Goal: Task Accomplishment & Management: Use online tool/utility

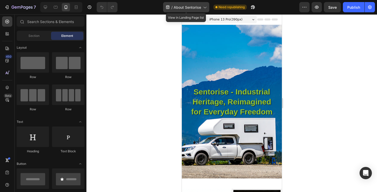
click at [180, 6] on span "About Sentorise" at bounding box center [187, 7] width 27 height 5
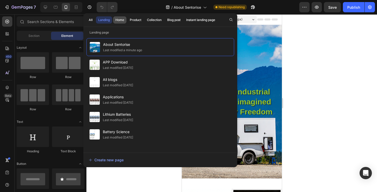
click at [121, 19] on div "Home" at bounding box center [119, 20] width 9 height 5
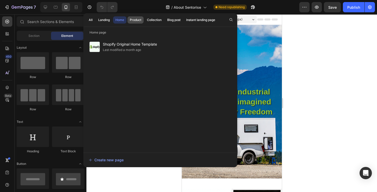
click at [143, 20] on button "Product" at bounding box center [135, 19] width 16 height 7
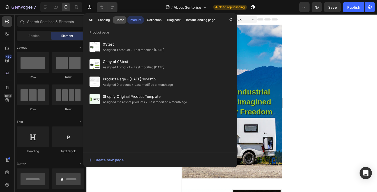
click at [120, 20] on div "Home" at bounding box center [119, 20] width 9 height 5
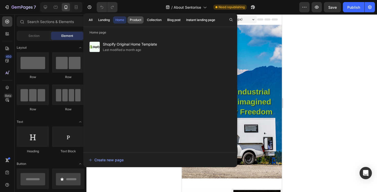
click at [136, 22] on button "Product" at bounding box center [135, 19] width 16 height 7
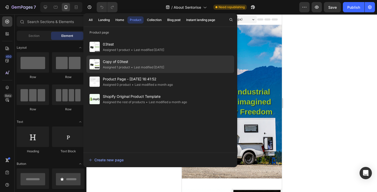
click at [133, 66] on span "•" at bounding box center [132, 67] width 2 height 4
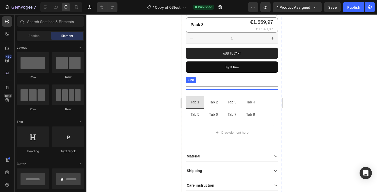
scroll to position [253, 0]
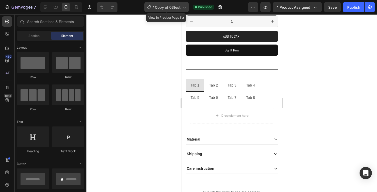
click at [162, 8] on span "Copy of 03test" at bounding box center [168, 7] width 26 height 5
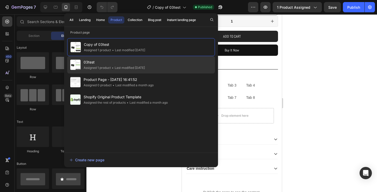
click at [125, 61] on span "03test" at bounding box center [114, 62] width 61 height 6
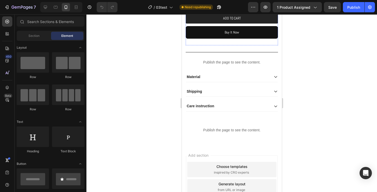
scroll to position [254, 0]
click at [269, 9] on button "button" at bounding box center [265, 7] width 10 height 10
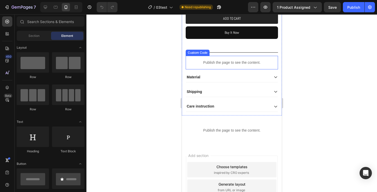
click at [197, 64] on p "Publish the page to see the content." at bounding box center [231, 62] width 92 height 5
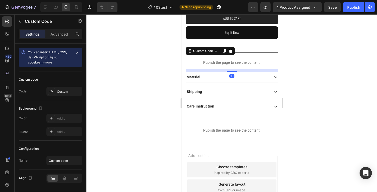
click at [197, 64] on p "Publish the page to see the content." at bounding box center [231, 62] width 92 height 5
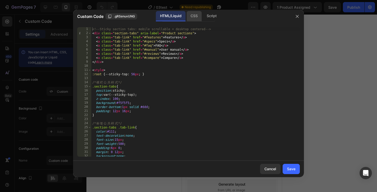
click at [191, 15] on div "CSS" at bounding box center [193, 16] width 15 height 10
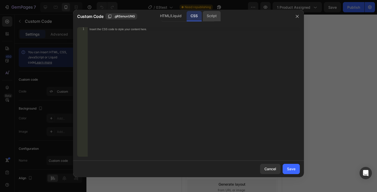
click at [208, 19] on div "Script" at bounding box center [212, 16] width 18 height 10
click at [162, 19] on div "HTML/Liquid" at bounding box center [170, 16] width 29 height 10
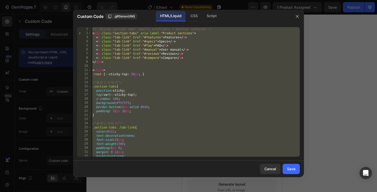
click at [175, 86] on div "<!-- Sticky section tabs: mobile scrollable + desktop centered --> < div class …" at bounding box center [195, 96] width 209 height 138
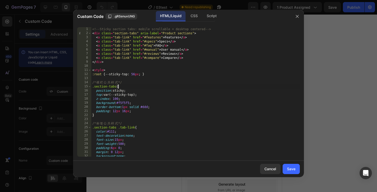
type textarea "</script>"
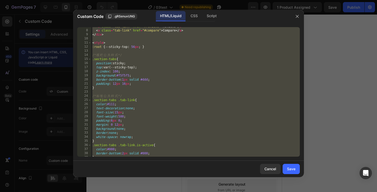
scroll to position [27, 0]
click at [295, 15] on icon "button" at bounding box center [297, 16] width 4 height 4
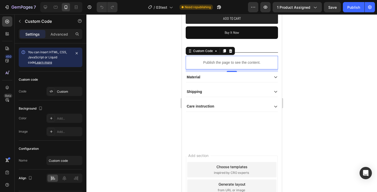
scroll to position [0, 0]
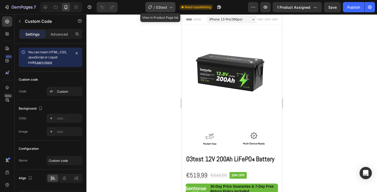
click at [156, 7] on span "03test" at bounding box center [161, 7] width 11 height 5
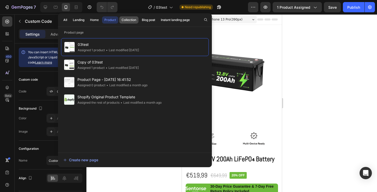
click at [123, 21] on div "Collection" at bounding box center [129, 20] width 15 height 5
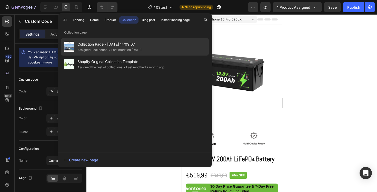
click at [93, 43] on span "Collection Page - [DATE] 14:09:07" at bounding box center [109, 44] width 64 height 6
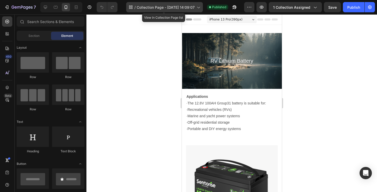
click at [149, 9] on span "Collection Page - [DATE] 14:09:07" at bounding box center [166, 7] width 58 height 5
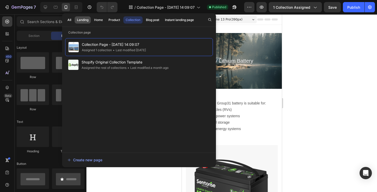
click at [85, 21] on div "Landing" at bounding box center [83, 20] width 12 height 5
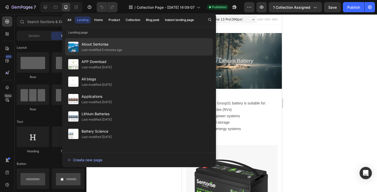
click at [103, 47] on span "About Sentorise" at bounding box center [102, 44] width 41 height 6
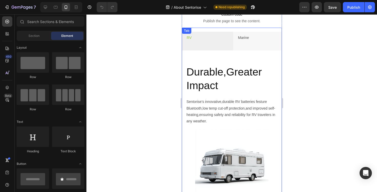
scroll to position [943, 0]
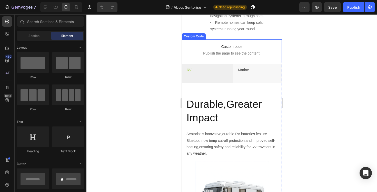
click at [216, 49] on span "Custom code" at bounding box center [232, 47] width 100 height 6
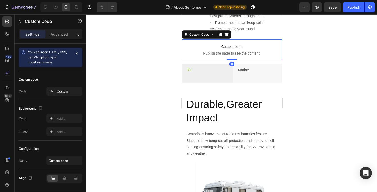
click at [216, 49] on span "Custom code" at bounding box center [232, 47] width 100 height 6
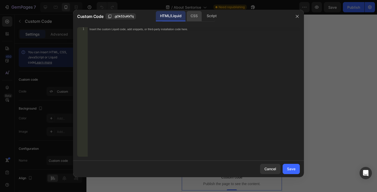
click at [199, 18] on div "CSS" at bounding box center [193, 16] width 15 height 10
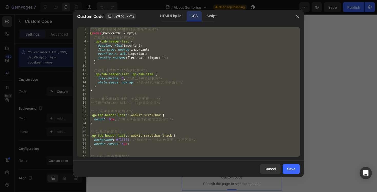
click at [179, 34] on div "/* 在 移 动 端 强 制 Tab 横 向 排 列 并 允 许 滚 动 */ @ media (max-width: 900px) { /* 这 是 滚 动…" at bounding box center [194, 96] width 211 height 138
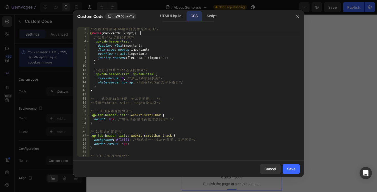
type textarea "background: #555; /* 颜色再加深 */ }"
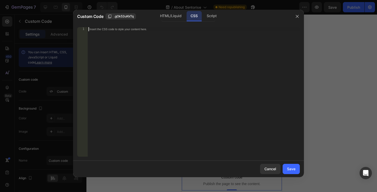
paste textarea "}"
type textarea "}"
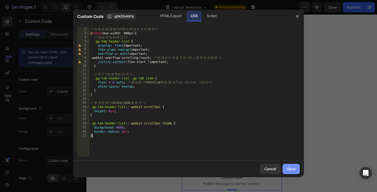
click at [292, 172] on button "Save" at bounding box center [291, 169] width 17 height 10
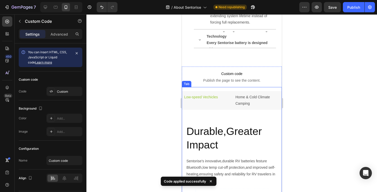
scroll to position [0, 0]
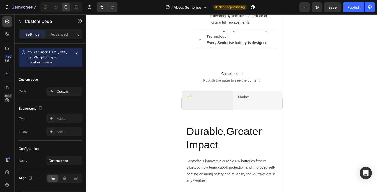
click at [219, 77] on p "Custom code Publish the page to see the content." at bounding box center [232, 77] width 100 height 21
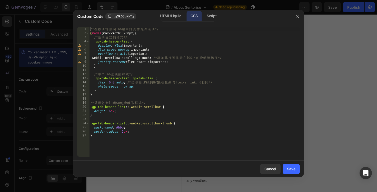
click at [144, 52] on div "/* 在 移 动 端 强 制 Tab 横 向 排 列 并 允 许 滚 动 */ @ media (max-width: 900px) { /* 滚 动 容 器…" at bounding box center [194, 96] width 211 height 138
type textarea "border-radius: 3px; }"
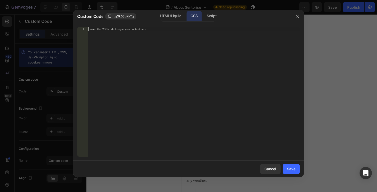
paste textarea "}"
type textarea "}"
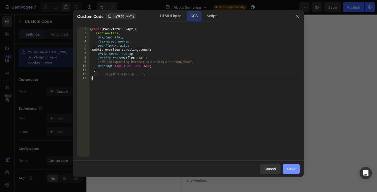
click at [288, 169] on div "Save" at bounding box center [291, 168] width 8 height 5
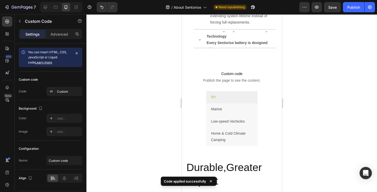
click at [234, 76] on span "Custom code" at bounding box center [232, 74] width 100 height 6
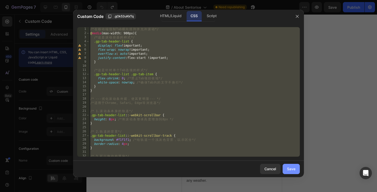
click at [292, 172] on button "Save" at bounding box center [291, 169] width 17 height 10
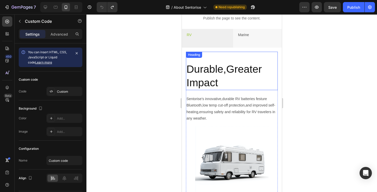
scroll to position [1107, 0]
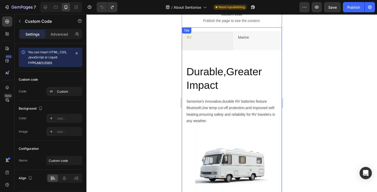
click at [206, 29] on div "RV Marine Low-speed Vechicles Home & Cold Climate Camping Durable,Greater Impac…" at bounding box center [232, 118] width 100 height 183
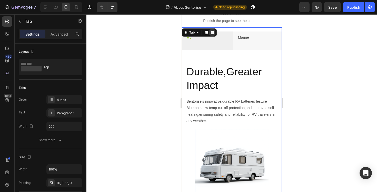
click at [211, 33] on icon at bounding box center [212, 33] width 3 height 4
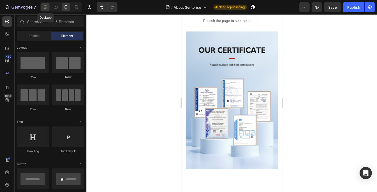
drag, startPoint x: 45, startPoint y: 4, endPoint x: 59, endPoint y: 35, distance: 33.9
click at [45, 5] on icon at bounding box center [45, 7] width 5 height 5
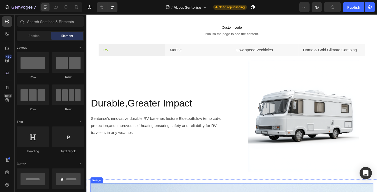
scroll to position [1026, 0]
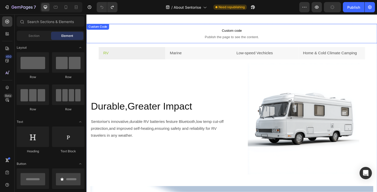
click at [222, 37] on span "Publish the page to see the content." at bounding box center [240, 38] width 308 height 5
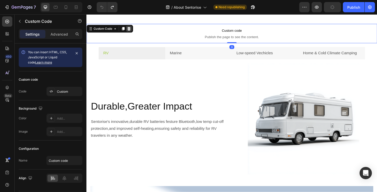
click at [134, 30] on div at bounding box center [131, 30] width 6 height 6
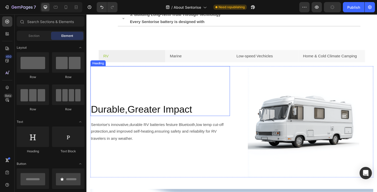
scroll to position [1000, 0]
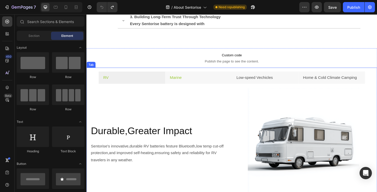
click at [197, 84] on li "Marine" at bounding box center [205, 81] width 71 height 13
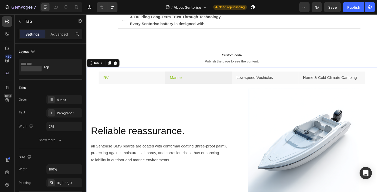
click at [152, 87] on li "RV" at bounding box center [134, 81] width 71 height 13
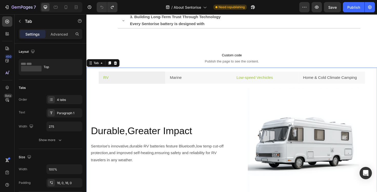
click at [266, 81] on p "Low-speed Vechicles" at bounding box center [264, 81] width 38 height 7
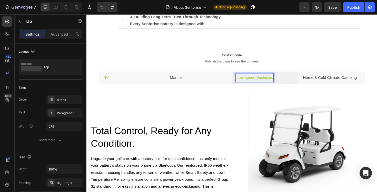
click at [145, 82] on li "RV" at bounding box center [134, 81] width 71 height 13
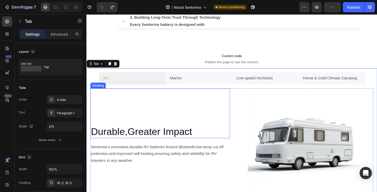
scroll to position [999, 0]
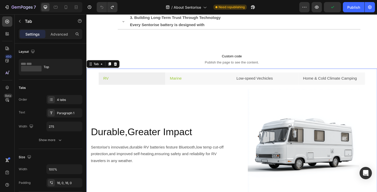
click at [208, 87] on li "Marine" at bounding box center [205, 82] width 71 height 13
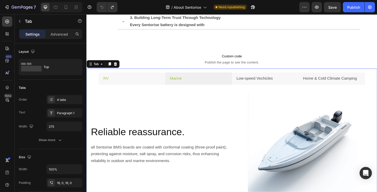
click at [126, 82] on li "RV" at bounding box center [134, 82] width 71 height 13
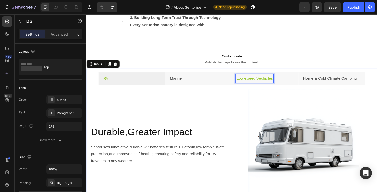
click at [262, 83] on p "Low-speed Vechicles" at bounding box center [264, 82] width 38 height 7
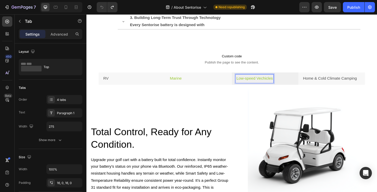
click at [215, 81] on li "Marine" at bounding box center [205, 82] width 71 height 13
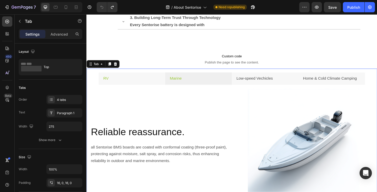
click at [151, 85] on li "RV" at bounding box center [134, 82] width 71 height 13
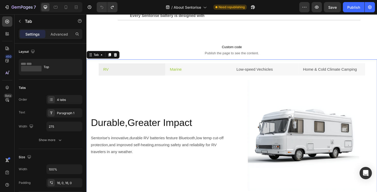
scroll to position [1009, 0]
click at [66, 7] on icon at bounding box center [65, 7] width 5 height 5
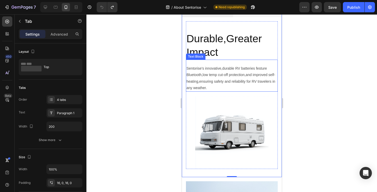
scroll to position [1115, 0]
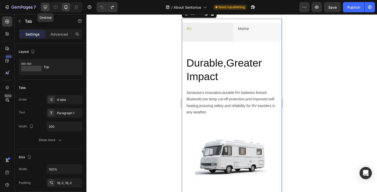
click at [47, 6] on icon at bounding box center [45, 7] width 3 height 3
type input "275"
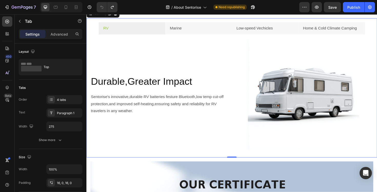
scroll to position [1102, 0]
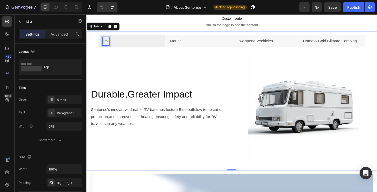
click at [108, 44] on p "RV" at bounding box center [107, 42] width 6 height 7
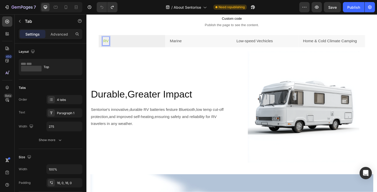
click at [108, 44] on p "RV" at bounding box center [107, 42] width 6 height 7
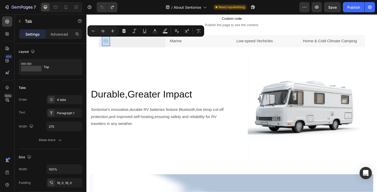
copy p "RV"
click at [182, 46] on p "Marine" at bounding box center [181, 42] width 13 height 7
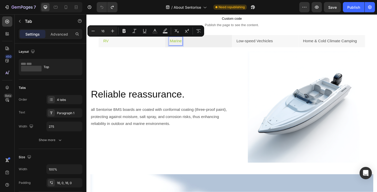
click at [182, 46] on p "Marine" at bounding box center [181, 42] width 13 height 7
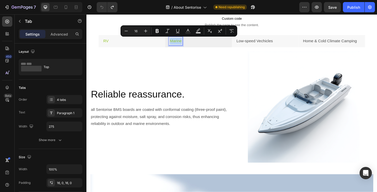
copy p "Marine"
click at [260, 45] on p "Low-speed Vechicles" at bounding box center [264, 42] width 38 height 7
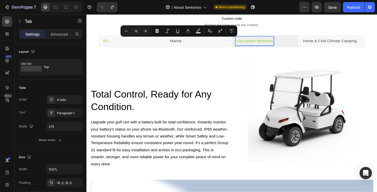
click at [260, 45] on p "Low-speed Vechicles" at bounding box center [264, 42] width 38 height 7
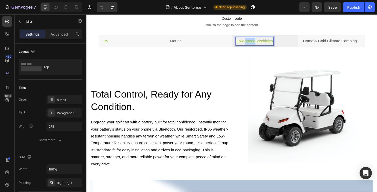
click at [260, 45] on p "Low-speed Vechicles" at bounding box center [264, 42] width 38 height 7
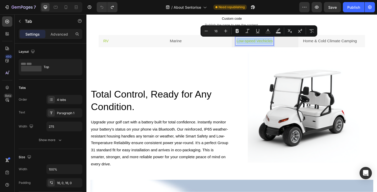
copy p "Low-speed Vechicles"
click at [326, 43] on p "Home & Cold Climate Camping" at bounding box center [344, 42] width 57 height 7
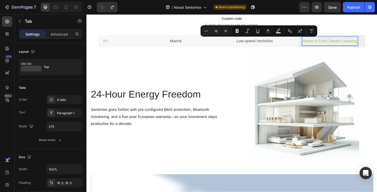
click at [326, 43] on p "Home & Cold Climate Camping" at bounding box center [344, 42] width 57 height 7
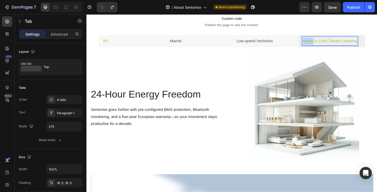
click at [326, 43] on p "Home & Cold Climate Camping" at bounding box center [344, 42] width 57 height 7
copy p "Home & Cold Climate Camping"
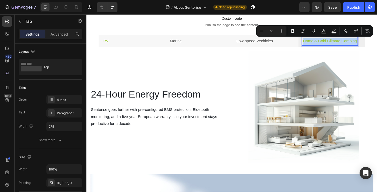
click at [116, 45] on li "RV" at bounding box center [134, 42] width 71 height 13
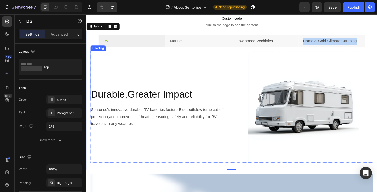
click at [121, 98] on h2 "Durable,Greater Impact" at bounding box center [165, 99] width 148 height 14
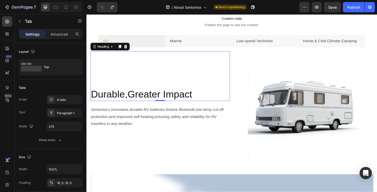
click at [121, 98] on h2 "Durable,Greater Impact" at bounding box center [165, 99] width 148 height 14
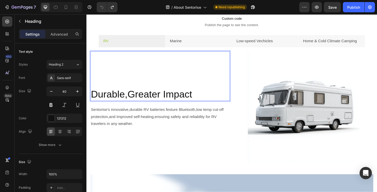
click at [121, 98] on p "Durable,Greater Impact" at bounding box center [164, 99] width 147 height 13
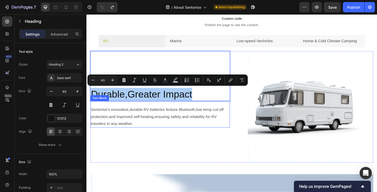
click at [156, 125] on span "Sentorise's innovative,durable RV batteries festure Bluetooth,low temp cut-off …" at bounding box center [162, 122] width 142 height 19
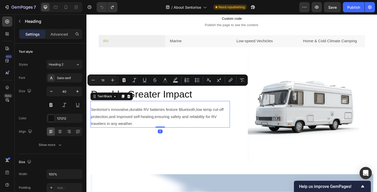
click at [156, 125] on span "Sentorise's innovative,durable RV batteries festure Bluetooth,low temp cut-off …" at bounding box center [162, 122] width 142 height 19
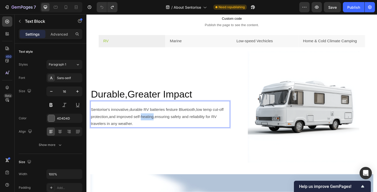
click at [156, 125] on span "Sentorise's innovative,durable RV batteries festure Bluetooth,low temp cut-off …" at bounding box center [162, 122] width 142 height 19
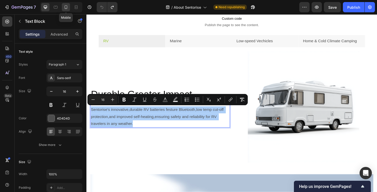
click at [67, 6] on icon at bounding box center [65, 7] width 5 height 5
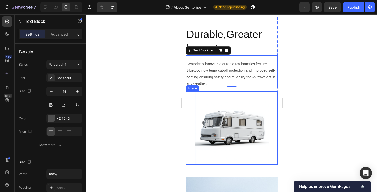
scroll to position [1101, 0]
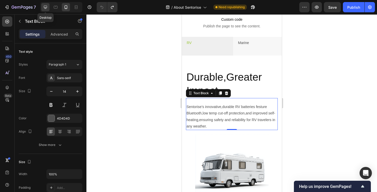
click at [44, 9] on icon at bounding box center [45, 7] width 5 height 5
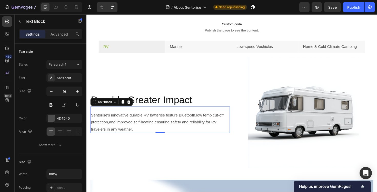
scroll to position [1096, 0]
click at [66, 9] on icon at bounding box center [66, 7] width 3 height 4
type input "14"
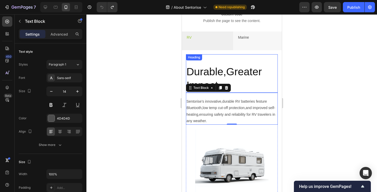
scroll to position [1091, 0]
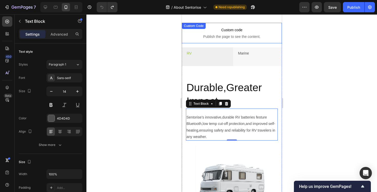
click at [217, 40] on p "Custom code Publish the page to see the content." at bounding box center [232, 33] width 100 height 21
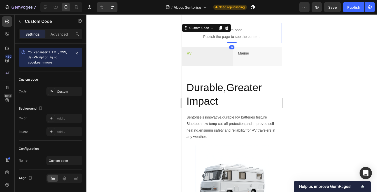
click at [217, 40] on p "Custom code Publish the page to see the content." at bounding box center [232, 33] width 100 height 21
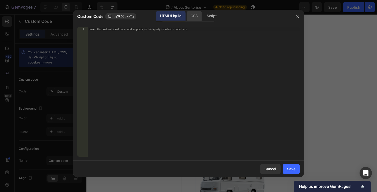
click at [191, 21] on div "CSS" at bounding box center [193, 16] width 15 height 10
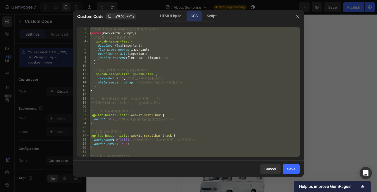
click at [177, 44] on div "/* 在 移 动 端 强 制 Tab 横 向 排 列 并 允 许 滚 动 */ @ media (max-width: 900px) { /* 这 是 滚 动…" at bounding box center [194, 96] width 211 height 138
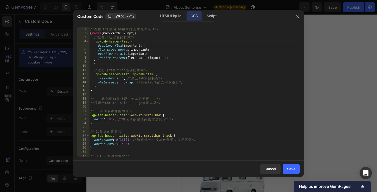
type textarea "background: #555; /* 颜色再加深 */ }"
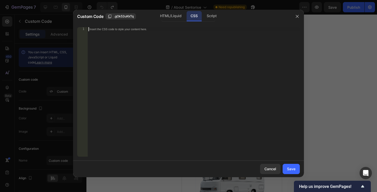
paste textarea "</style>"
type textarea "</style>"
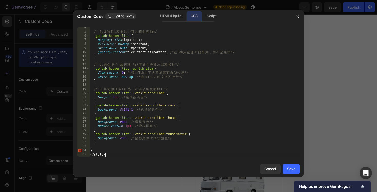
scroll to position [0, 0]
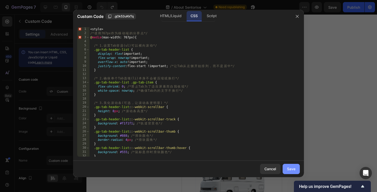
click at [288, 167] on div "Save" at bounding box center [291, 168] width 8 height 5
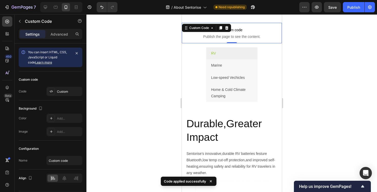
click at [240, 34] on p "Custom code Publish the page to see the content." at bounding box center [232, 33] width 100 height 21
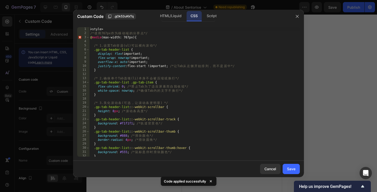
scroll to position [14, 0]
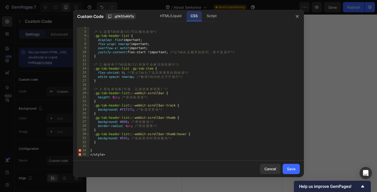
click at [179, 119] on div "/* 1. 设 置 Tab 容 器 (ul) 可 以 横 向 滚 动 */ .gp-tab-header-list { display : flex !imp…" at bounding box center [194, 95] width 211 height 138
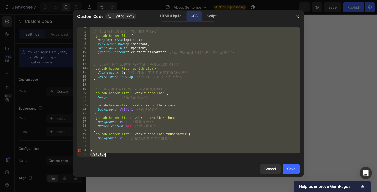
scroll to position [0, 0]
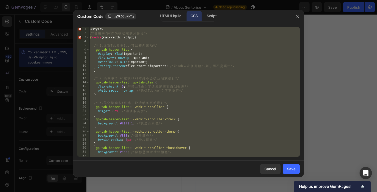
click at [192, 108] on div "< style > /* 使 用 767px 作 为 移 动 端 的 分 界 点 */ @ media (max-width: 767px) { /* 1. …" at bounding box center [194, 96] width 211 height 138
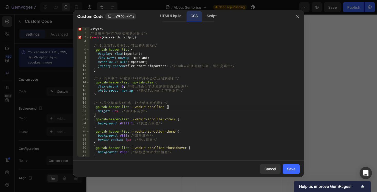
scroll to position [14, 0]
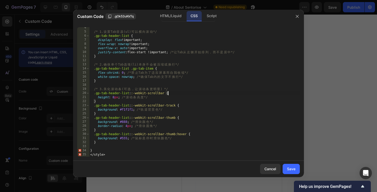
click at [166, 51] on div "/* 1. 设 置 Tab 容 器 (ul) 可 以 横 向 滚 动 */ .gp-tab-header-list { display : flex !imp…" at bounding box center [194, 95] width 211 height 138
type textarea "} </style>"
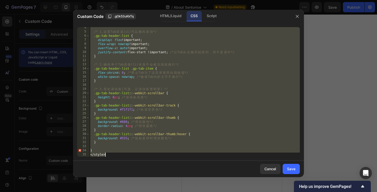
paste textarea "}"
type textarea "}"
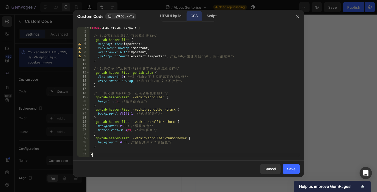
scroll to position [6, 0]
click at [290, 169] on div "Save" at bounding box center [291, 168] width 8 height 5
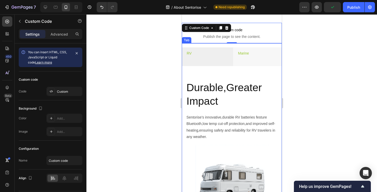
scroll to position [0, 105]
click at [243, 54] on p "Home & Cold Climate Camping" at bounding box center [256, 56] width 42 height 13
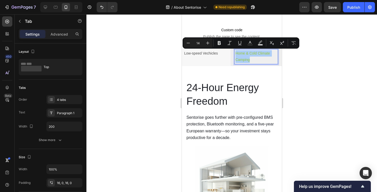
click at [147, 77] on div at bounding box center [231, 103] width 291 height 178
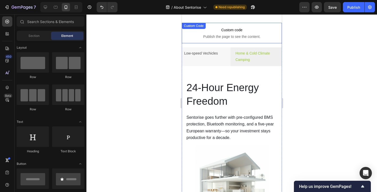
click at [212, 33] on p "Custom code Publish the page to see the content." at bounding box center [232, 33] width 100 height 21
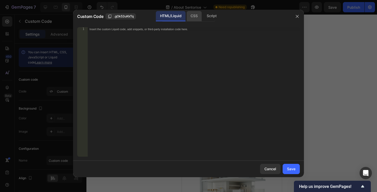
click at [193, 17] on div "CSS" at bounding box center [193, 16] width 15 height 10
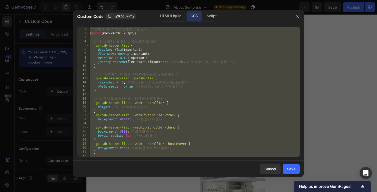
click at [182, 40] on div "/* 使 用 767px 作 为 移 动 端 的 分 界 点 */ @ media (max-width: 767px) { /* 1. 设 置 Tab 容 …" at bounding box center [194, 96] width 211 height 138
type textarea "}"
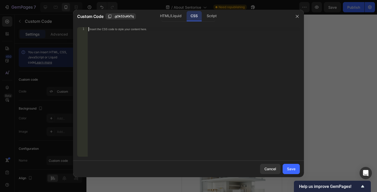
paste textarea "}"
type textarea "}"
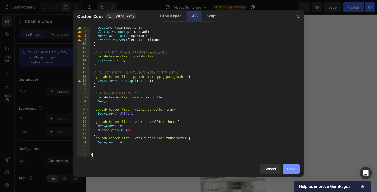
click at [291, 169] on div "Save" at bounding box center [291, 168] width 8 height 5
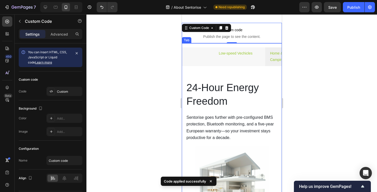
scroll to position [0, 43]
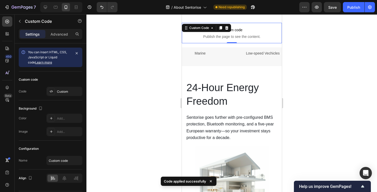
click at [236, 36] on span "Publish the page to see the content." at bounding box center [232, 36] width 100 height 5
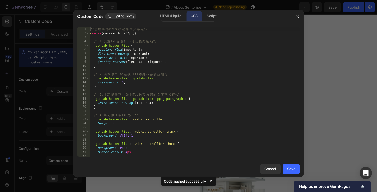
click at [152, 56] on div "/* 使 用 767px 作 为 移 动 端 的 分 界 点 */ @ media (max-width: 767px) { /* 1. 设 置 Tab 容 …" at bounding box center [194, 96] width 211 height 138
click at [161, 52] on div "/* 使 用 767px 作 为 移 动 端 的 分 界 点 */ @ media (max-width: 767px) { /* 1. 设 置 Tab 容 …" at bounding box center [194, 96] width 211 height 138
type textarea "}"
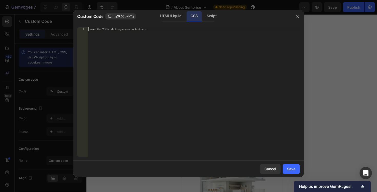
paste textarea "}"
type textarea "}"
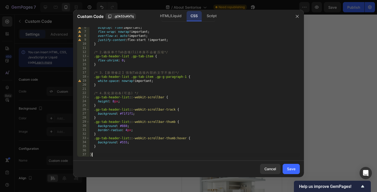
scroll to position [0, 0]
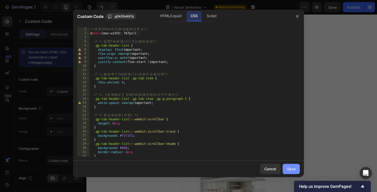
click at [291, 170] on div "Save" at bounding box center [291, 168] width 8 height 5
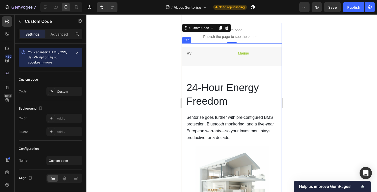
scroll to position [0, 105]
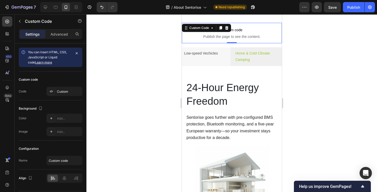
click at [221, 36] on span "Publish the page to see the content." at bounding box center [232, 36] width 100 height 5
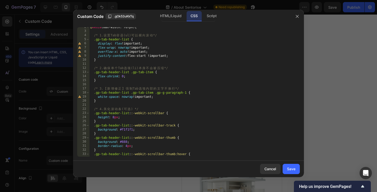
scroll to position [22, 0]
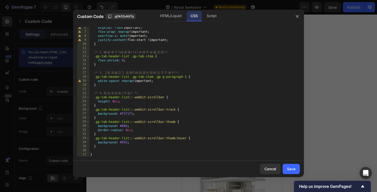
click at [139, 70] on div "display : flex !important ; flex-wrap : nowrap !important ; overflow-x : auto !…" at bounding box center [194, 95] width 211 height 138
type textarea "}"
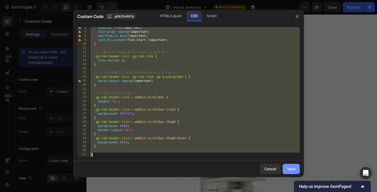
click at [292, 172] on button "Save" at bounding box center [291, 169] width 17 height 10
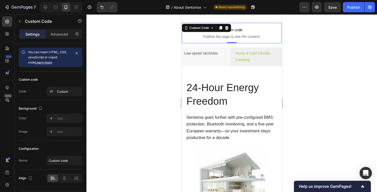
click at [230, 34] on span "Publish the page to see the content." at bounding box center [232, 36] width 100 height 5
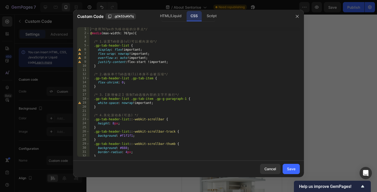
click at [172, 39] on div "/* 使 用 767px 作 为 移 动 端 的 分 界 点 */ @ media (max-width: 767px) { /* 1. 设 置 Tab 容 …" at bounding box center [194, 96] width 211 height 138
type textarea "}"
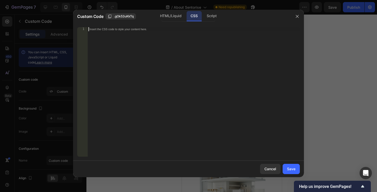
paste textarea "}"
type textarea "}"
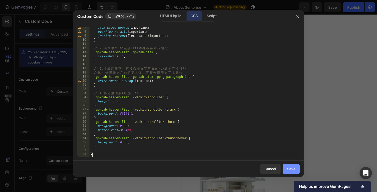
click at [289, 168] on div "Save" at bounding box center [291, 168] width 8 height 5
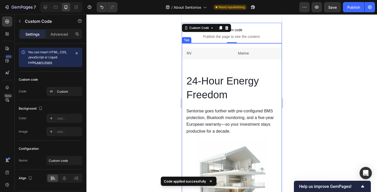
scroll to position [0, 105]
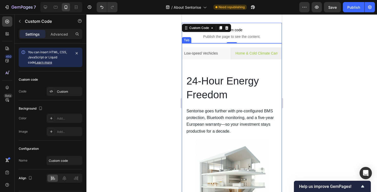
click at [267, 56] on p "Home & Cold Climate Camping" at bounding box center [256, 53] width 42 height 6
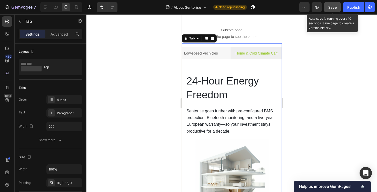
click at [335, 9] on span "Save" at bounding box center [332, 7] width 8 height 4
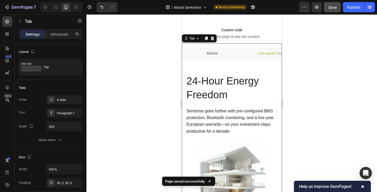
scroll to position [0, 0]
click at [208, 55] on li "RV" at bounding box center [207, 53] width 51 height 12
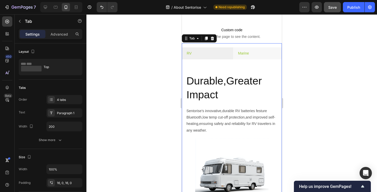
scroll to position [0, 105]
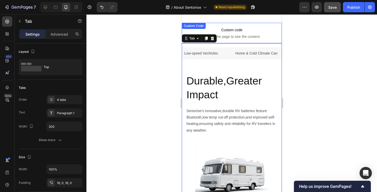
click at [232, 36] on span "Publish the page to see the content." at bounding box center [232, 36] width 100 height 5
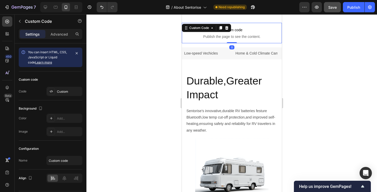
click at [232, 36] on span "Publish the page to see the content." at bounding box center [232, 36] width 100 height 5
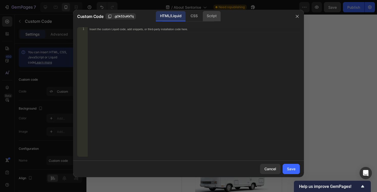
click at [208, 18] on div "Script" at bounding box center [212, 16] width 18 height 10
click at [195, 76] on div "Insert the Javascript code to add interaction and animation to your content her…" at bounding box center [193, 96] width 212 height 138
paste textarea "</script>"
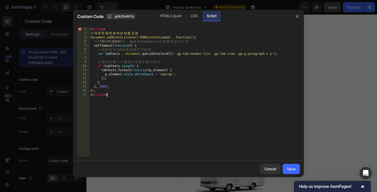
click at [134, 60] on div "< script > // 等 待 页 面 所 有 内 容 加 载 完 成 document.addEventListener('DOMContentLoad…" at bounding box center [194, 96] width 211 height 138
drag, startPoint x: 113, startPoint y: 28, endPoint x: 86, endPoint y: 28, distance: 26.7
click at [86, 28] on div "// 循环为每一个都强行设置不换行样式 1 2 3 4 5 6 7 8 9 10 11 12 13 14 15 16 17 < script > // 等 待…" at bounding box center [188, 92] width 223 height 130
type textarea "<script>"
drag, startPoint x: 116, startPoint y: 97, endPoint x: 76, endPoint y: 96, distance: 40.0
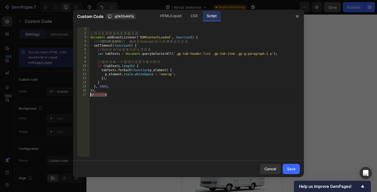
click at [76, 96] on div "1 2 3 4 5 6 7 8 9 10 11 12 13 14 15 16 17 // 等 待 页 面 所 有 内 容 加 载 完 成 document .…" at bounding box center [188, 92] width 231 height 138
type textarea "</script>"
click at [294, 167] on div "Save" at bounding box center [291, 168] width 8 height 5
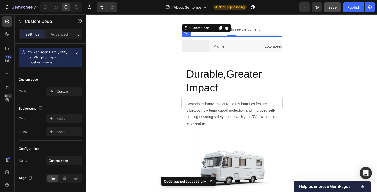
scroll to position [0, 0]
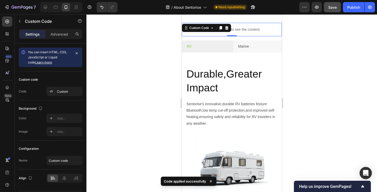
click at [249, 34] on div "Publish the page to see the content." at bounding box center [232, 30] width 100 height 14
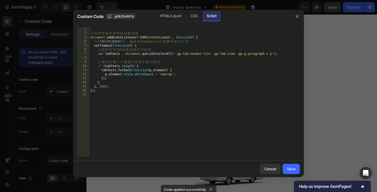
click at [221, 67] on div "// 等 待 页 面 所 有 内 容 加 载 完 成 document . addEventListener ( 'DOMContentLoaded' , f…" at bounding box center [194, 96] width 211 height 138
type textarea "if (tabTexts.length) {"
click at [297, 20] on button "button" at bounding box center [297, 16] width 8 height 8
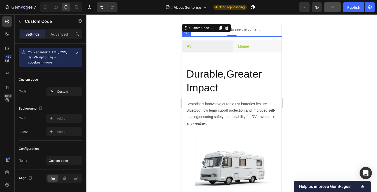
scroll to position [0, 105]
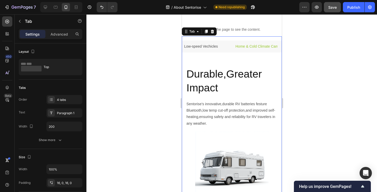
click at [267, 48] on p "Home & Cold Climate Camping" at bounding box center [256, 46] width 42 height 6
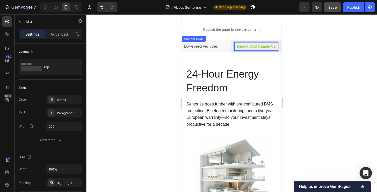
click at [220, 31] on p "Publish the page to see the content." at bounding box center [232, 29] width 100 height 5
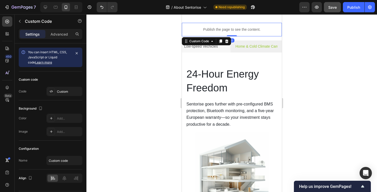
click at [220, 31] on p "Publish the page to see the content." at bounding box center [232, 29] width 100 height 5
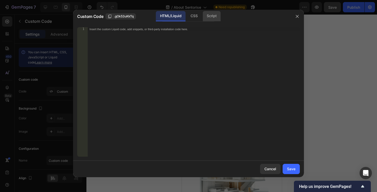
click at [213, 18] on div "Script" at bounding box center [212, 16] width 18 height 10
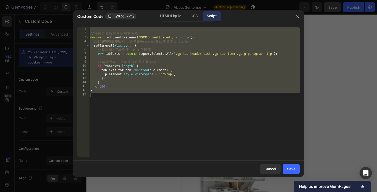
click at [199, 46] on div "// 等 待 页 面 所 有 内 容 加 载 完 成 document . addEventListener ( 'DOMContentLoaded' , f…" at bounding box center [194, 96] width 211 height 138
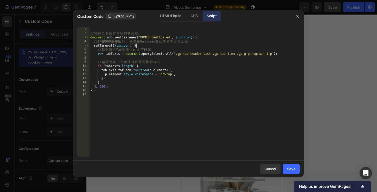
type textarea "});"
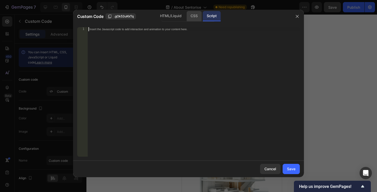
click at [195, 16] on div "CSS" at bounding box center [193, 16] width 15 height 10
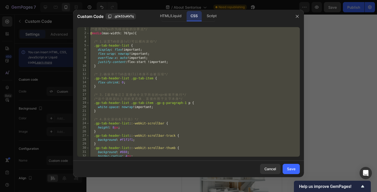
click at [180, 43] on div "/* 使 用 767px 作 为 移 动 端 的 分 界 点 */ @ media (max-width: 767px) { /* 1. 设 置 Tab 容 …" at bounding box center [194, 96] width 211 height 138
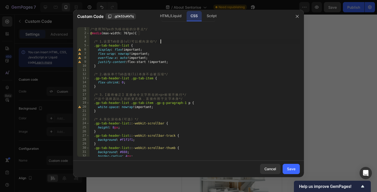
type textarea "}"
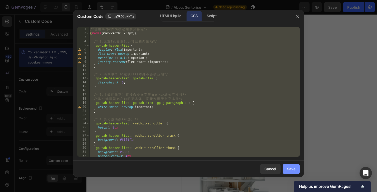
click at [289, 168] on div "Save" at bounding box center [291, 168] width 8 height 5
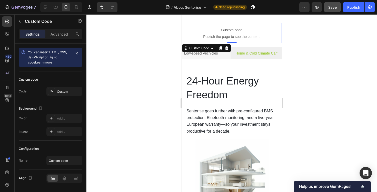
click at [213, 38] on span "Publish the page to see the content." at bounding box center [232, 36] width 100 height 5
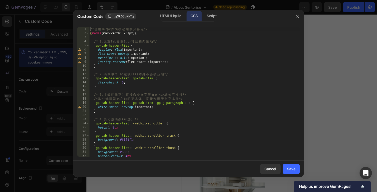
click at [172, 50] on div "/* 使 用 767px 作 为 移 动 端 的 分 界 点 */ @ media (max-width: 767px) { /* 1. 设 置 Tab 容 …" at bounding box center [194, 96] width 211 height 138
type textarea "}"
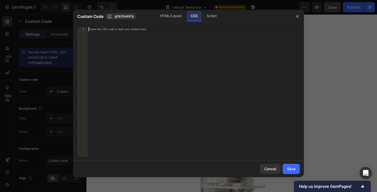
paste textarea "}"
type textarea "}"
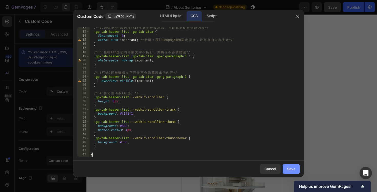
click at [287, 171] on div "Save" at bounding box center [291, 168] width 8 height 5
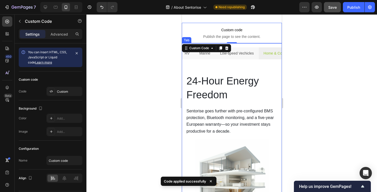
scroll to position [0, 0]
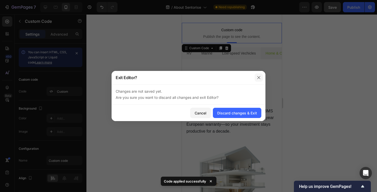
click at [257, 76] on icon "button" at bounding box center [259, 78] width 4 height 4
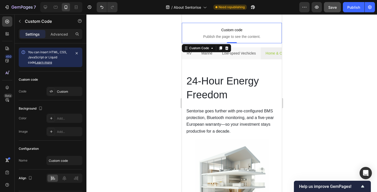
click at [153, 66] on div at bounding box center [231, 103] width 291 height 178
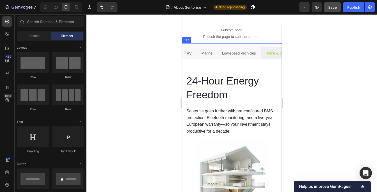
click at [189, 55] on p "RV" at bounding box center [188, 53] width 5 height 6
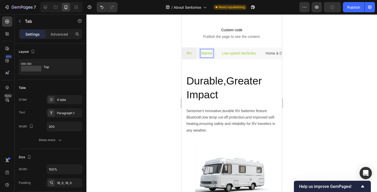
click at [228, 55] on p "Low-speed Vechicles" at bounding box center [239, 53] width 34 height 6
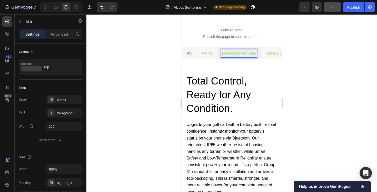
click at [271, 56] on p "Home & Cold Climate Camping" at bounding box center [290, 53] width 50 height 6
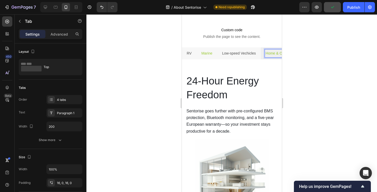
click at [147, 67] on div at bounding box center [231, 103] width 291 height 178
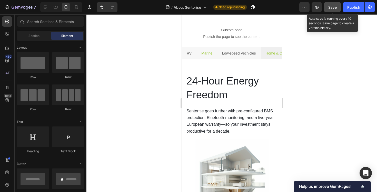
click at [334, 8] on span "Save" at bounding box center [332, 7] width 8 height 4
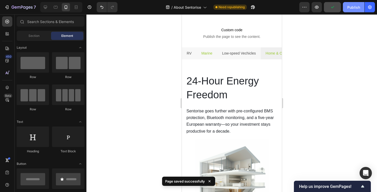
click at [352, 8] on div "Publish" at bounding box center [353, 7] width 13 height 5
click at [43, 7] on icon at bounding box center [45, 7] width 5 height 5
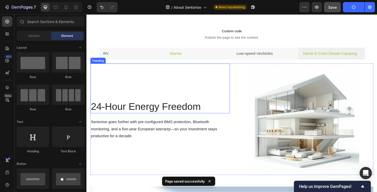
scroll to position [1067, 0]
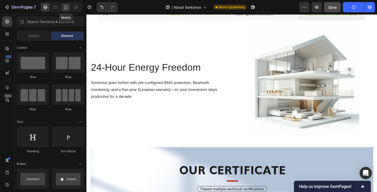
click at [65, 7] on icon at bounding box center [65, 7] width 5 height 5
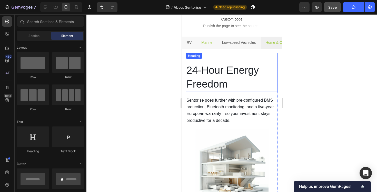
scroll to position [1037, 0]
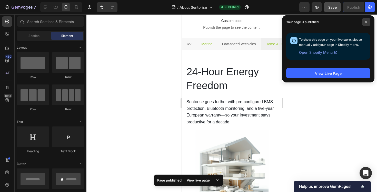
click at [365, 23] on span at bounding box center [366, 22] width 8 height 8
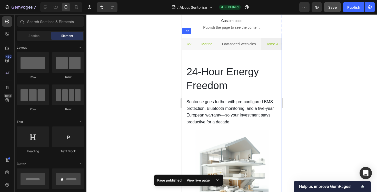
click at [188, 46] on p "RV" at bounding box center [188, 44] width 5 height 6
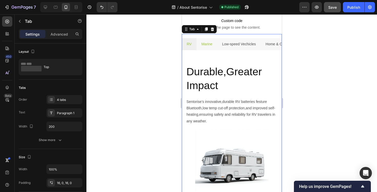
click at [141, 66] on div at bounding box center [231, 103] width 291 height 178
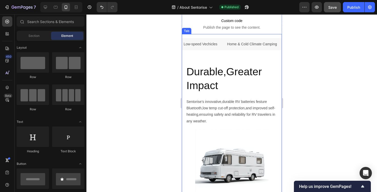
scroll to position [0, 0]
click at [221, 25] on span "Publish the page to see the content." at bounding box center [232, 27] width 100 height 5
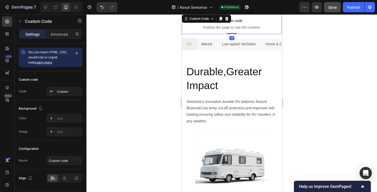
click at [221, 25] on span "Publish the page to see the content." at bounding box center [232, 27] width 100 height 5
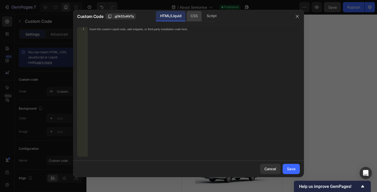
click at [197, 18] on div "CSS" at bounding box center [193, 16] width 15 height 10
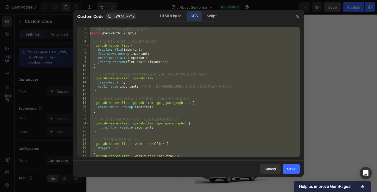
click at [182, 51] on div "/* 使 用 767px 作 为 移 动 端 的 分 界 点 */ @ media (max-width: 767px) { /* 1. 设 置 Tab 容 …" at bounding box center [194, 96] width 211 height 138
type textarea "}"
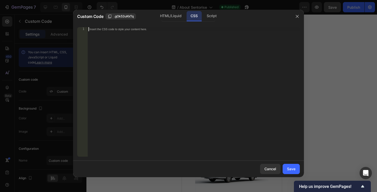
paste textarea "}"
type textarea "}"
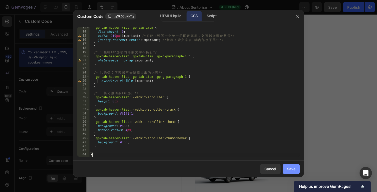
click at [290, 169] on div "Save" at bounding box center [291, 168] width 8 height 5
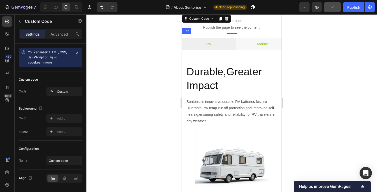
scroll to position [0, 119]
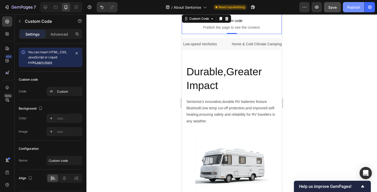
click at [358, 12] on button "Publish" at bounding box center [354, 7] width 22 height 10
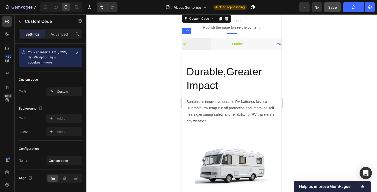
scroll to position [0, 0]
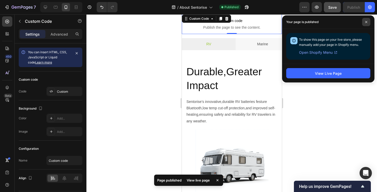
click at [367, 21] on icon at bounding box center [366, 22] width 3 height 3
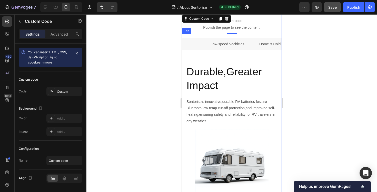
scroll to position [0, 119]
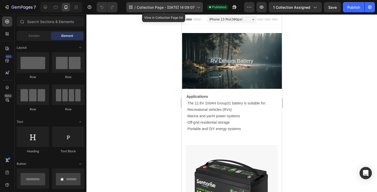
click at [147, 8] on span "Collection Page - [DATE] 14:09:07" at bounding box center [166, 7] width 58 height 5
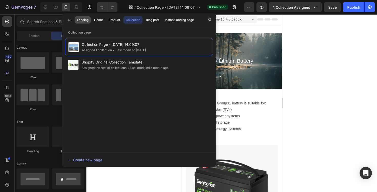
click at [84, 21] on div "Landing" at bounding box center [83, 20] width 12 height 5
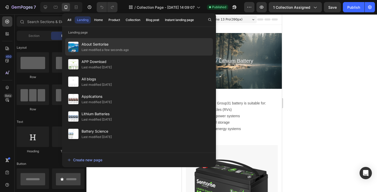
click at [100, 48] on div "Last modified a few seconds ago" at bounding box center [105, 49] width 47 height 5
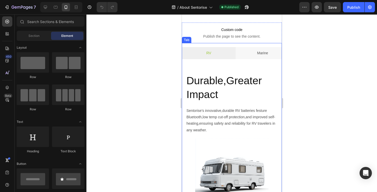
scroll to position [0, 119]
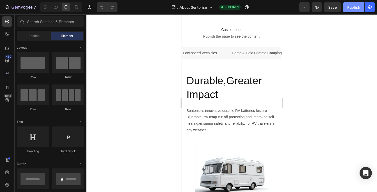
click at [355, 9] on div "Publish" at bounding box center [353, 7] width 13 height 5
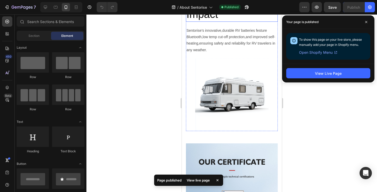
scroll to position [1169, 0]
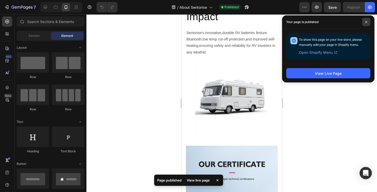
click at [366, 22] on icon at bounding box center [366, 22] width 2 height 2
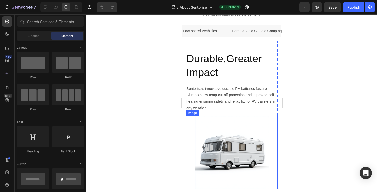
scroll to position [1112, 0]
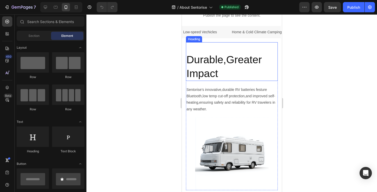
click at [207, 61] on h2 "Durable,Greater Impact" at bounding box center [232, 67] width 92 height 28
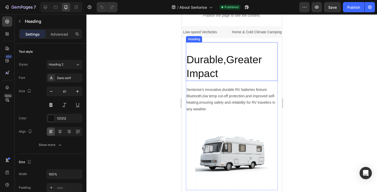
click at [207, 61] on h2 "Durable,Greater Impact" at bounding box center [232, 67] width 92 height 28
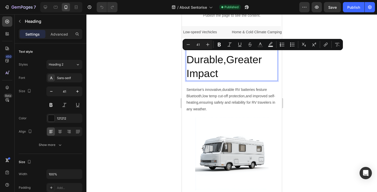
click at [207, 61] on p "Durable,Greater Impact" at bounding box center [231, 66] width 91 height 27
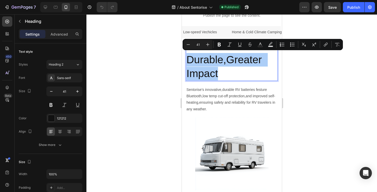
click at [201, 47] on input "41" at bounding box center [198, 45] width 10 height 6
type input "4"
type input "20"
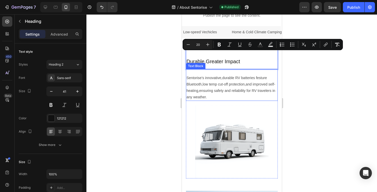
click at [197, 74] on div "Sentorise's innovative,durable RV batteries festure Bluetooth,low temp cut-off …" at bounding box center [232, 85] width 92 height 32
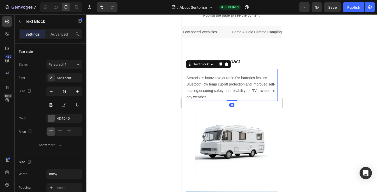
click at [288, 76] on div at bounding box center [231, 103] width 291 height 178
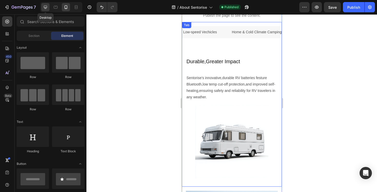
click at [47, 9] on icon at bounding box center [45, 7] width 5 height 5
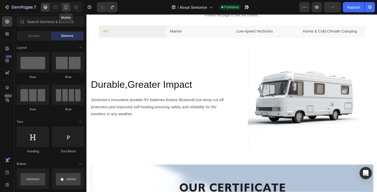
click at [67, 7] on icon at bounding box center [65, 7] width 5 height 5
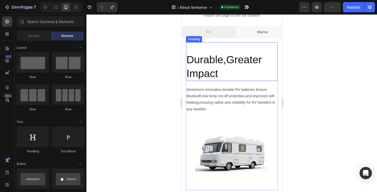
click at [204, 73] on h2 "Durable,Greater Impact" at bounding box center [232, 67] width 92 height 28
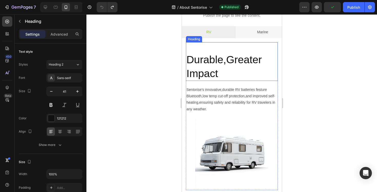
click at [204, 73] on h2 "Durable,Greater Impact" at bounding box center [232, 67] width 92 height 28
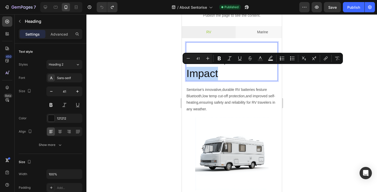
click at [204, 73] on p "Durable,Greater Impact" at bounding box center [231, 66] width 91 height 27
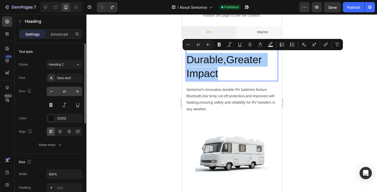
click at [69, 95] on input "41" at bounding box center [64, 91] width 17 height 9
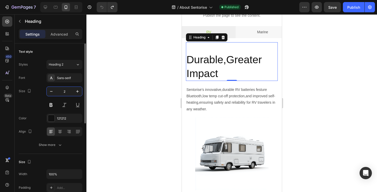
type input "20"
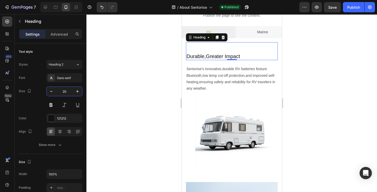
click at [126, 45] on div at bounding box center [231, 103] width 291 height 178
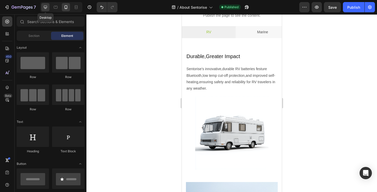
click at [45, 6] on icon at bounding box center [45, 7] width 3 height 3
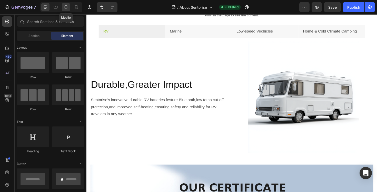
click at [64, 6] on icon at bounding box center [65, 7] width 5 height 5
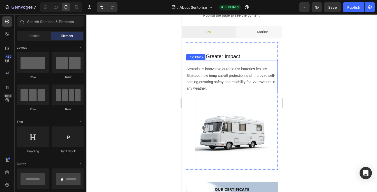
click at [210, 78] on span "Sentorise's innovative,durable RV batteries festure Bluetooth,low temp cut-off …" at bounding box center [231, 79] width 90 height 24
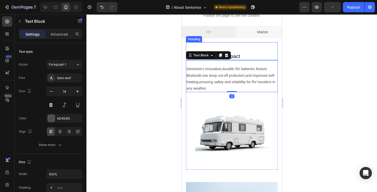
click at [236, 57] on p "Durable,Greater Impact" at bounding box center [231, 56] width 91 height 7
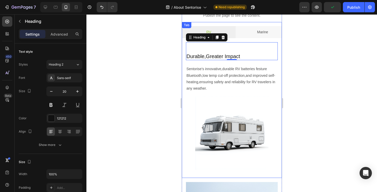
click at [147, 67] on div at bounding box center [231, 103] width 291 height 178
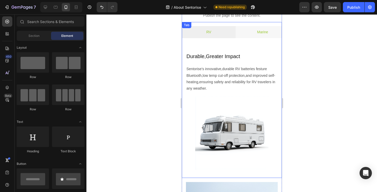
click at [259, 34] on p "Marine" at bounding box center [262, 32] width 11 height 6
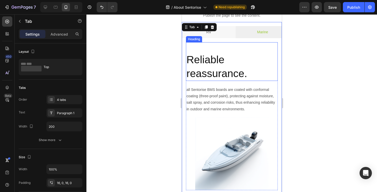
click at [206, 72] on h2 "Reliable reassurance." at bounding box center [232, 67] width 92 height 28
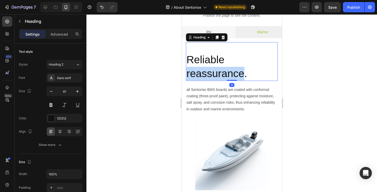
click at [206, 72] on p "Reliable reassurance." at bounding box center [231, 66] width 91 height 27
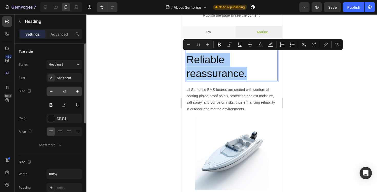
click at [64, 93] on input "41" at bounding box center [64, 91] width 17 height 9
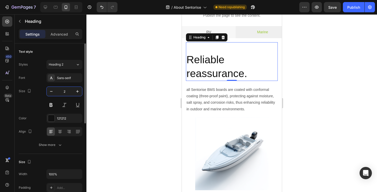
type input "20"
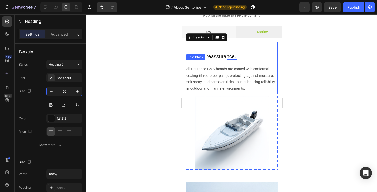
click at [211, 69] on p "all Sentorise BMS boards are coated with conformal coating (three-proof paint),…" at bounding box center [231, 79] width 91 height 26
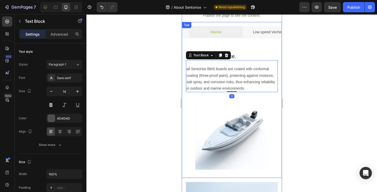
scroll to position [0, 67]
click at [240, 33] on p "Low-speed Vechicles" at bounding box center [250, 32] width 34 height 6
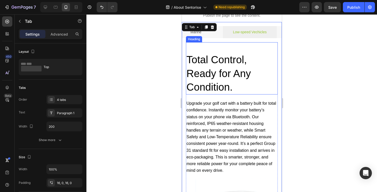
click at [191, 70] on span "Total Control, Ready for Any Condition." at bounding box center [218, 73] width 64 height 39
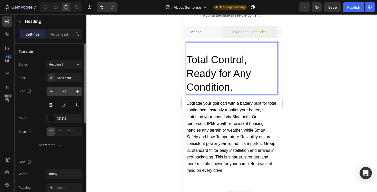
click at [66, 93] on input "41" at bounding box center [64, 91] width 17 height 9
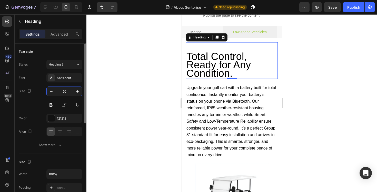
type input "20"
click at [217, 64] on span "Total Control, Ready for Any Condition." at bounding box center [219, 65] width 67 height 28
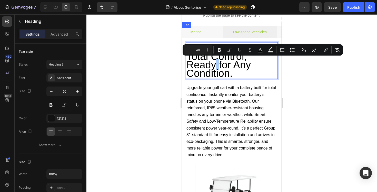
click at [202, 33] on li "Marine" at bounding box center [196, 32] width 54 height 12
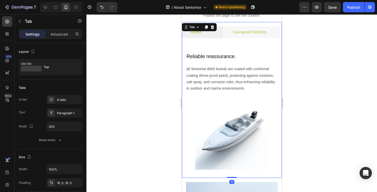
click at [244, 34] on p "Low-speed Vechicles" at bounding box center [250, 32] width 34 height 6
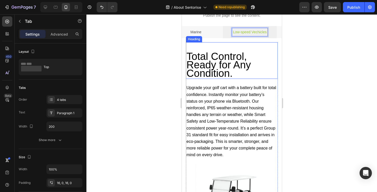
click at [225, 62] on span "Total Control, Ready for Any Condition." at bounding box center [219, 65] width 67 height 28
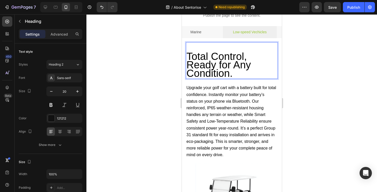
click at [225, 62] on span "Total Control, Ready for Any Condition." at bounding box center [219, 65] width 67 height 28
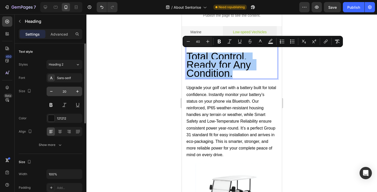
click at [68, 91] on input "20" at bounding box center [64, 91] width 17 height 9
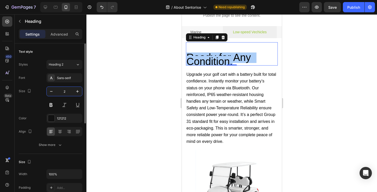
type input "20"
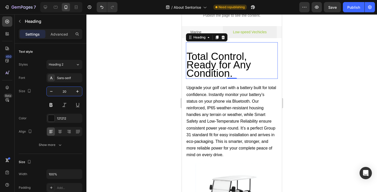
click at [112, 95] on div at bounding box center [231, 103] width 291 height 178
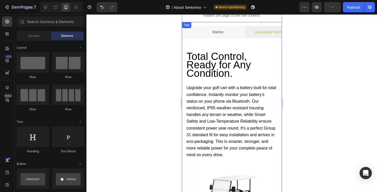
scroll to position [0, 44]
click at [224, 32] on div "Marine" at bounding box center [218, 32] width 13 height 8
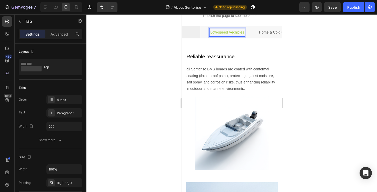
scroll to position [0, 90]
click at [191, 35] on li "Marine" at bounding box center [173, 32] width 54 height 12
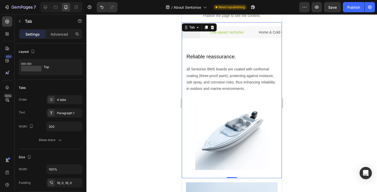
click at [248, 36] on li "Low-speed Vechicles" at bounding box center [227, 32] width 54 height 12
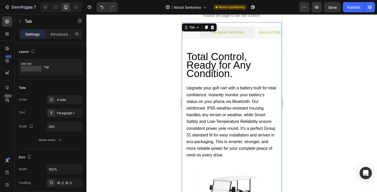
click at [261, 37] on li "Home & Cold Climate Camping" at bounding box center [281, 32] width 54 height 12
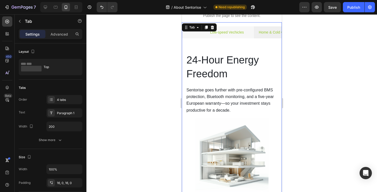
click at [251, 36] on li "Low-speed Vechicles" at bounding box center [227, 32] width 54 height 12
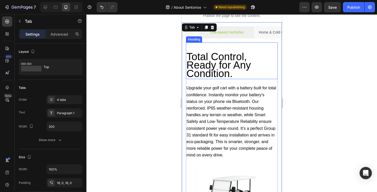
click at [235, 58] on span "Total Control, Ready for Any Condition." at bounding box center [219, 65] width 67 height 28
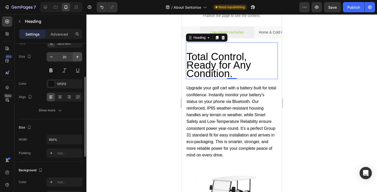
scroll to position [46, 0]
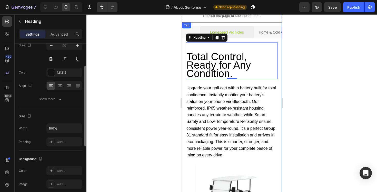
click at [199, 33] on li "Marine" at bounding box center [173, 32] width 54 height 12
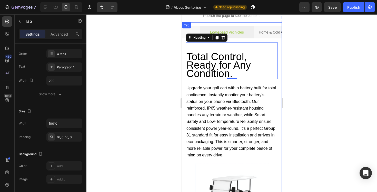
scroll to position [0, 0]
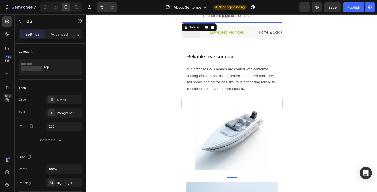
click at [249, 32] on li "Low-speed Vechicles" at bounding box center [227, 32] width 54 height 12
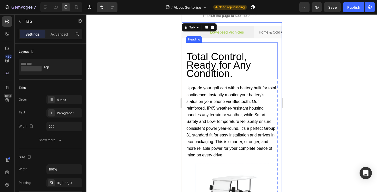
click at [209, 65] on span "Total Control, Ready for Any Condition." at bounding box center [219, 65] width 67 height 28
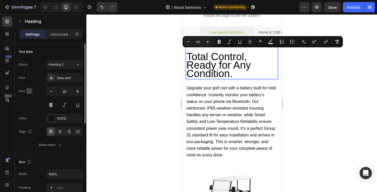
click at [28, 93] on icon "button" at bounding box center [29, 90] width 5 height 5
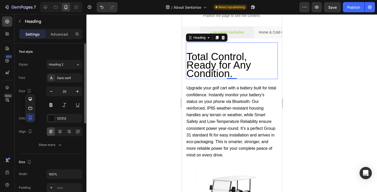
click at [38, 93] on div "Size 20" at bounding box center [51, 98] width 64 height 23
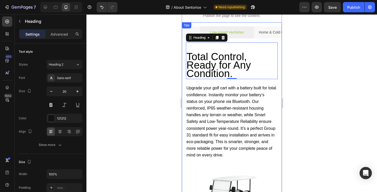
click at [195, 31] on li "Marine" at bounding box center [173, 32] width 54 height 12
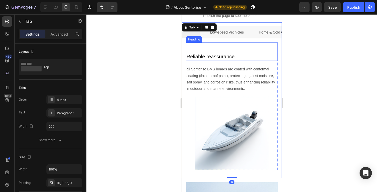
click at [203, 55] on p "Reliable reassurance." at bounding box center [231, 56] width 91 height 7
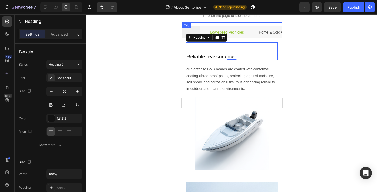
click at [238, 35] on p "Low-speed Vechicles" at bounding box center [227, 32] width 34 height 6
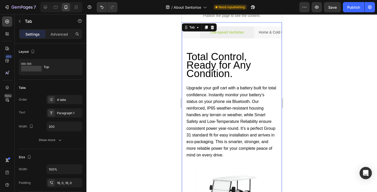
click at [249, 35] on li "Low-speed Vechicles" at bounding box center [227, 32] width 54 height 12
click at [255, 37] on li "Home & Cold Climate Camping" at bounding box center [281, 32] width 54 height 12
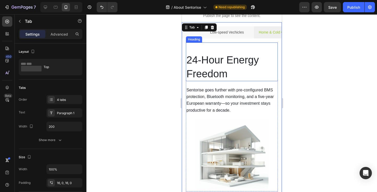
click at [195, 68] on span "24-Hour Energy Freedom" at bounding box center [222, 66] width 72 height 25
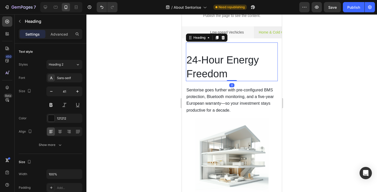
click at [195, 68] on span "24-Hour Energy Freedom" at bounding box center [223, 66] width 75 height 25
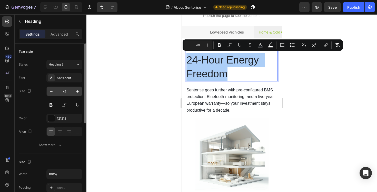
click at [68, 94] on input "41" at bounding box center [64, 91] width 17 height 9
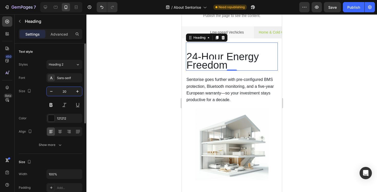
type input "20"
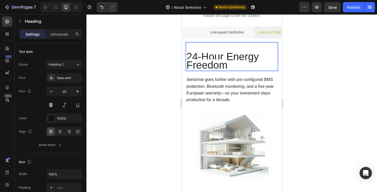
click at [203, 58] on span "24-Hour Energy Freedom" at bounding box center [223, 61] width 75 height 20
click at [204, 56] on span "24-Hour Energy Freedom" at bounding box center [223, 61] width 75 height 20
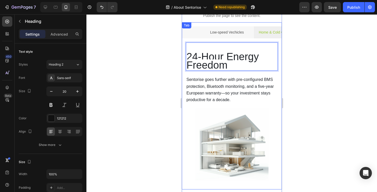
click at [164, 55] on div at bounding box center [231, 103] width 291 height 178
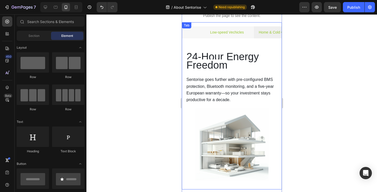
click at [250, 34] on li "Low-speed Vechicles" at bounding box center [227, 32] width 54 height 12
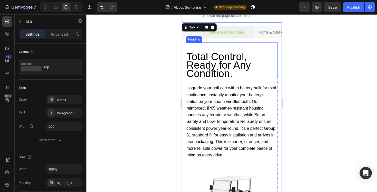
click at [227, 60] on span "Total Control, Ready for Any Condition." at bounding box center [219, 65] width 67 height 28
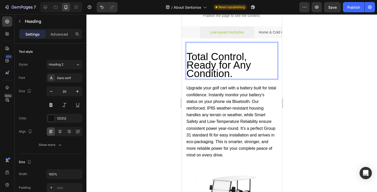
click at [227, 60] on span "Total Control, Ready for Any Condition." at bounding box center [219, 65] width 67 height 28
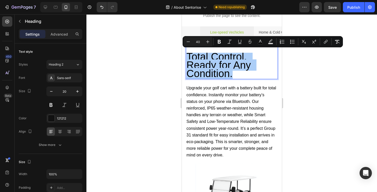
click at [200, 41] on input "40" at bounding box center [198, 42] width 10 height 6
type input "4"
type input "20"
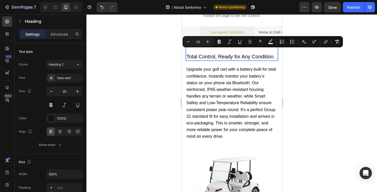
click at [167, 57] on div at bounding box center [231, 103] width 291 height 178
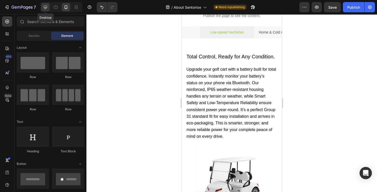
click at [44, 6] on icon at bounding box center [45, 7] width 5 height 5
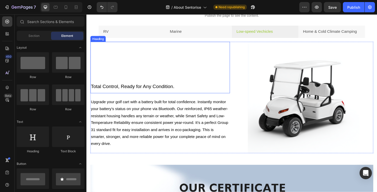
click at [171, 88] on span "Total Control, Ready for Any Condition." at bounding box center [135, 91] width 88 height 6
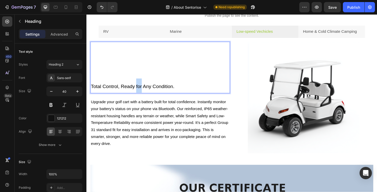
click at [147, 89] on span "Total Control, Ready for Any Condition." at bounding box center [135, 91] width 88 height 6
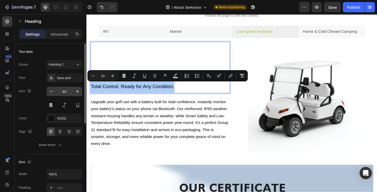
click at [68, 94] on input "40" at bounding box center [64, 91] width 17 height 9
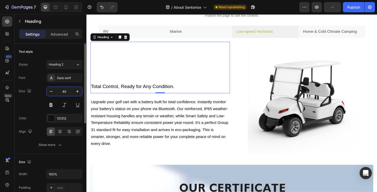
type input "4"
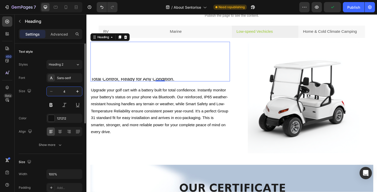
type input "40"
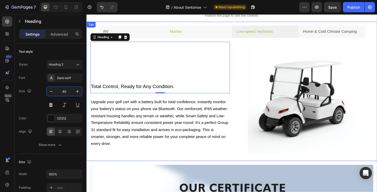
click at [203, 34] on li "Marine" at bounding box center [205, 32] width 71 height 13
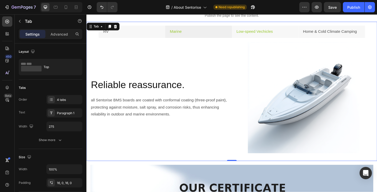
click at [292, 33] on li "Low-speed Vechicles" at bounding box center [275, 32] width 71 height 13
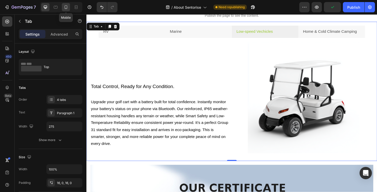
click at [67, 7] on icon at bounding box center [65, 7] width 5 height 5
type input "200"
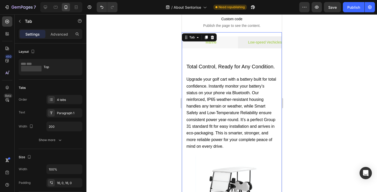
scroll to position [0, 119]
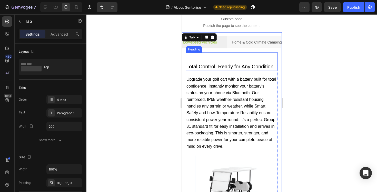
click at [223, 67] on span "Total Control, Ready for Any Condition." at bounding box center [230, 67] width 88 height 6
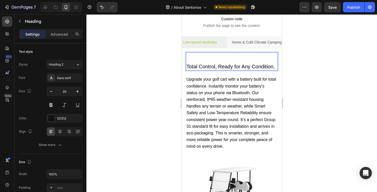
click at [223, 67] on span "Total Control, Ready for Any Condition." at bounding box center [230, 67] width 88 height 6
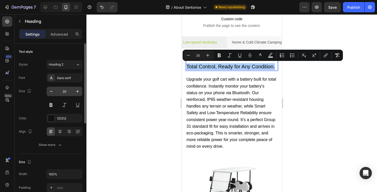
click at [69, 94] on input "20" at bounding box center [64, 91] width 17 height 9
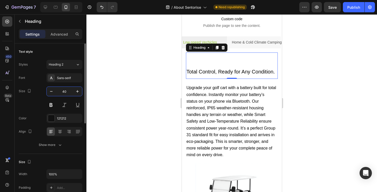
type input "4"
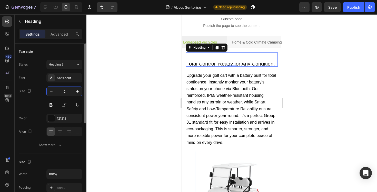
type input "20"
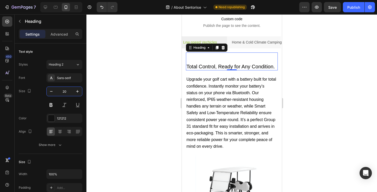
click at [155, 87] on div at bounding box center [231, 103] width 291 height 178
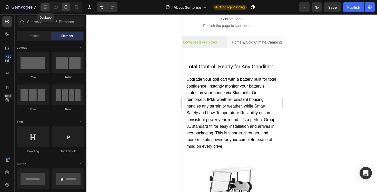
click at [45, 9] on icon at bounding box center [45, 7] width 5 height 5
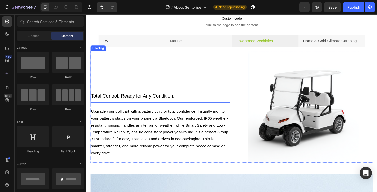
click at [164, 103] on span "Total Control, Ready for Any Condition." at bounding box center [135, 101] width 88 height 6
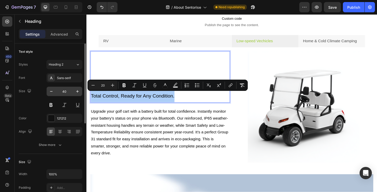
click at [67, 91] on input "40" at bounding box center [64, 91] width 17 height 9
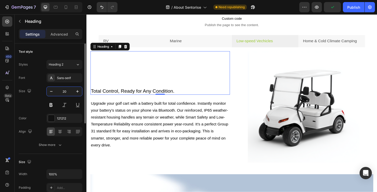
type input "2"
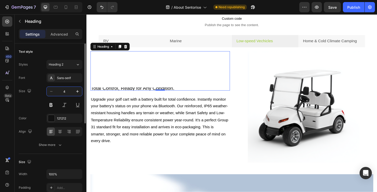
type input "40"
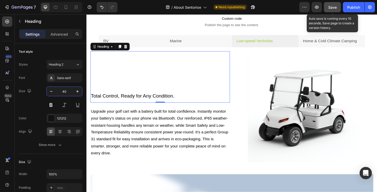
click at [332, 9] on span "Save" at bounding box center [332, 7] width 8 height 4
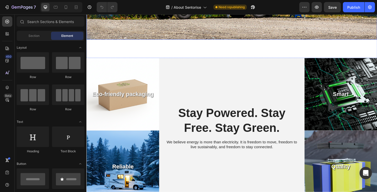
scroll to position [240, 0]
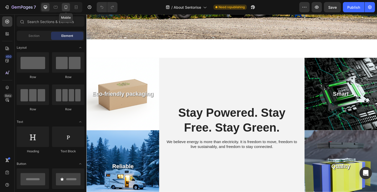
click at [65, 10] on div at bounding box center [66, 7] width 8 height 8
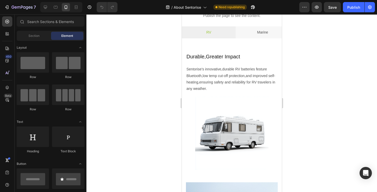
scroll to position [1096, 0]
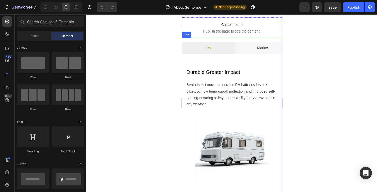
click at [224, 45] on li "RV" at bounding box center [209, 48] width 54 height 12
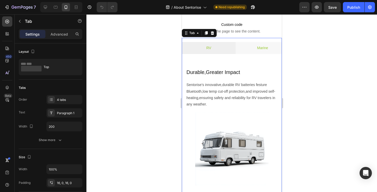
click at [242, 49] on li "Marine" at bounding box center [262, 48] width 54 height 12
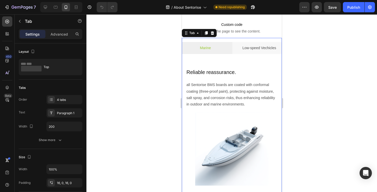
scroll to position [0, 62]
click at [258, 52] on div "Low-speed Vechicles" at bounding box center [254, 48] width 35 height 8
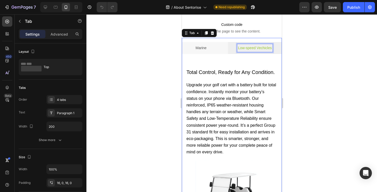
click at [258, 52] on div "Low-speed Vechicles" at bounding box center [254, 48] width 35 height 8
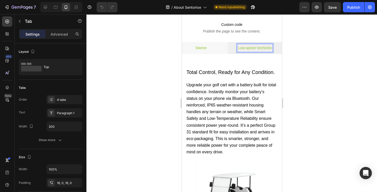
click at [220, 48] on li "Marine" at bounding box center [201, 48] width 54 height 12
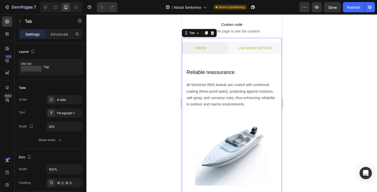
click at [245, 51] on p "Low-speed Vechicles" at bounding box center [255, 48] width 34 height 6
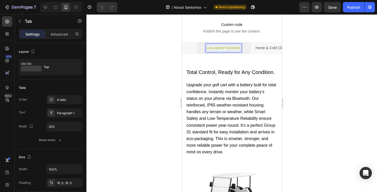
scroll to position [0, 99]
click at [262, 51] on p "Home & Cold Climate Camping" at bounding box center [271, 48] width 44 height 6
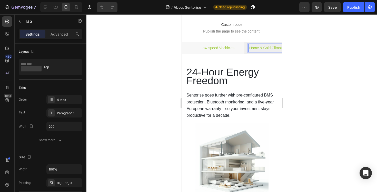
click at [222, 50] on p "Low-speed Vechicles" at bounding box center [217, 48] width 34 height 6
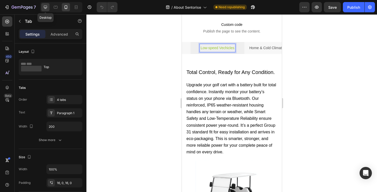
click at [45, 8] on icon at bounding box center [45, 7] width 3 height 3
type input "275"
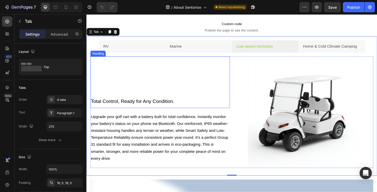
scroll to position [1102, 0]
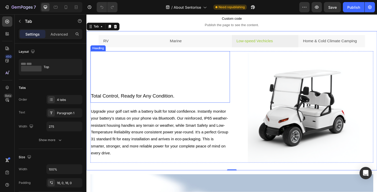
click at [168, 96] on h2 "Total Control, Ready for Any Condition." at bounding box center [165, 100] width 148 height 16
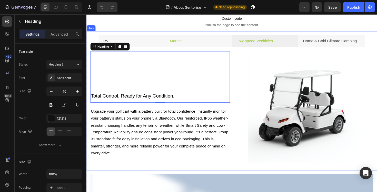
click at [201, 39] on li "Marine" at bounding box center [205, 42] width 71 height 13
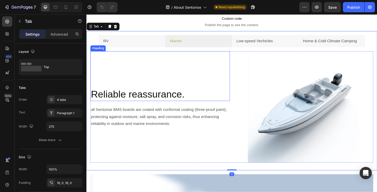
click at [143, 98] on h2 "Reliable reassurance." at bounding box center [165, 99] width 148 height 14
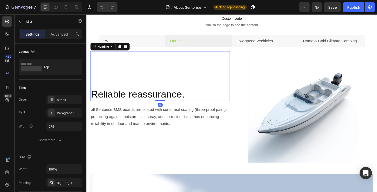
click at [143, 98] on h2 "Reliable reassurance." at bounding box center [165, 99] width 148 height 14
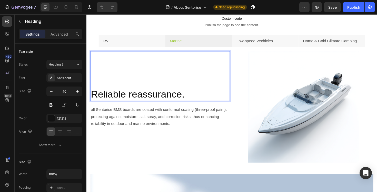
click at [143, 98] on p "Reliable reassurance." at bounding box center [164, 99] width 147 height 13
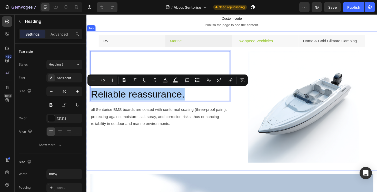
click at [263, 42] on p "Low-speed Vechicles" at bounding box center [264, 42] width 38 height 7
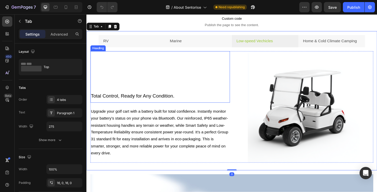
click at [152, 100] on span "Total Control, Ready for Any Condition." at bounding box center [135, 101] width 88 height 6
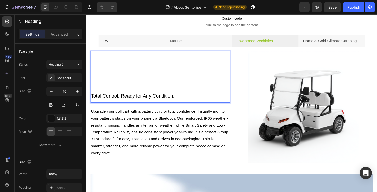
click at [152, 100] on span "Total Control, Ready for Any Condition." at bounding box center [135, 101] width 88 height 6
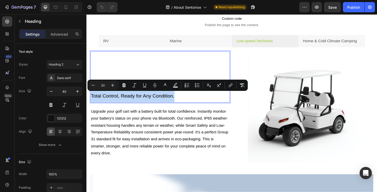
click at [180, 99] on span "Total Control, Ready for Any Condition." at bounding box center [135, 101] width 88 height 6
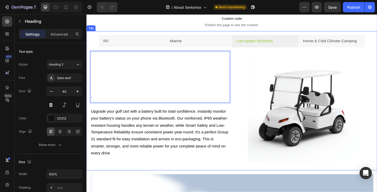
drag, startPoint x: 183, startPoint y: 99, endPoint x: 90, endPoint y: 100, distance: 92.6
click at [226, 42] on li "Marine" at bounding box center [205, 42] width 71 height 13
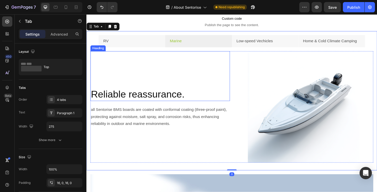
click at [154, 100] on p "Reliable reassurance." at bounding box center [164, 99] width 147 height 13
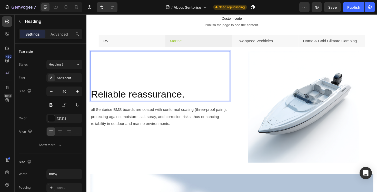
click at [154, 100] on p "Reliable reassurance." at bounding box center [164, 99] width 147 height 13
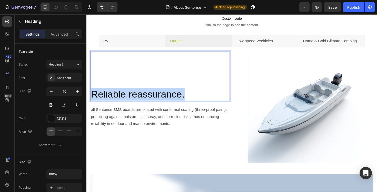
click at [154, 100] on p "Reliable reassurance." at bounding box center [164, 99] width 147 height 13
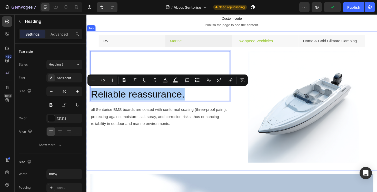
click at [257, 45] on p "Low-speed Vechicles" at bounding box center [264, 42] width 38 height 7
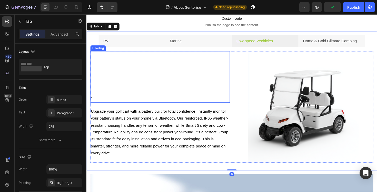
click at [123, 103] on p "⁠⁠⁠⁠⁠⁠⁠ ." at bounding box center [164, 100] width 147 height 15
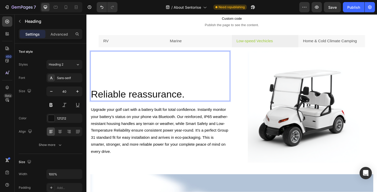
click at [190, 100] on p "Reliable reassurance." at bounding box center [164, 99] width 147 height 13
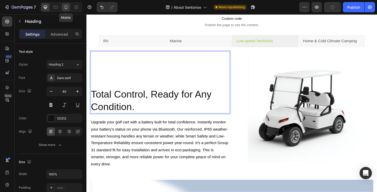
click at [66, 6] on icon at bounding box center [65, 7] width 5 height 5
type input "20"
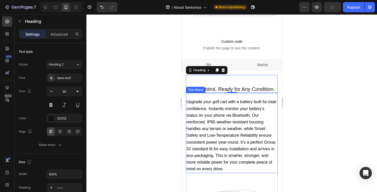
scroll to position [1060, 0]
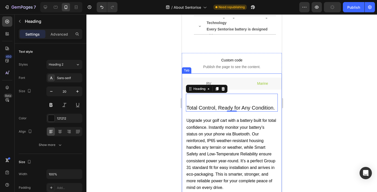
click at [249, 82] on li "Marine" at bounding box center [262, 84] width 54 height 12
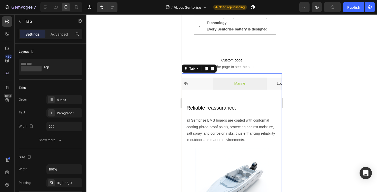
scroll to position [0, 38]
click at [249, 82] on li "Marine" at bounding box center [224, 84] width 54 height 12
click at [260, 83] on div "Low-speed Vechicles" at bounding box center [277, 84] width 35 height 8
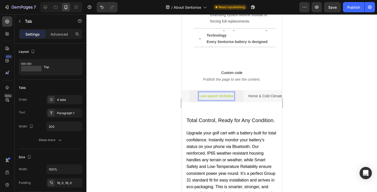
scroll to position [0, 102]
click at [245, 99] on li "Home & Cold Climate Camping" at bounding box center [269, 96] width 54 height 12
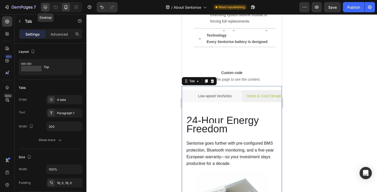
click at [43, 6] on icon at bounding box center [45, 7] width 5 height 5
type input "275"
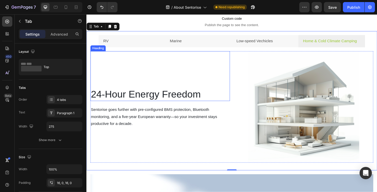
scroll to position [1039, 0]
click at [213, 43] on li "Marine" at bounding box center [205, 42] width 71 height 13
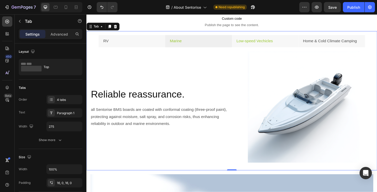
click at [242, 47] on li "Low-speed Vechicles" at bounding box center [275, 42] width 71 height 13
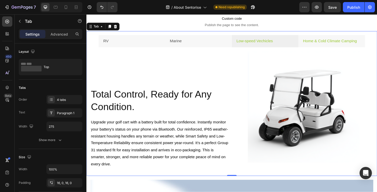
click at [319, 48] on li "Home & Cold Climate Camping" at bounding box center [346, 42] width 71 height 13
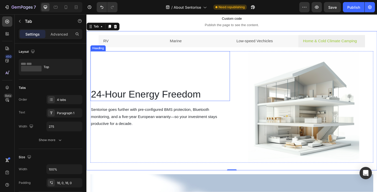
click at [208, 95] on span "24-Hour Energy Freedom" at bounding box center [149, 99] width 116 height 11
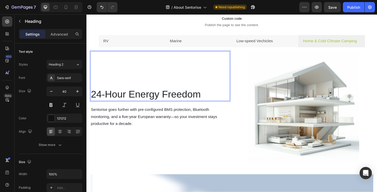
click at [208, 95] on span "24-Hour Energy Freedom" at bounding box center [149, 99] width 116 height 11
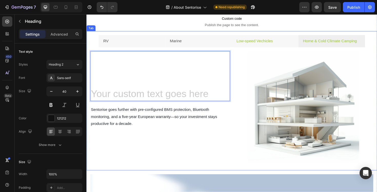
click at [303, 42] on li "Low-speed Vechicles" at bounding box center [275, 42] width 71 height 13
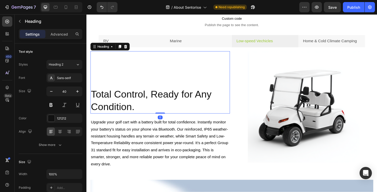
click at [137, 112] on p "Total Control, Ready for Any Condition." at bounding box center [164, 106] width 147 height 27
click at [136, 114] on p "Total Control, Ready for Any Condition." at bounding box center [164, 106] width 147 height 27
click at [142, 114] on p "Total Control, Ready for Any Condition." at bounding box center [164, 106] width 147 height 27
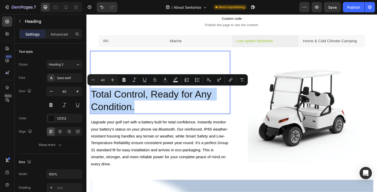
copy p "Total Control, Ready for Any Condition."
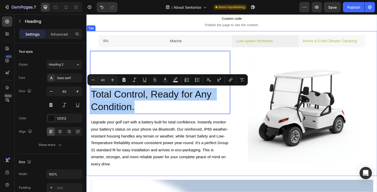
click at [324, 40] on p "Home & Cold Climate Camping" at bounding box center [344, 42] width 57 height 7
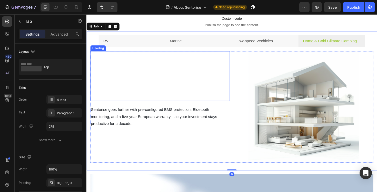
click at [176, 86] on div "Heading" at bounding box center [165, 80] width 148 height 53
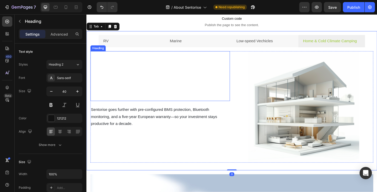
click at [176, 86] on div "Heading" at bounding box center [165, 80] width 148 height 53
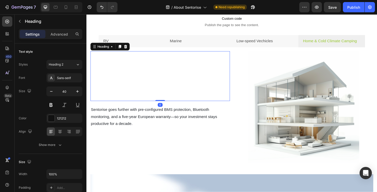
click at [161, 96] on h2 "Rich Text Editor. Editing area: main" at bounding box center [165, 99] width 148 height 14
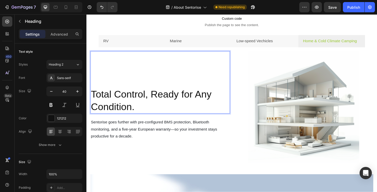
click at [135, 112] on p "Total Control, Ready for Any Condition." at bounding box center [164, 106] width 147 height 27
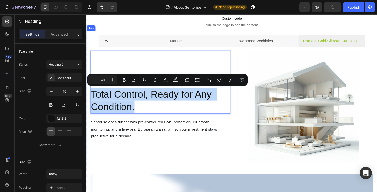
drag, startPoint x: 135, startPoint y: 112, endPoint x: 90, endPoint y: 105, distance: 46.0
click at [90, 105] on div "Durable,Greater Impact Heading Sentorise's innovative,durable RV batteries fest…" at bounding box center [240, 113] width 308 height 126
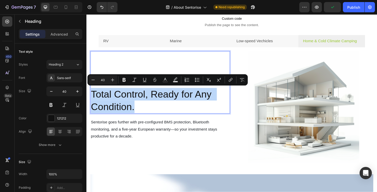
click at [122, 112] on p "Total Control, Ready for Any Condition." at bounding box center [164, 106] width 147 height 27
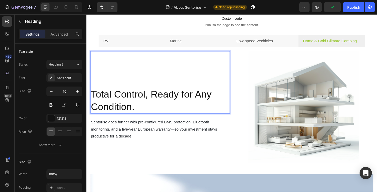
click at [136, 114] on p "Total Control, Ready for Any Condition." at bounding box center [164, 106] width 147 height 27
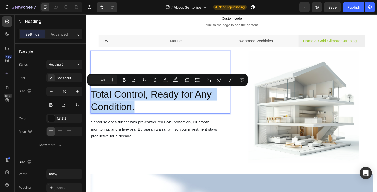
drag, startPoint x: 136, startPoint y: 114, endPoint x: 103, endPoint y: 99, distance: 36.7
click at [103, 99] on p "Total Control, Ready for Any Condition." at bounding box center [164, 106] width 147 height 27
click at [106, 107] on p "Total Control, Ready for Any Condition." at bounding box center [164, 106] width 147 height 27
drag, startPoint x: 93, startPoint y: 98, endPoint x: 134, endPoint y: 114, distance: 44.1
click at [134, 114] on p "Total Control, Ready for Any Condition." at bounding box center [164, 106] width 147 height 27
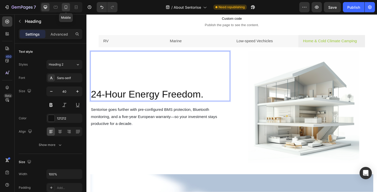
click at [67, 10] on div at bounding box center [66, 7] width 8 height 8
type input "20"
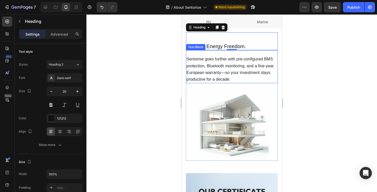
scroll to position [1035, 0]
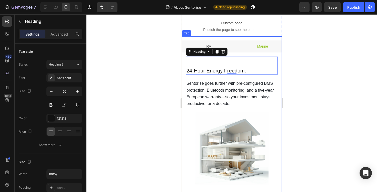
click at [253, 51] on li "Marine" at bounding box center [262, 47] width 54 height 12
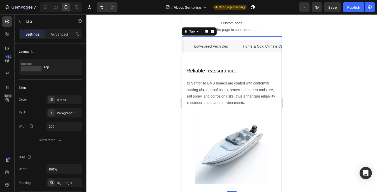
scroll to position [0, 119]
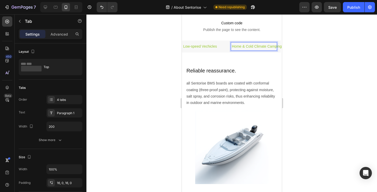
click at [222, 49] on li "Low-speed Vechicles" at bounding box center [200, 47] width 54 height 12
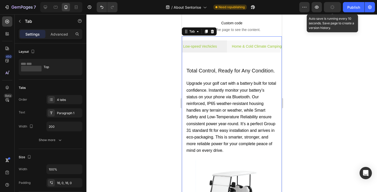
click at [330, 10] on button "button" at bounding box center [332, 7] width 17 height 10
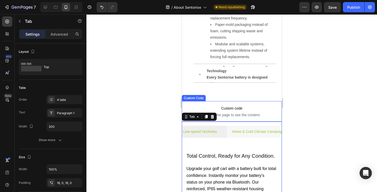
scroll to position [1012, 0]
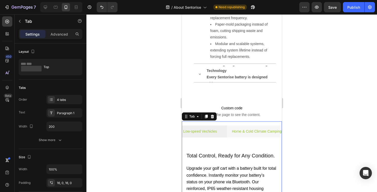
click at [148, 81] on div at bounding box center [231, 103] width 291 height 178
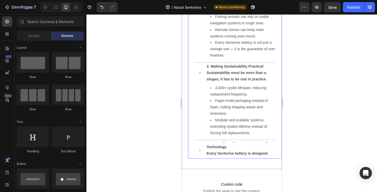
scroll to position [917, 0]
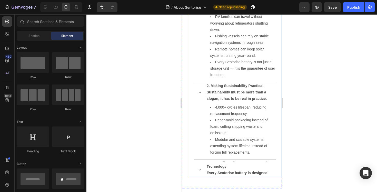
click at [201, 92] on icon at bounding box center [200, 93] width 4 height 4
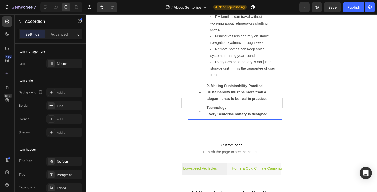
scroll to position [831, 0]
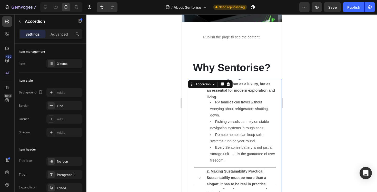
click at [168, 85] on div at bounding box center [231, 103] width 291 height 178
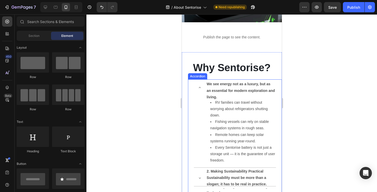
click at [200, 88] on icon at bounding box center [200, 88] width 4 height 4
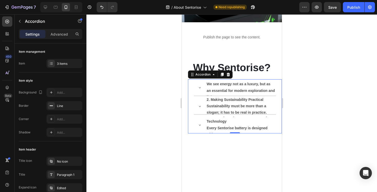
click at [141, 106] on div at bounding box center [231, 103] width 291 height 178
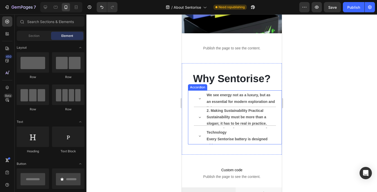
scroll to position [820, 0]
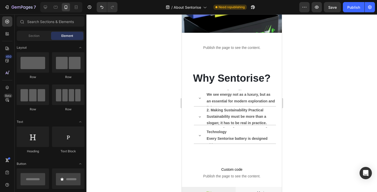
click at [307, 100] on div at bounding box center [231, 103] width 291 height 178
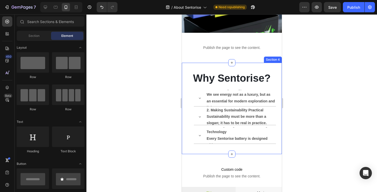
click at [241, 89] on div "Why Sentorise? Heading Row 1. Redefining Energy Access We see energy not as a l…" at bounding box center [232, 107] width 100 height 73
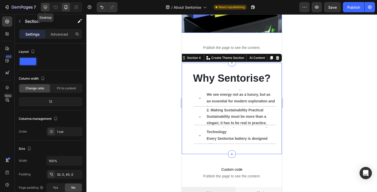
click at [45, 6] on icon at bounding box center [45, 7] width 5 height 5
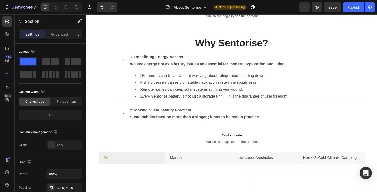
scroll to position [310, 0]
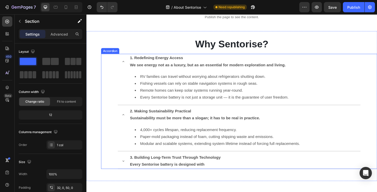
click at [123, 121] on div "2. Making Sustainability Practical Sustainability must be more than a slogan; i…" at bounding box center [248, 121] width 257 height 16
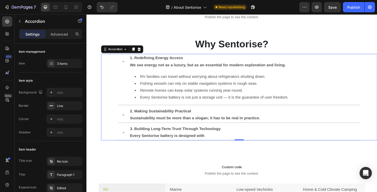
click at [126, 65] on icon at bounding box center [125, 65] width 4 height 4
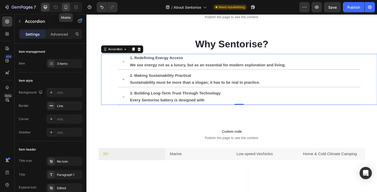
click at [66, 10] on div at bounding box center [66, 7] width 8 height 8
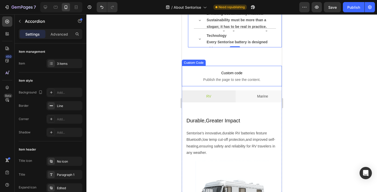
click at [228, 77] on span "Publish the page to see the content." at bounding box center [232, 79] width 100 height 5
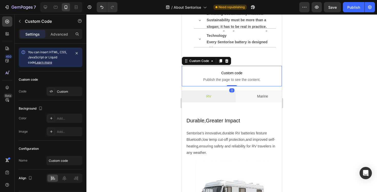
click at [228, 77] on span "Publish the page to see the content." at bounding box center [232, 79] width 100 height 5
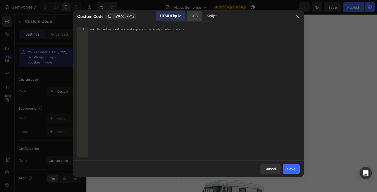
click at [195, 17] on div "CSS" at bounding box center [193, 16] width 15 height 10
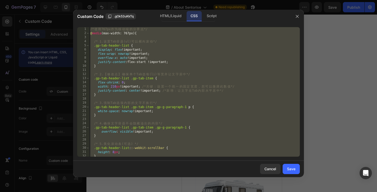
click at [188, 45] on div "/* 使 用 767px 作 为 移 动 端 的 分 界 点 */ @ media (max-width: 767px) { /* 1. 设 置 Tab 容 …" at bounding box center [194, 96] width 211 height 138
paste textarea
type textarea "}"
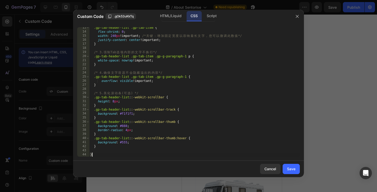
scroll to position [51, 0]
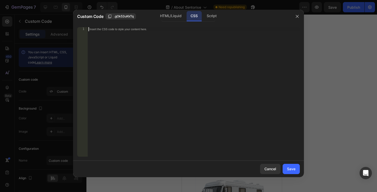
paste textarea "}"
type textarea "}"
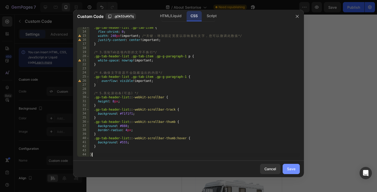
click at [291, 172] on div "Save" at bounding box center [291, 168] width 8 height 5
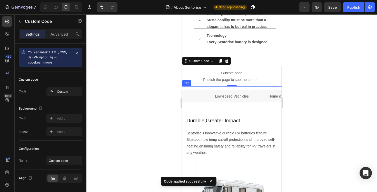
scroll to position [0, 146]
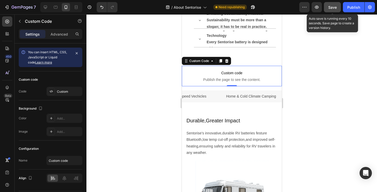
click at [334, 9] on span "Save" at bounding box center [332, 7] width 8 height 4
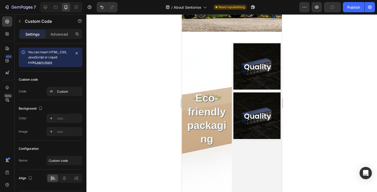
scroll to position [147, 0]
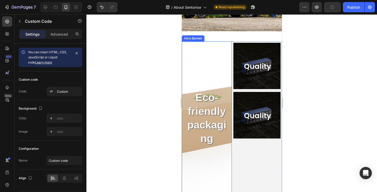
click at [214, 62] on div "Background Image" at bounding box center [207, 119] width 50 height 154
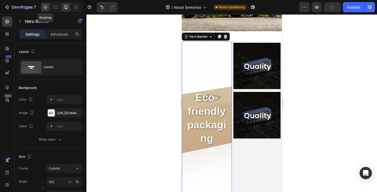
click at [44, 10] on div at bounding box center [45, 7] width 8 height 8
type input "1200"
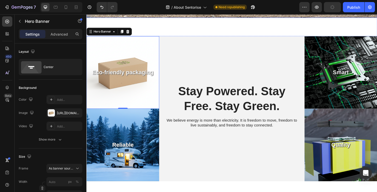
scroll to position [269, 0]
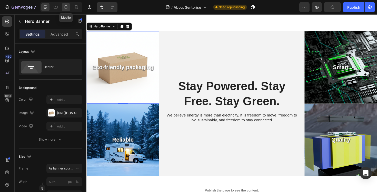
click at [68, 8] on div at bounding box center [66, 7] width 8 height 8
type input "100%"
type input "100"
type input "600"
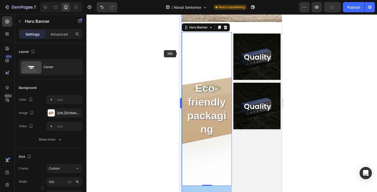
scroll to position [157, 0]
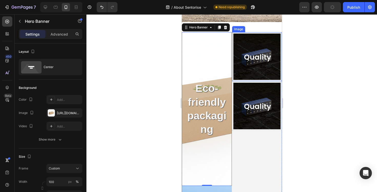
click at [245, 69] on img at bounding box center [256, 57] width 47 height 46
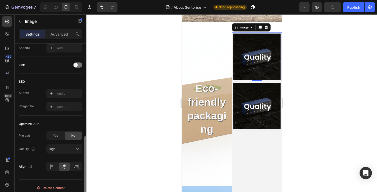
scroll to position [224, 0]
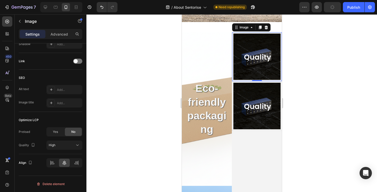
click at [37, 36] on p "Settings" at bounding box center [32, 34] width 14 height 5
click at [61, 35] on p "Advanced" at bounding box center [59, 34] width 17 height 5
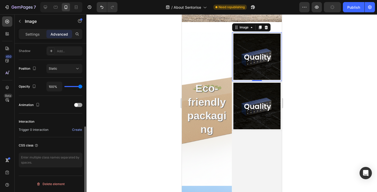
scroll to position [0, 0]
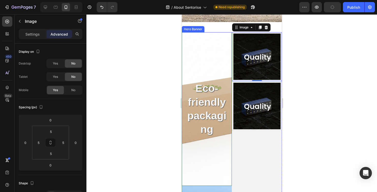
click at [212, 61] on div "Background Image" at bounding box center [207, 109] width 50 height 154
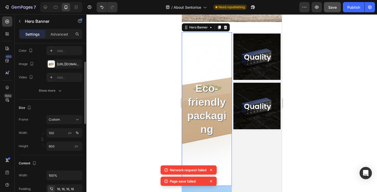
scroll to position [49, 0]
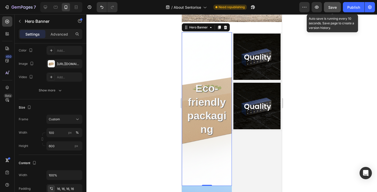
click at [332, 9] on div "Save" at bounding box center [332, 7] width 8 height 5
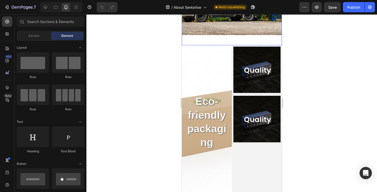
scroll to position [144, 0]
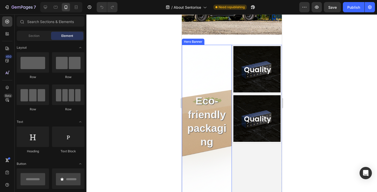
click at [221, 78] on div "Background Image" at bounding box center [207, 122] width 50 height 154
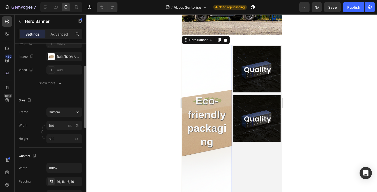
scroll to position [57, 0]
click at [69, 113] on div "Custom" at bounding box center [61, 112] width 25 height 5
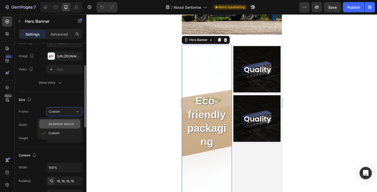
click at [67, 126] on span "As banner source" at bounding box center [60, 124] width 25 height 5
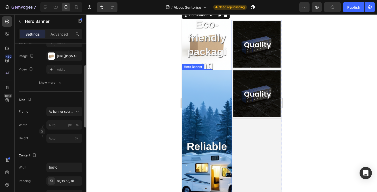
scroll to position [167, 0]
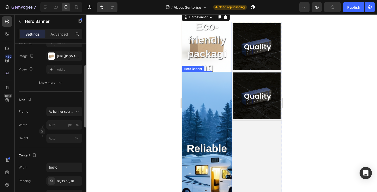
click at [211, 124] on div "Background Image" at bounding box center [207, 149] width 50 height 154
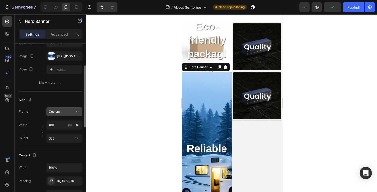
click at [71, 113] on div "Custom" at bounding box center [61, 112] width 25 height 5
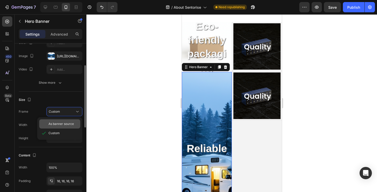
click at [67, 121] on div "As banner source" at bounding box center [59, 124] width 41 height 9
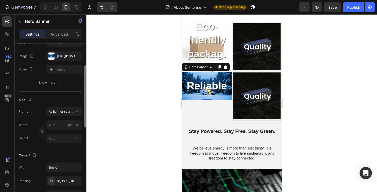
click at [131, 112] on div at bounding box center [231, 103] width 291 height 178
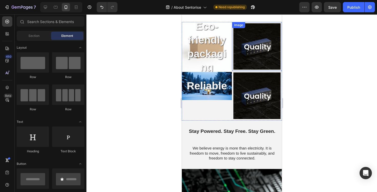
click at [253, 66] on img at bounding box center [256, 46] width 47 height 46
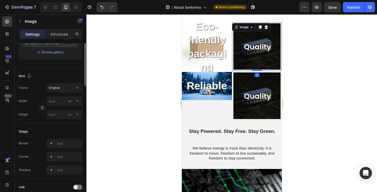
scroll to position [99, 0]
click at [60, 99] on input "px %" at bounding box center [64, 100] width 36 height 9
click at [60, 115] on div "Full 100%" at bounding box center [59, 112] width 42 height 9
type input "100"
click at [190, 46] on h2 "Eco-friendly packaging" at bounding box center [207, 47] width 42 height 56
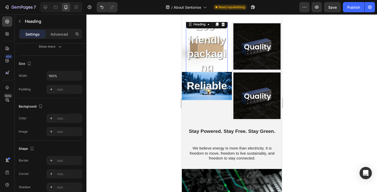
scroll to position [0, 0]
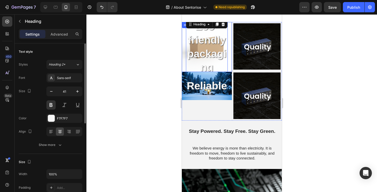
click at [183, 44] on div "Eco-friendly packaging Heading 0" at bounding box center [207, 47] width 50 height 64
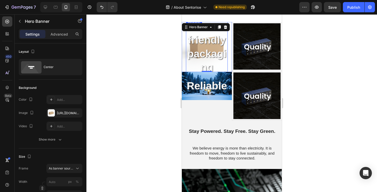
click at [206, 46] on h2 "Eco-friendly packaging" at bounding box center [207, 47] width 42 height 56
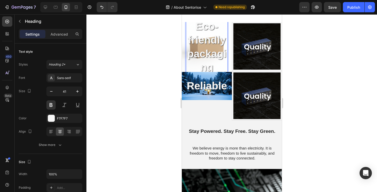
click at [206, 46] on p "Eco-friendly packaging" at bounding box center [206, 47] width 41 height 55
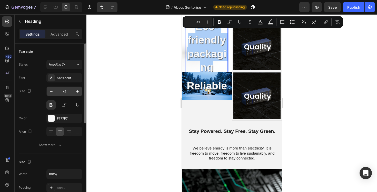
click at [68, 91] on input "41" at bounding box center [64, 91] width 17 height 9
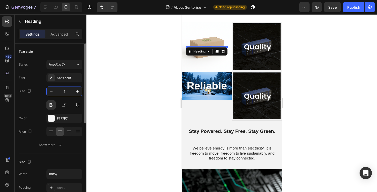
type input "10"
click at [149, 62] on div at bounding box center [231, 103] width 291 height 178
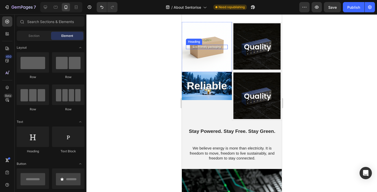
click at [202, 46] on p "Eco-friendly packaging" at bounding box center [206, 46] width 41 height 3
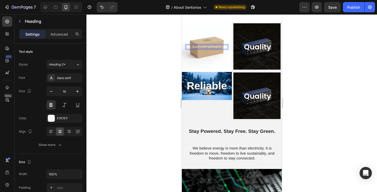
click at [202, 46] on p "Eco-friendly packaging" at bounding box center [206, 46] width 41 height 3
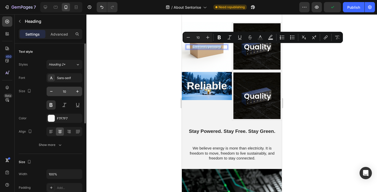
click at [67, 90] on input "10" at bounding box center [64, 91] width 17 height 9
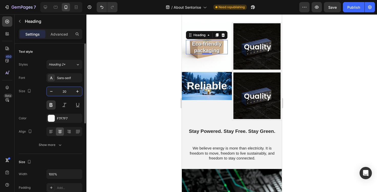
type input "2"
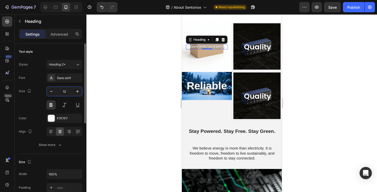
type input "1"
type input "15"
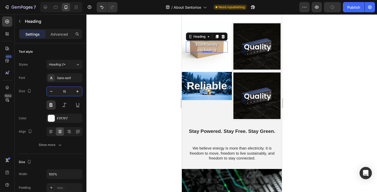
click at [117, 69] on div at bounding box center [231, 103] width 291 height 178
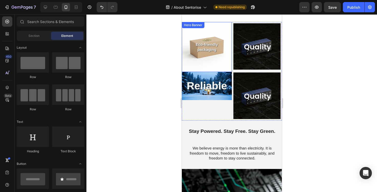
click at [213, 60] on div "Background Image" at bounding box center [207, 47] width 50 height 50
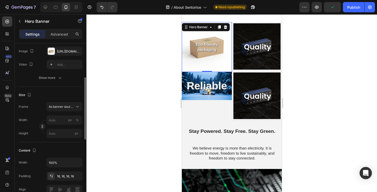
scroll to position [70, 0]
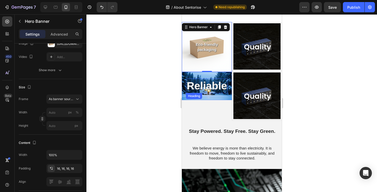
click at [202, 86] on h2 "Reliable" at bounding box center [207, 86] width 42 height 15
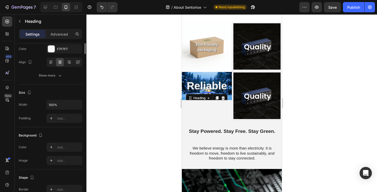
scroll to position [0, 0]
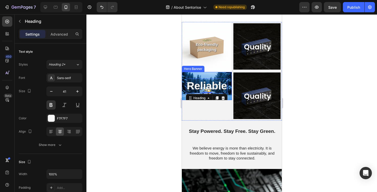
click at [199, 76] on div "Reliable Heading 0" at bounding box center [207, 86] width 50 height 23
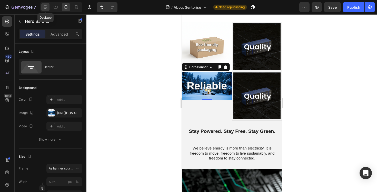
click at [43, 9] on icon at bounding box center [45, 7] width 5 height 5
type input "500"
type input "1200"
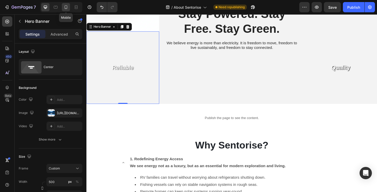
scroll to position [346, 0]
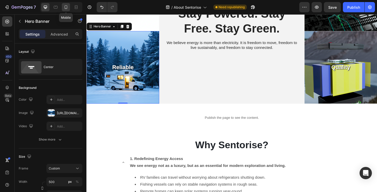
click at [65, 10] on div at bounding box center [66, 7] width 8 height 8
type input "100%"
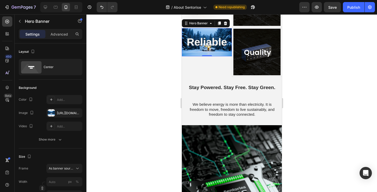
scroll to position [319, 0]
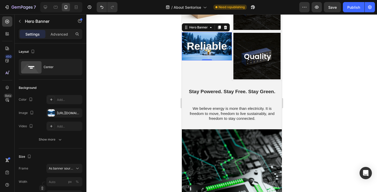
click at [191, 57] on div "Reliable Heading" at bounding box center [207, 46] width 50 height 23
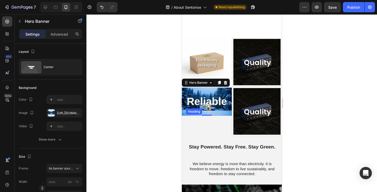
scroll to position [262, 0]
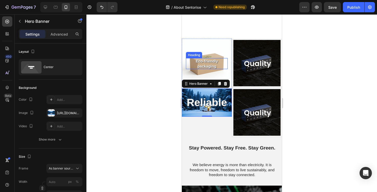
click at [201, 62] on p "Eco-friendly packaging" at bounding box center [206, 64] width 41 height 10
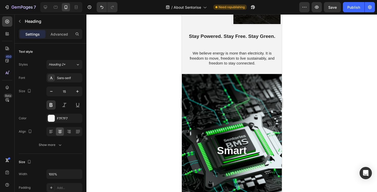
scroll to position [150, 0]
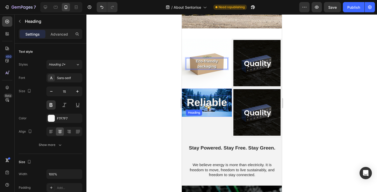
click at [202, 101] on h2 "Reliable" at bounding box center [207, 102] width 42 height 15
click at [202, 101] on p "Reliable" at bounding box center [206, 103] width 41 height 14
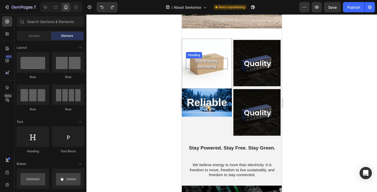
click at [203, 64] on p "Eco-friendly packaging" at bounding box center [206, 64] width 41 height 10
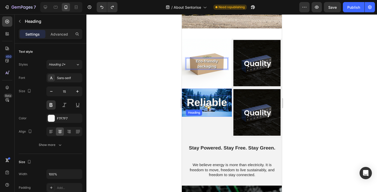
click at [201, 104] on h2 "Reliable" at bounding box center [207, 102] width 42 height 15
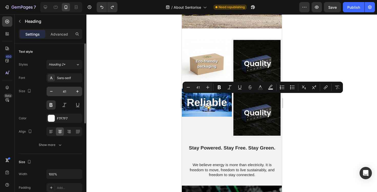
click at [67, 92] on input "41" at bounding box center [64, 91] width 17 height 9
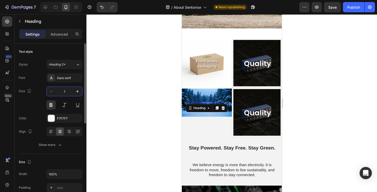
type input "15"
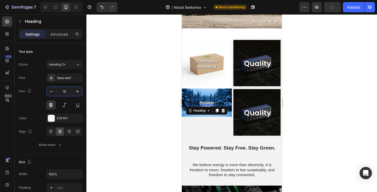
click at [103, 104] on div at bounding box center [231, 103] width 291 height 178
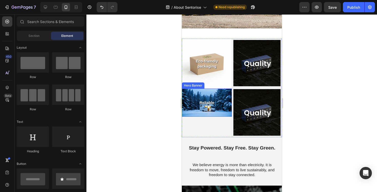
click at [191, 110] on div "Background Image" at bounding box center [207, 103] width 50 height 28
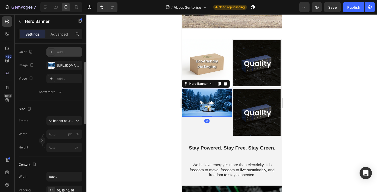
scroll to position [48, 0]
click at [60, 121] on span "As banner source" at bounding box center [61, 121] width 25 height 5
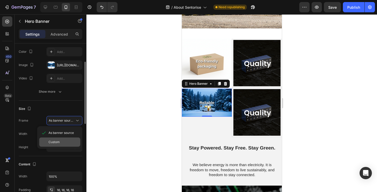
click at [58, 139] on div "Custom" at bounding box center [59, 142] width 41 height 9
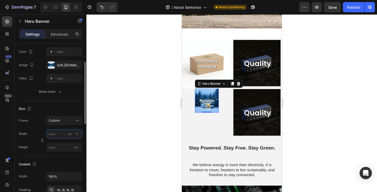
click at [60, 136] on input "px %" at bounding box center [64, 134] width 36 height 9
type input "100"
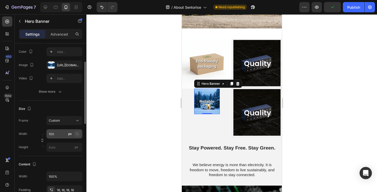
click at [79, 135] on button "%" at bounding box center [77, 134] width 6 height 6
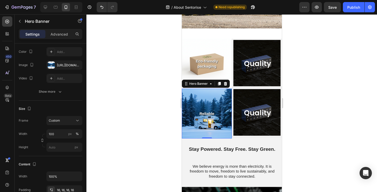
click at [124, 125] on div at bounding box center [231, 103] width 291 height 178
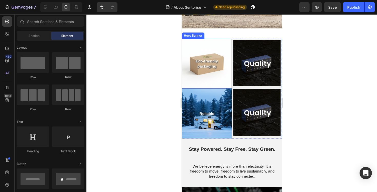
click at [216, 80] on div "Background Image" at bounding box center [207, 64] width 50 height 50
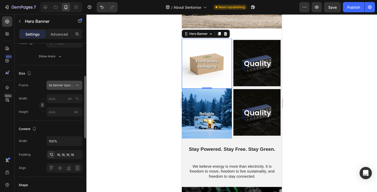
scroll to position [84, 0]
click at [64, 154] on div "16, 16, 16, 16" at bounding box center [64, 154] width 15 height 5
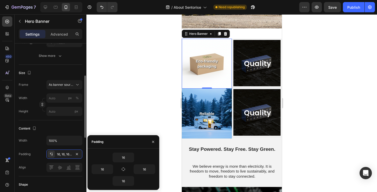
click at [63, 127] on div "Content" at bounding box center [51, 129] width 64 height 8
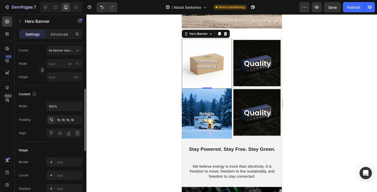
scroll to position [119, 0]
click at [75, 122] on button "button" at bounding box center [77, 119] width 6 height 6
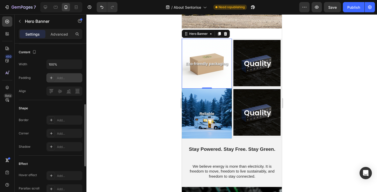
scroll to position [159, 0]
click at [65, 81] on div "Add..." at bounding box center [69, 79] width 24 height 5
type input "16"
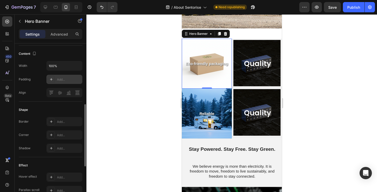
type input "16"
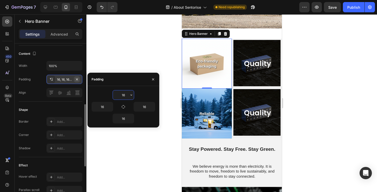
click at [77, 81] on icon "button" at bounding box center [77, 79] width 4 height 4
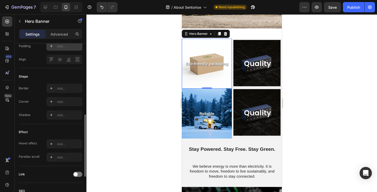
scroll to position [193, 0]
click at [62, 101] on div "Add..." at bounding box center [69, 101] width 24 height 5
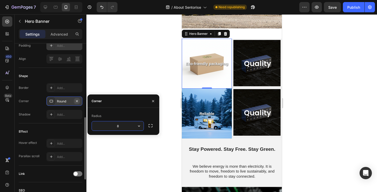
click at [78, 102] on icon "button" at bounding box center [77, 101] width 4 height 4
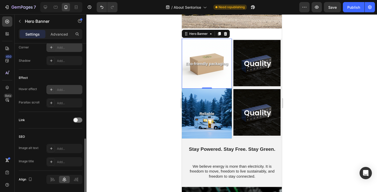
scroll to position [246, 0]
click at [62, 91] on div "Add..." at bounding box center [69, 90] width 24 height 5
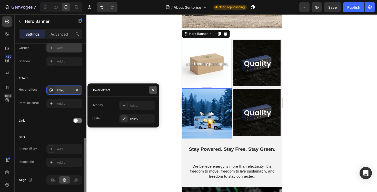
click at [151, 91] on icon "button" at bounding box center [153, 90] width 4 height 4
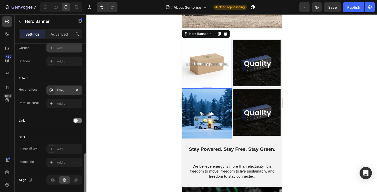
scroll to position [263, 0]
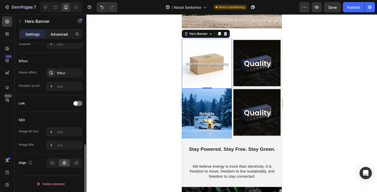
click at [63, 37] on div "Advanced" at bounding box center [59, 34] width 26 height 8
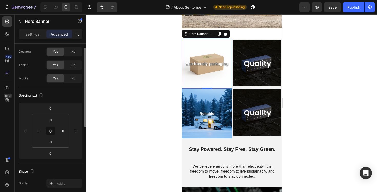
scroll to position [5, 0]
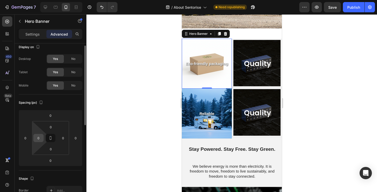
click at [42, 139] on input "0" at bounding box center [39, 138] width 8 height 8
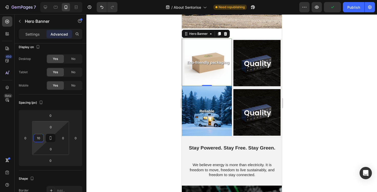
type input "10"
click at [56, 0] on html "7 Version history / About Sentorise Need republishing Preview Publish 450 Beta …" at bounding box center [188, 0] width 377 height 0
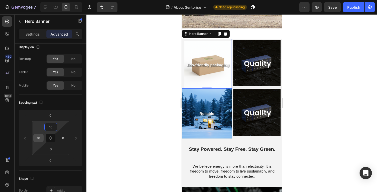
type input "10"
click at [40, 138] on input "10" at bounding box center [39, 138] width 8 height 8
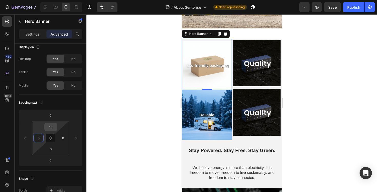
type input "5"
click at [54, 126] on input "10" at bounding box center [51, 127] width 10 height 8
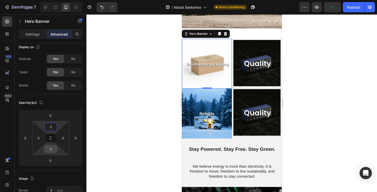
type input "5"
click at [50, 149] on input "0" at bounding box center [51, 149] width 10 height 8
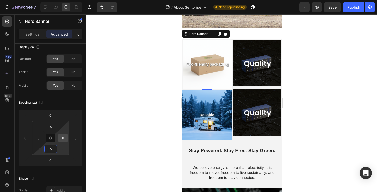
type input "5"
click at [64, 138] on input "0" at bounding box center [63, 138] width 8 height 8
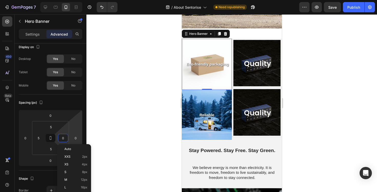
type input "5"
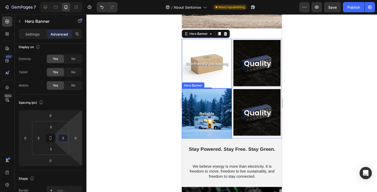
click at [202, 98] on div "Background Image" at bounding box center [207, 114] width 50 height 50
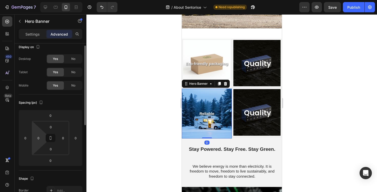
click at [39, 0] on html "7 Version history / About Sentorise Need republishing Preview Save Publish 450 …" at bounding box center [188, 0] width 377 height 0
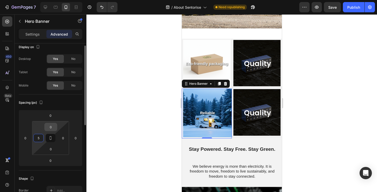
type input "5"
click at [51, 128] on input "0" at bounding box center [51, 127] width 10 height 8
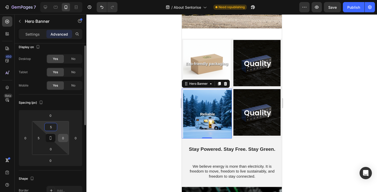
type input "5"
click at [63, 140] on input "0" at bounding box center [63, 138] width 8 height 8
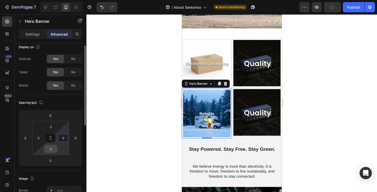
type input "5"
click at [52, 151] on input "0" at bounding box center [51, 149] width 10 height 8
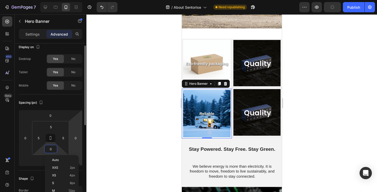
type input "5"
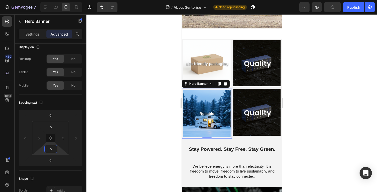
click at [140, 115] on div at bounding box center [231, 103] width 291 height 178
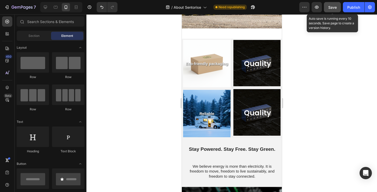
click at [337, 8] on button "Save" at bounding box center [332, 7] width 17 height 10
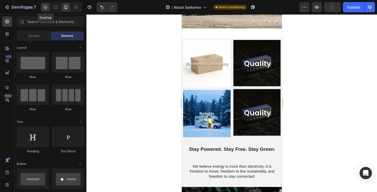
click at [46, 8] on icon at bounding box center [45, 7] width 3 height 3
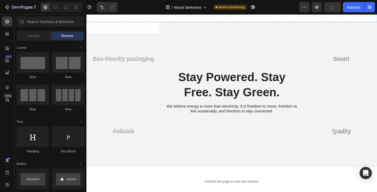
scroll to position [278, 0]
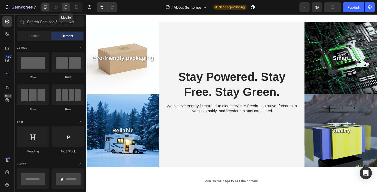
click at [67, 6] on icon at bounding box center [66, 7] width 3 height 4
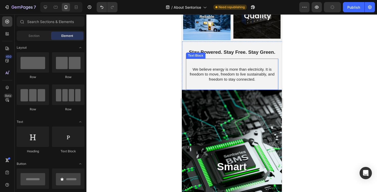
scroll to position [161, 0]
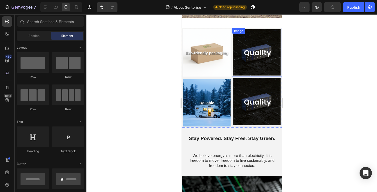
click at [257, 66] on img at bounding box center [256, 52] width 47 height 46
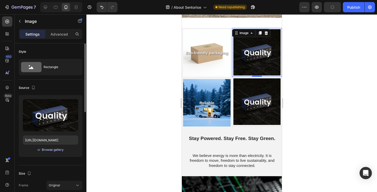
click at [53, 148] on div "Browse gallery" at bounding box center [53, 150] width 22 height 5
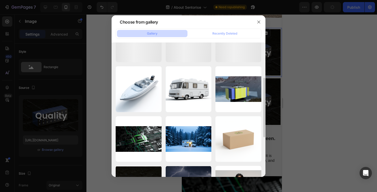
scroll to position [80, 0]
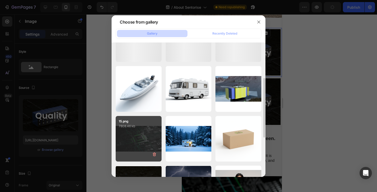
click at [147, 139] on div "15.png 7808.46 kb" at bounding box center [139, 139] width 46 height 46
type input "https://cdn.shopify.com/s/files/1/0944/0690/2066/files/gempages_581900527529362…"
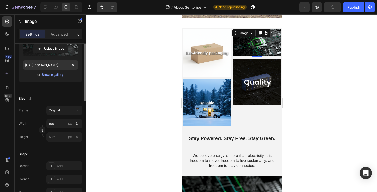
scroll to position [76, 0]
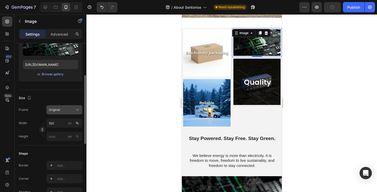
click at [66, 111] on div "Original" at bounding box center [61, 110] width 25 height 5
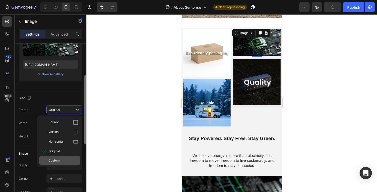
click at [58, 160] on span "Custom" at bounding box center [53, 161] width 11 height 5
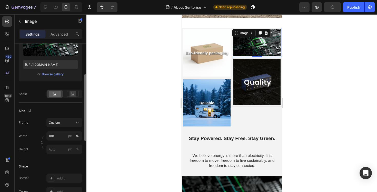
click at [97, 130] on div at bounding box center [231, 103] width 291 height 178
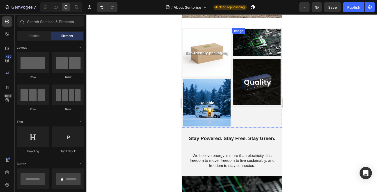
click at [237, 48] on img at bounding box center [256, 42] width 47 height 27
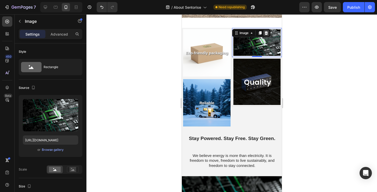
click at [265, 34] on icon at bounding box center [265, 33] width 3 height 4
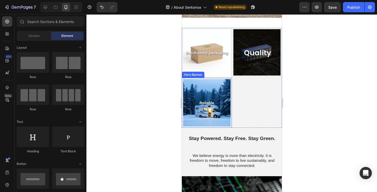
click at [192, 88] on div "Background Image" at bounding box center [206, 102] width 47 height 47
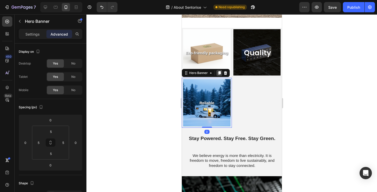
click at [219, 75] on icon at bounding box center [219, 73] width 4 height 4
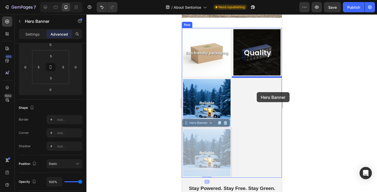
drag, startPoint x: 206, startPoint y: 145, endPoint x: 257, endPoint y: 92, distance: 72.6
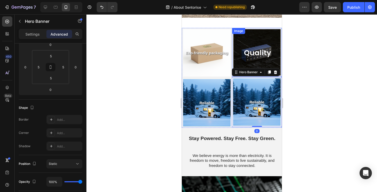
click at [253, 32] on img at bounding box center [256, 52] width 47 height 46
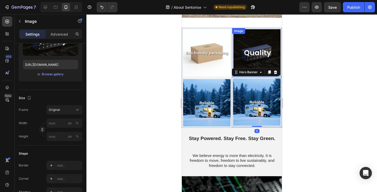
scroll to position [0, 0]
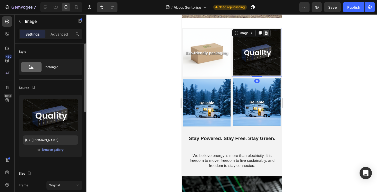
click at [267, 34] on icon at bounding box center [265, 33] width 3 height 4
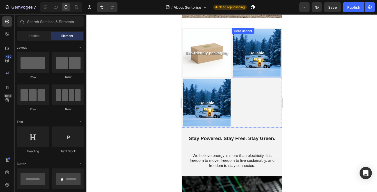
click at [245, 65] on div "Background Image" at bounding box center [256, 52] width 47 height 47
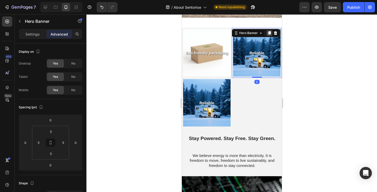
click at [271, 35] on icon at bounding box center [269, 33] width 4 height 4
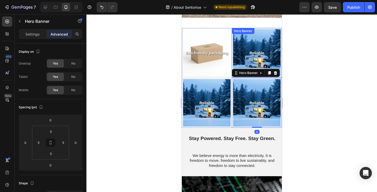
click at [245, 57] on div "Reliable Heading" at bounding box center [256, 53] width 47 height 14
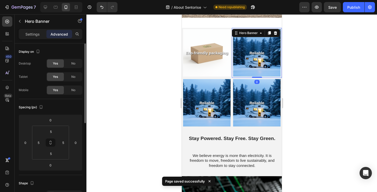
scroll to position [2, 0]
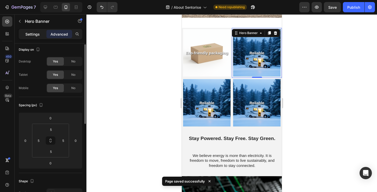
click at [29, 36] on p "Settings" at bounding box center [32, 34] width 14 height 5
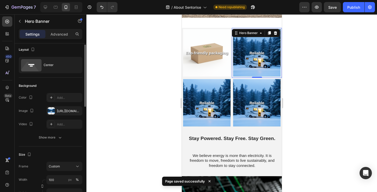
scroll to position [13, 0]
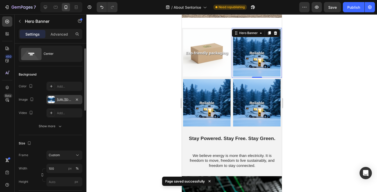
click at [62, 100] on div "https://cdn.shopify.com/s/files/1/0944/0690/2066/files/gempages_581900527529362…" at bounding box center [64, 100] width 15 height 5
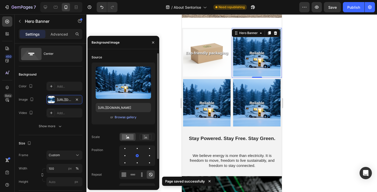
click at [137, 118] on div "or Browse gallery" at bounding box center [123, 117] width 55 height 6
click at [130, 118] on div "Browse gallery" at bounding box center [126, 117] width 22 height 5
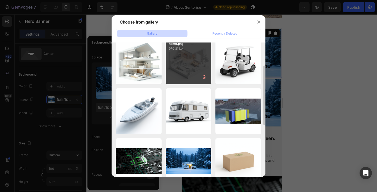
scroll to position [58, 0]
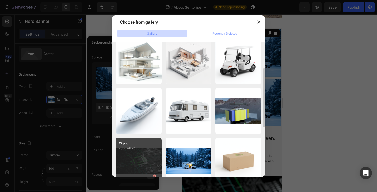
click at [150, 150] on p "7808.46 kb" at bounding box center [139, 148] width 40 height 5
type input "https://cdn.shopify.com/s/files/1/0944/0690/2066/files/gempages_581900527529362…"
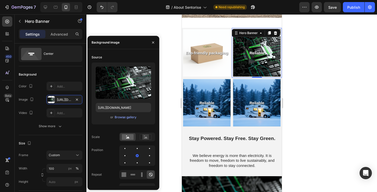
click at [313, 122] on div at bounding box center [231, 103] width 291 height 178
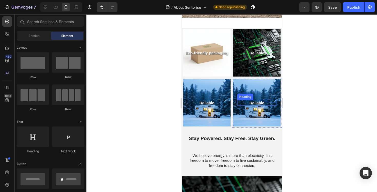
click at [245, 98] on div "Heading" at bounding box center [245, 97] width 16 height 6
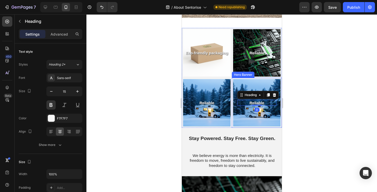
click at [245, 84] on div "Background Image" at bounding box center [256, 102] width 47 height 47
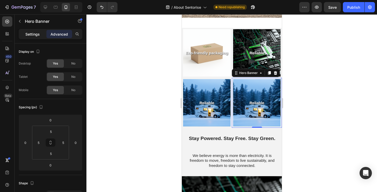
click at [32, 36] on p "Settings" at bounding box center [32, 34] width 14 height 5
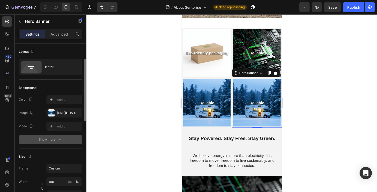
scroll to position [21, 0]
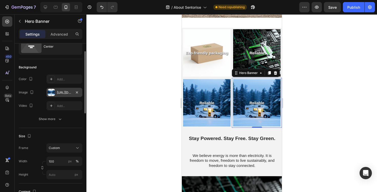
click at [62, 94] on div "https://cdn.shopify.com/s/files/1/0944/0690/2066/files/gempages_581900527529362…" at bounding box center [64, 93] width 15 height 5
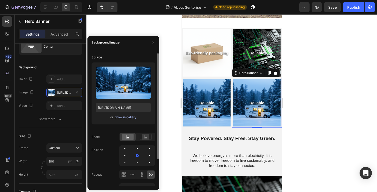
click at [120, 119] on div "Browse gallery" at bounding box center [126, 117] width 22 height 5
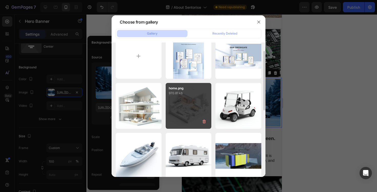
scroll to position [15, 0]
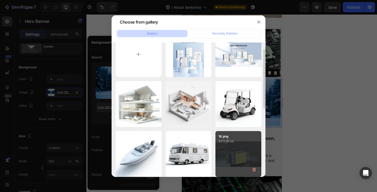
click at [230, 148] on div "16.png 9771.95 kb" at bounding box center [238, 154] width 46 height 46
type input "https://cdn.shopify.com/s/files/1/0944/0690/2066/files/gempages_581900527529362…"
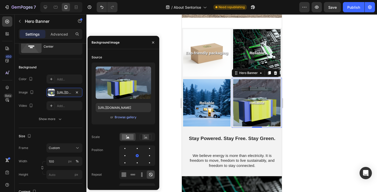
click at [303, 127] on div at bounding box center [231, 103] width 291 height 178
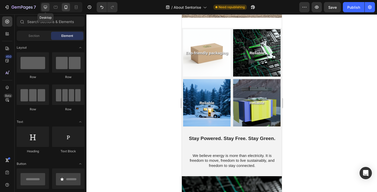
click at [46, 9] on icon at bounding box center [45, 7] width 5 height 5
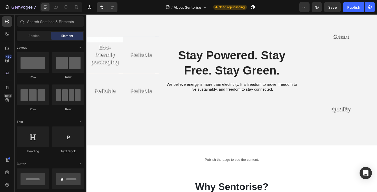
scroll to position [283, 0]
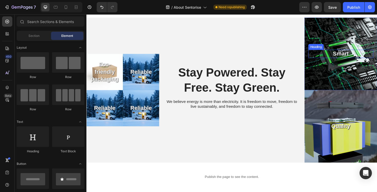
click at [354, 55] on h2 "Smart" at bounding box center [355, 56] width 69 height 9
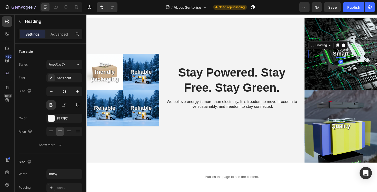
click at [354, 55] on h2 "Smart" at bounding box center [355, 56] width 69 height 9
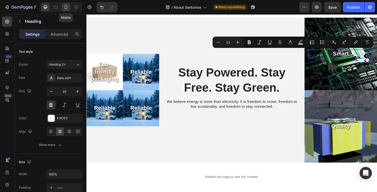
click at [63, 6] on div at bounding box center [66, 7] width 8 height 8
type input "41"
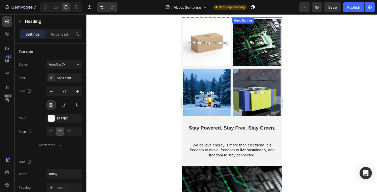
scroll to position [168, 0]
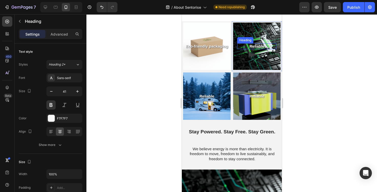
click at [252, 45] on h2 "Reliable" at bounding box center [256, 46] width 39 height 6
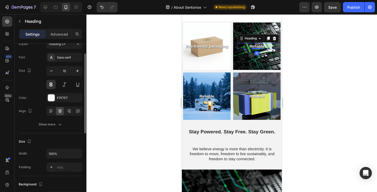
click at [252, 45] on h2 "Reliable" at bounding box center [256, 46] width 39 height 6
click at [154, 55] on div at bounding box center [231, 103] width 291 height 178
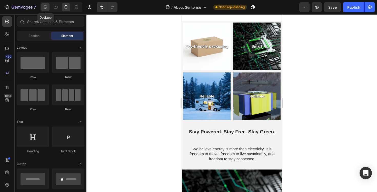
click at [46, 8] on icon at bounding box center [45, 7] width 5 height 5
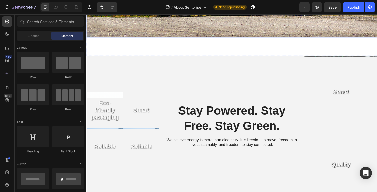
scroll to position [266, 0]
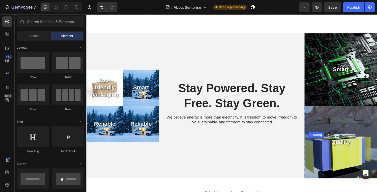
click at [359, 151] on h2 "Quality" at bounding box center [355, 150] width 69 height 9
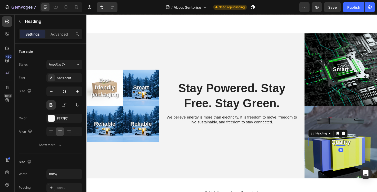
click at [359, 151] on h2 "Quality" at bounding box center [355, 150] width 69 height 9
click at [359, 151] on p "Quality" at bounding box center [356, 150] width 68 height 8
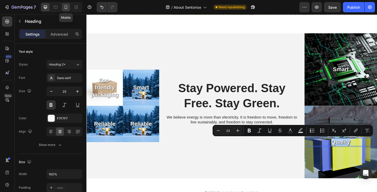
click at [68, 10] on div at bounding box center [66, 7] width 8 height 8
type input "41"
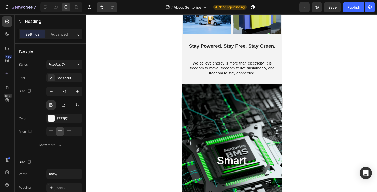
scroll to position [196, 0]
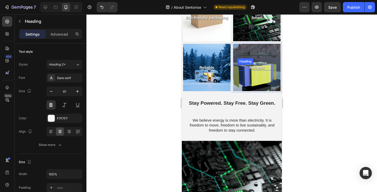
click at [262, 67] on h2 "Reliable" at bounding box center [256, 68] width 39 height 6
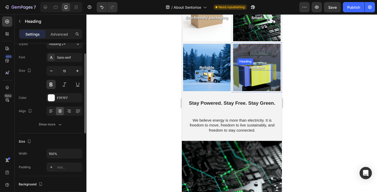
click at [262, 67] on h2 "Reliable" at bounding box center [256, 68] width 39 height 6
click at [262, 67] on p "Reliable" at bounding box center [257, 67] width 38 height 5
click at [307, 77] on div at bounding box center [231, 103] width 291 height 178
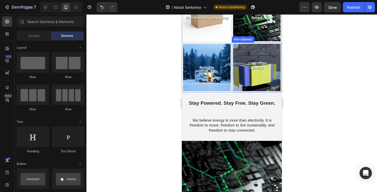
scroll to position [167, 0]
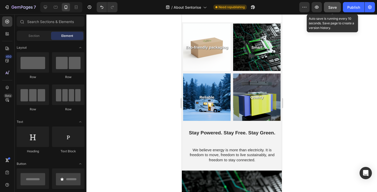
click at [330, 9] on div "Save" at bounding box center [332, 7] width 8 height 5
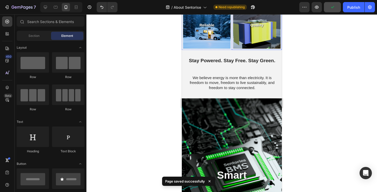
scroll to position [240, 0]
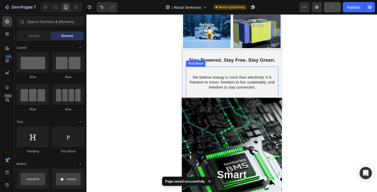
click at [237, 79] on p "We believe energy is more than electricity. It is freedom to move, freedom to l…" at bounding box center [231, 82] width 91 height 15
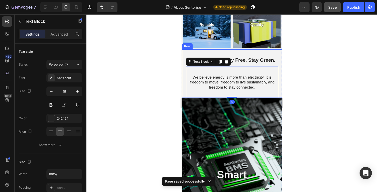
click at [232, 54] on div "Stay Powered. Stay Free. Stay Green. Heading We believe energy is more than ele…" at bounding box center [232, 74] width 100 height 48
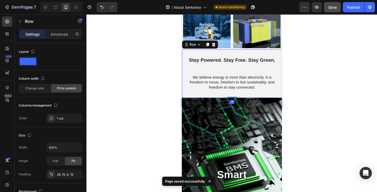
click at [317, 78] on div at bounding box center [231, 103] width 291 height 178
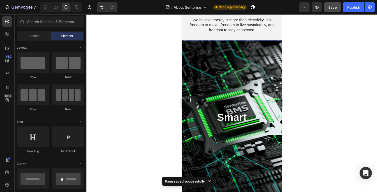
scroll to position [298, 0]
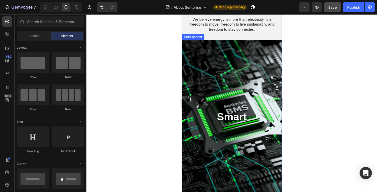
click at [245, 77] on div "Background Image" at bounding box center [232, 117] width 100 height 154
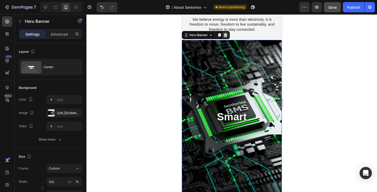
click at [225, 36] on icon at bounding box center [225, 35] width 3 height 4
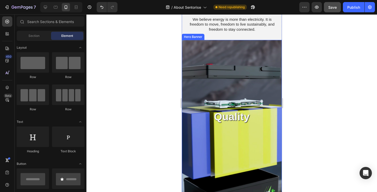
click at [241, 57] on div "Background Image" at bounding box center [232, 117] width 100 height 154
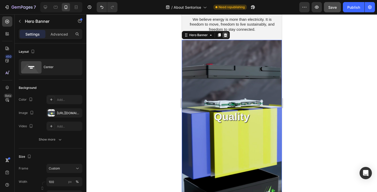
click at [226, 36] on icon at bounding box center [225, 35] width 4 height 4
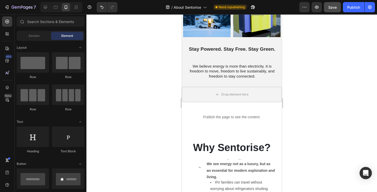
scroll to position [250, 0]
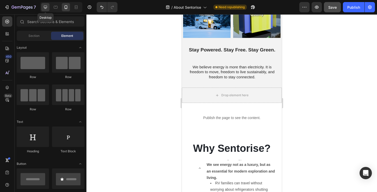
click at [48, 6] on div at bounding box center [45, 7] width 8 height 8
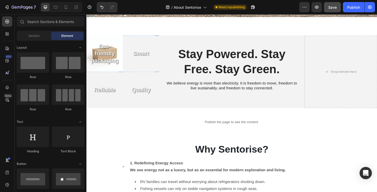
scroll to position [264, 0]
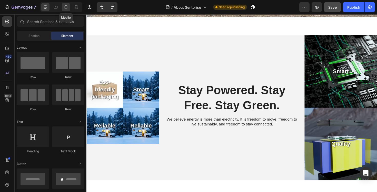
click at [63, 6] on icon at bounding box center [65, 7] width 5 height 5
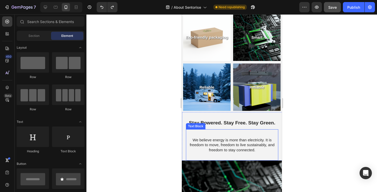
scroll to position [171, 0]
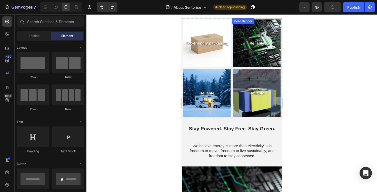
click at [297, 58] on div at bounding box center [231, 103] width 291 height 178
click at [47, 5] on icon at bounding box center [45, 7] width 5 height 5
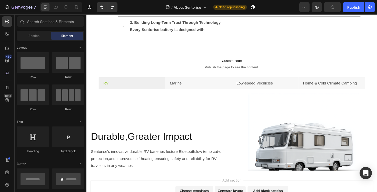
scroll to position [596, 0]
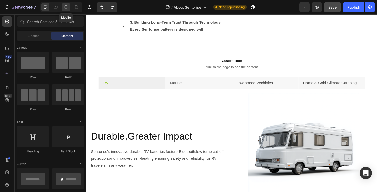
click at [63, 8] on div at bounding box center [66, 7] width 8 height 8
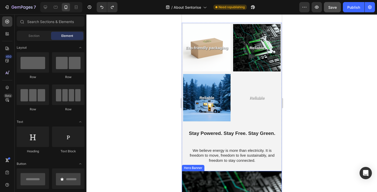
scroll to position [269, 0]
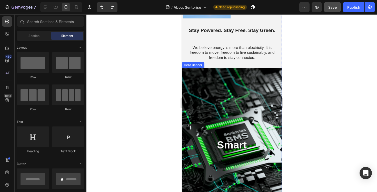
click at [234, 85] on div "Background Image" at bounding box center [232, 145] width 100 height 154
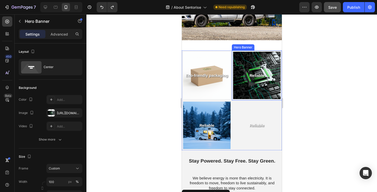
scroll to position [138, 0]
click at [238, 86] on div "Background Image" at bounding box center [256, 75] width 47 height 47
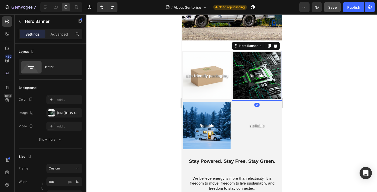
scroll to position [21, 0]
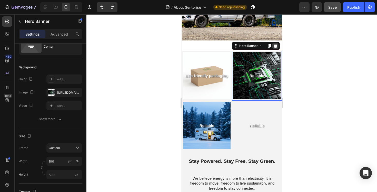
click at [275, 46] on icon at bounding box center [275, 46] width 4 height 4
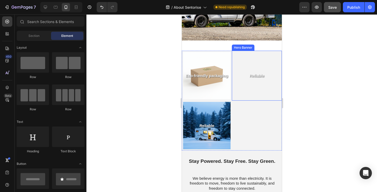
click at [258, 86] on div "Background Image" at bounding box center [256, 75] width 47 height 47
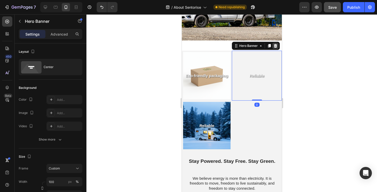
click at [277, 48] on icon at bounding box center [275, 46] width 4 height 4
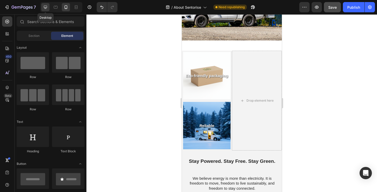
click at [46, 8] on icon at bounding box center [45, 7] width 3 height 3
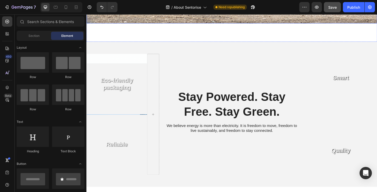
scroll to position [260, 0]
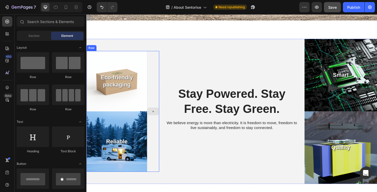
click at [157, 82] on div at bounding box center [157, 117] width 13 height 128
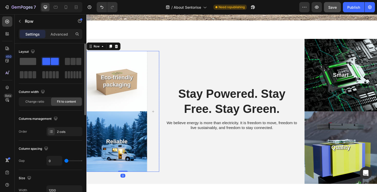
click at [30, 60] on span at bounding box center [28, 61] width 16 height 7
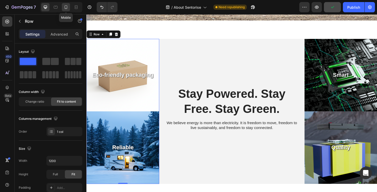
click at [66, 7] on icon at bounding box center [65, 7] width 5 height 5
type input "100%"
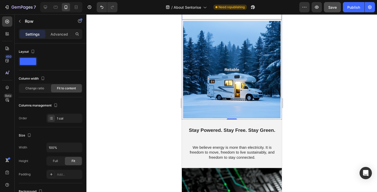
scroll to position [270, 0]
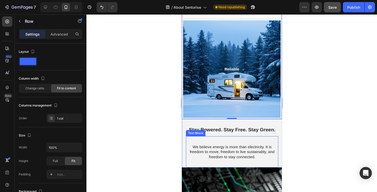
click at [214, 136] on div "We believe energy is more than electricity. It is freedom to move, freedom to l…" at bounding box center [232, 152] width 92 height 32
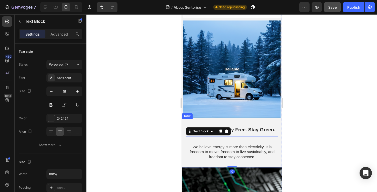
click at [234, 123] on div "Stay Powered. Stay Free. Stay Green. Heading We believe energy is more than ele…" at bounding box center [232, 143] width 100 height 48
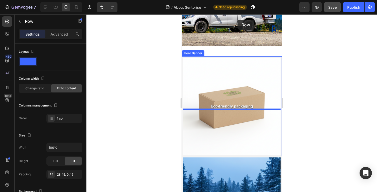
scroll to position [109, 0]
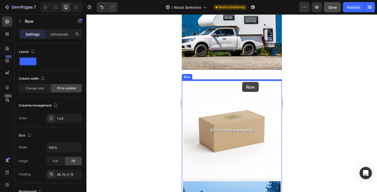
drag, startPoint x: 234, startPoint y: 123, endPoint x: 242, endPoint y: 82, distance: 41.5
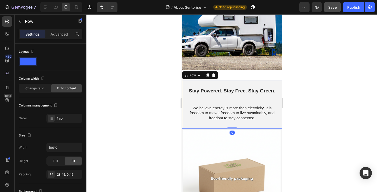
click at [303, 88] on div at bounding box center [231, 103] width 291 height 178
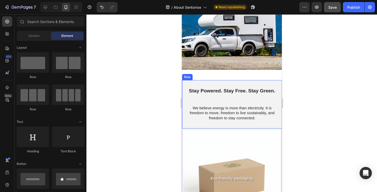
click at [294, 94] on div at bounding box center [231, 103] width 291 height 178
click at [144, 103] on div at bounding box center [231, 103] width 291 height 178
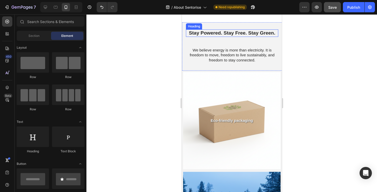
scroll to position [179, 0]
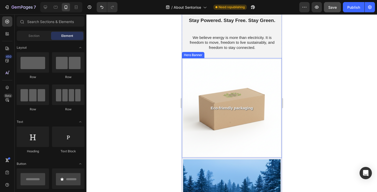
click at [207, 69] on div "Background Image" at bounding box center [231, 108] width 97 height 97
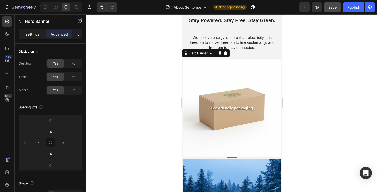
click at [30, 35] on p "Settings" at bounding box center [32, 34] width 14 height 5
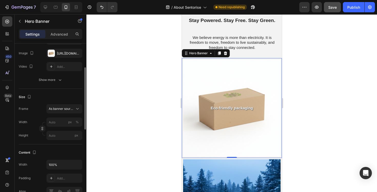
scroll to position [61, 0]
click at [70, 107] on span "As banner source" at bounding box center [61, 108] width 25 height 5
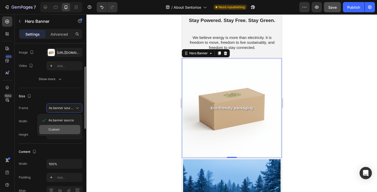
click at [66, 126] on div "Custom" at bounding box center [59, 129] width 41 height 9
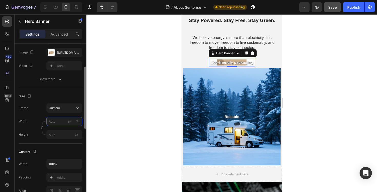
click at [64, 122] on input "px %" at bounding box center [64, 121] width 36 height 9
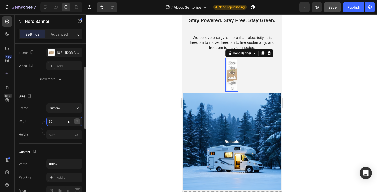
type input "50"
click at [76, 121] on div "%" at bounding box center [77, 121] width 3 height 5
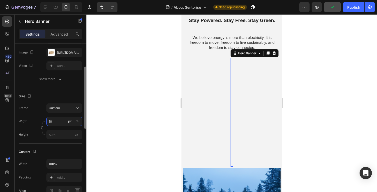
type input "100"
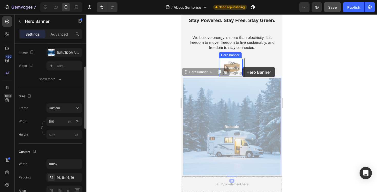
drag, startPoint x: 221, startPoint y: 87, endPoint x: 242, endPoint y: 67, distance: 29.2
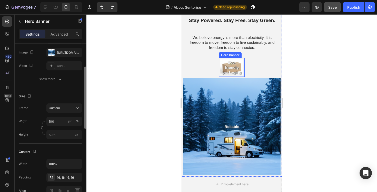
click at [244, 62] on div "Eco-friendly packaging Heading Hero Banner" at bounding box center [232, 67] width 26 height 19
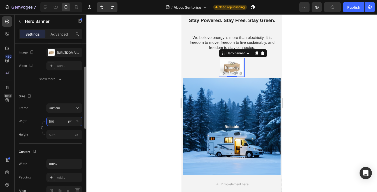
click at [64, 123] on input "100" at bounding box center [64, 121] width 36 height 9
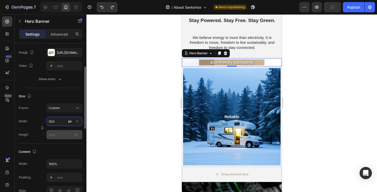
type input "500"
click at [54, 133] on input "px" at bounding box center [64, 134] width 36 height 9
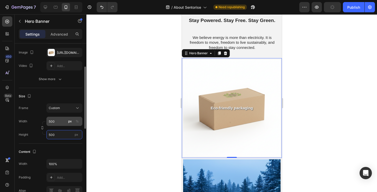
type input "500"
click at [62, 122] on input "500" at bounding box center [64, 121] width 36 height 9
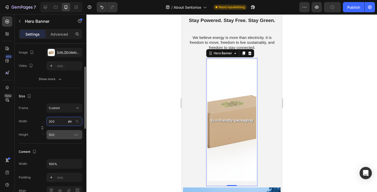
type input "200"
click at [61, 134] on input "500" at bounding box center [64, 134] width 36 height 9
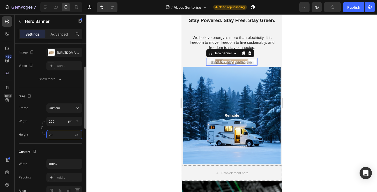
type input "200"
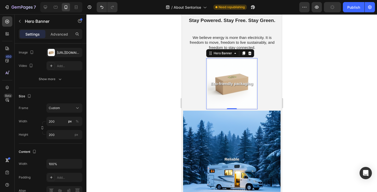
click at [143, 92] on div at bounding box center [231, 103] width 291 height 178
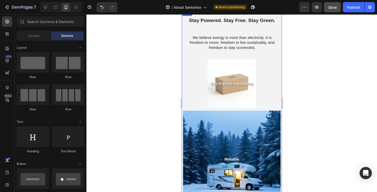
click at [302, 78] on div at bounding box center [231, 103] width 291 height 178
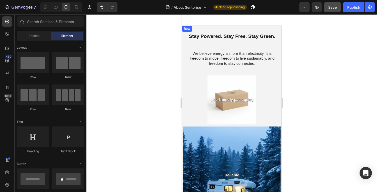
scroll to position [161, 0]
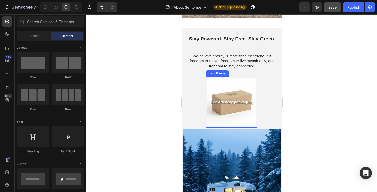
click at [221, 83] on div "Background Image" at bounding box center [231, 102] width 58 height 58
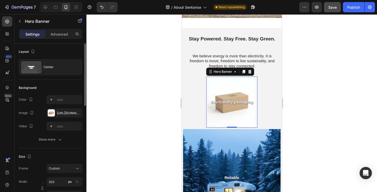
scroll to position [41, 0]
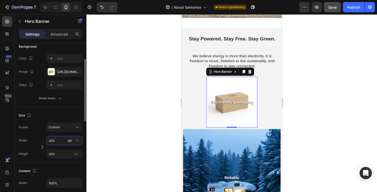
click at [61, 140] on input "200" at bounding box center [64, 140] width 36 height 9
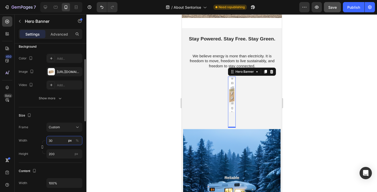
type input "3"
type input "4"
type input "348"
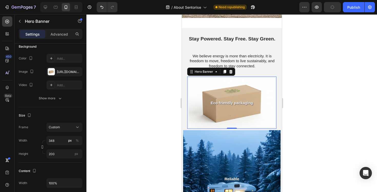
click at [142, 117] on div at bounding box center [231, 103] width 291 height 178
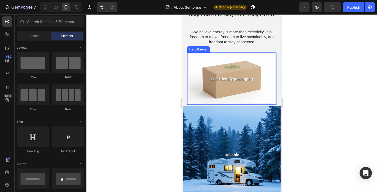
scroll to position [190, 0]
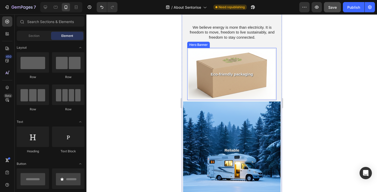
click at [203, 93] on div "Background Image" at bounding box center [232, 74] width 104 height 60
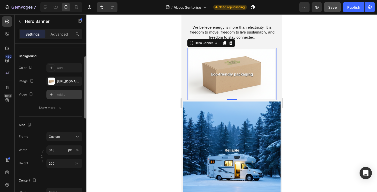
scroll to position [32, 0]
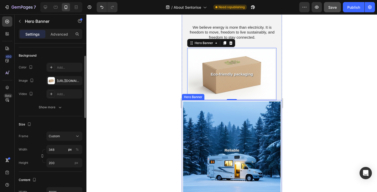
click at [203, 118] on div "Background Image" at bounding box center [231, 150] width 97 height 97
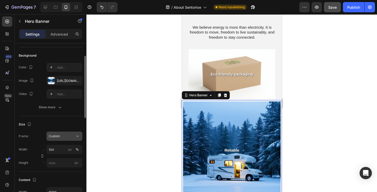
click at [66, 136] on div "Custom" at bounding box center [61, 136] width 25 height 5
click at [44, 121] on div "Size" at bounding box center [51, 125] width 64 height 8
click at [58, 148] on input "100" at bounding box center [64, 149] width 36 height 9
type input "348"
click at [57, 163] on input "px" at bounding box center [64, 163] width 36 height 9
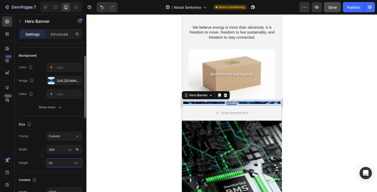
type input "200"
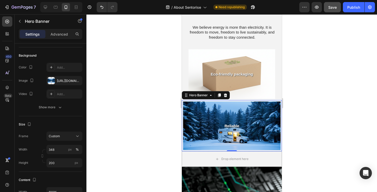
click at [161, 137] on div at bounding box center [231, 103] width 291 height 178
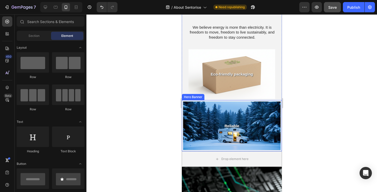
click at [200, 95] on div "Hero Banner" at bounding box center [193, 97] width 21 height 5
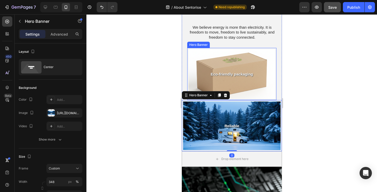
click at [198, 86] on div "Background Image" at bounding box center [232, 74] width 104 height 60
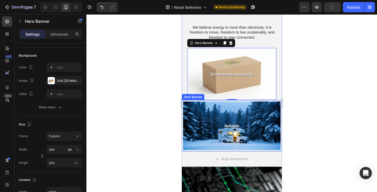
click at [197, 117] on div "Background Image" at bounding box center [231, 126] width 97 height 49
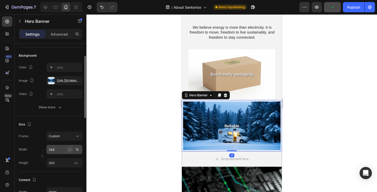
click at [70, 152] on div "px" at bounding box center [70, 149] width 4 height 5
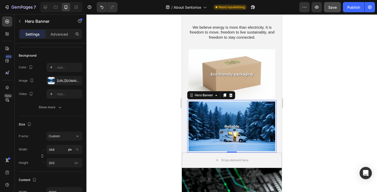
click at [144, 132] on div at bounding box center [231, 103] width 291 height 178
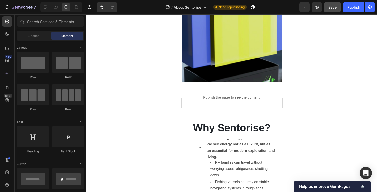
scroll to position [579, 0]
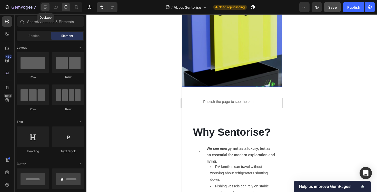
click at [45, 9] on icon at bounding box center [45, 7] width 5 height 5
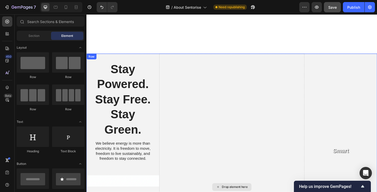
scroll to position [117, 0]
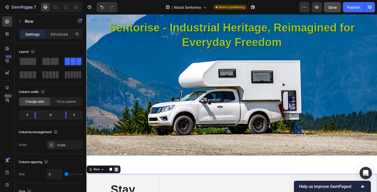
click at [117, 179] on icon at bounding box center [117, 179] width 3 height 4
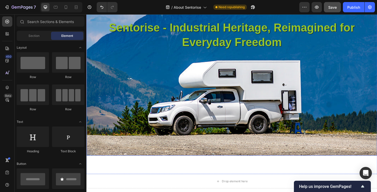
scroll to position [210, 0]
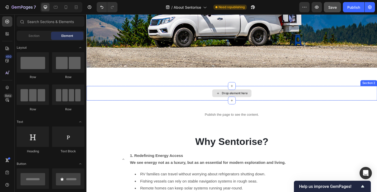
click at [192, 98] on div "Drop element here" at bounding box center [240, 98] width 308 height 15
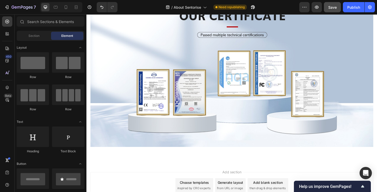
scroll to position [686, 0]
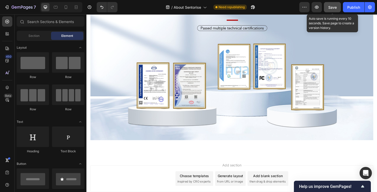
click at [331, 6] on span "Save" at bounding box center [332, 7] width 8 height 4
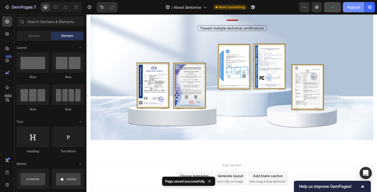
click at [353, 7] on div "Publish" at bounding box center [353, 7] width 13 height 5
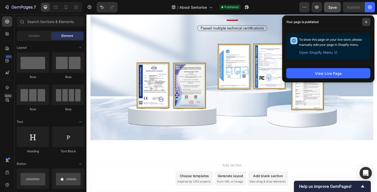
click at [366, 21] on icon at bounding box center [366, 22] width 3 height 3
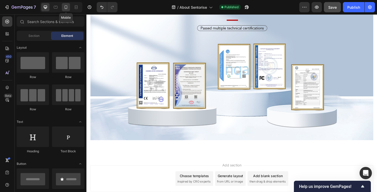
click at [63, 7] on div at bounding box center [66, 7] width 8 height 8
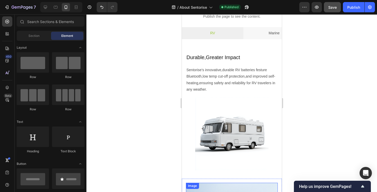
scroll to position [490, 0]
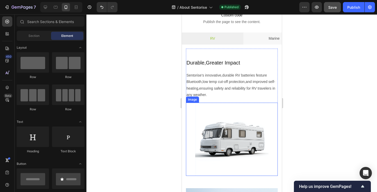
click at [149, 115] on div at bounding box center [231, 103] width 291 height 178
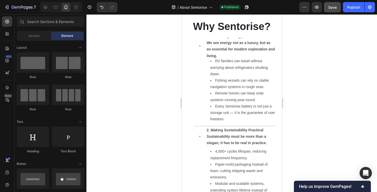
scroll to position [320, 0]
click at [47, 9] on icon at bounding box center [45, 7] width 5 height 5
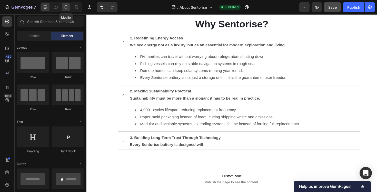
click at [64, 8] on icon at bounding box center [65, 7] width 5 height 5
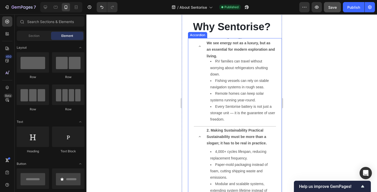
click at [206, 46] on p "We see energy not as a luxury, but as an essential for modern exploration and l…" at bounding box center [240, 49] width 68 height 19
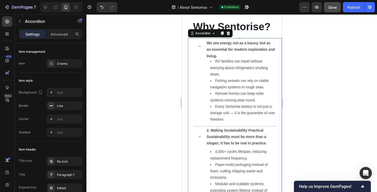
click at [206, 46] on p "We see energy not as a luxury, but as an essential for modern exploration and l…" at bounding box center [240, 49] width 68 height 19
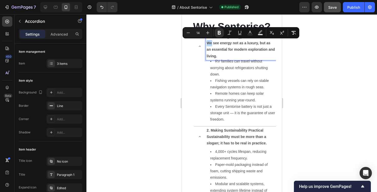
click at [216, 53] on p "We see energy not as a luxury, but as an essential for modern exploration and l…" at bounding box center [240, 49] width 68 height 19
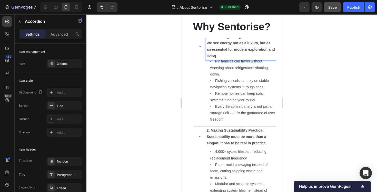
click at [216, 53] on p "We see energy not as a luxury, but as an essential for modern exploration and l…" at bounding box center [240, 49] width 68 height 19
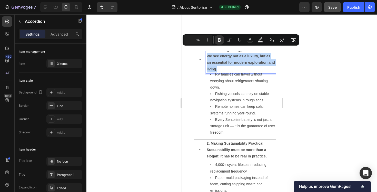
scroll to position [306, 0]
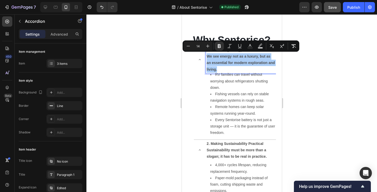
click at [159, 74] on div at bounding box center [231, 103] width 291 height 178
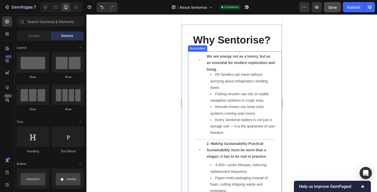
click at [201, 60] on icon at bounding box center [200, 60] width 4 height 4
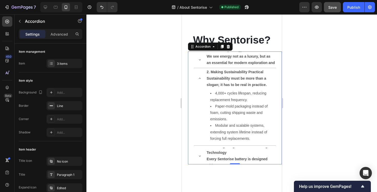
click at [192, 58] on div "1. Redefining Energy Access We see energy not as a luxury, but as an essential …" at bounding box center [234, 60] width 93 height 17
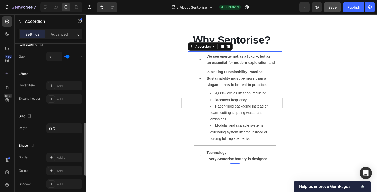
scroll to position [250, 0]
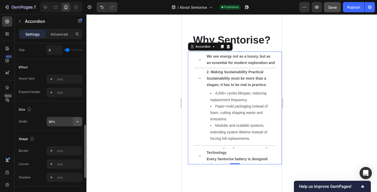
click at [78, 124] on icon "button" at bounding box center [77, 121] width 5 height 5
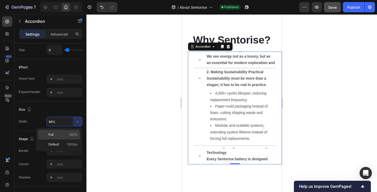
click at [73, 135] on span "100%" at bounding box center [73, 135] width 8 height 5
type input "100%"
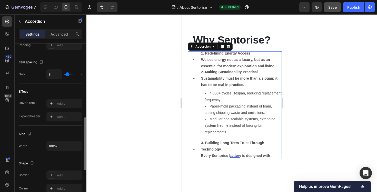
scroll to position [226, 0]
click at [55, 73] on input "8" at bounding box center [54, 74] width 15 height 9
type input "1"
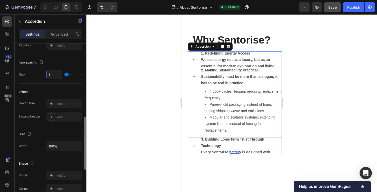
type input "10"
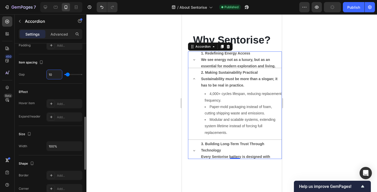
type input "1"
type input "0"
type input "2"
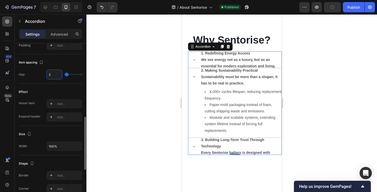
type input "20"
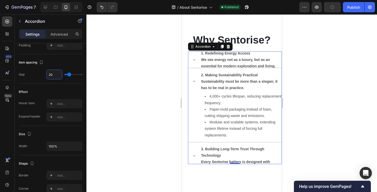
type input "20"
click at [193, 81] on icon at bounding box center [194, 81] width 2 height 1
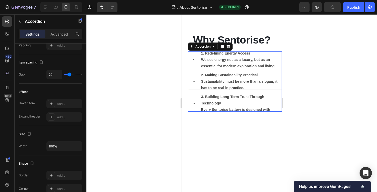
click at [307, 86] on div at bounding box center [231, 103] width 291 height 178
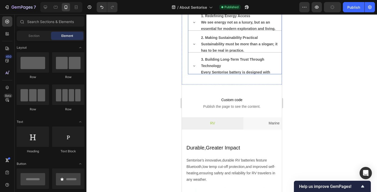
scroll to position [337, 0]
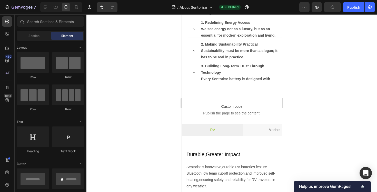
click at [289, 87] on div at bounding box center [231, 103] width 291 height 178
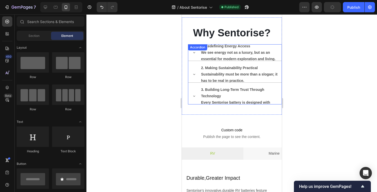
scroll to position [310, 0]
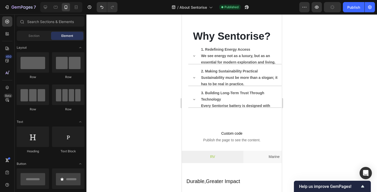
click at [301, 69] on div at bounding box center [231, 103] width 291 height 178
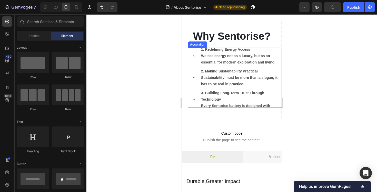
click at [191, 65] on div "1. Redefining Energy Access We see energy not as a luxury, but as an essential …" at bounding box center [235, 78] width 94 height 60
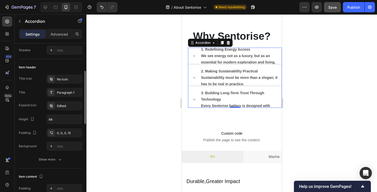
scroll to position [83, 0]
click at [63, 132] on div "0, 0, 0, 15" at bounding box center [64, 133] width 15 height 5
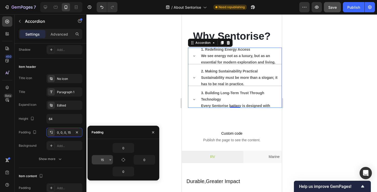
click at [100, 159] on input "15" at bounding box center [102, 159] width 21 height 9
type input "0"
click at [146, 88] on div at bounding box center [231, 103] width 291 height 178
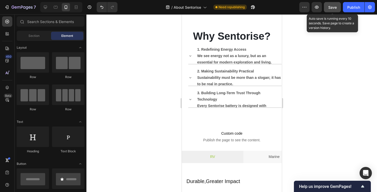
click at [330, 10] on div "Save" at bounding box center [332, 7] width 8 height 5
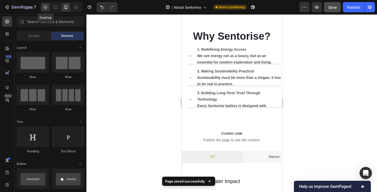
click at [43, 9] on icon at bounding box center [45, 7] width 5 height 5
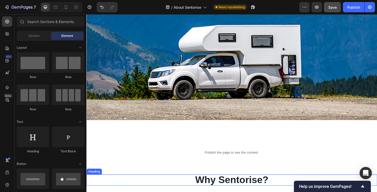
scroll to position [140, 0]
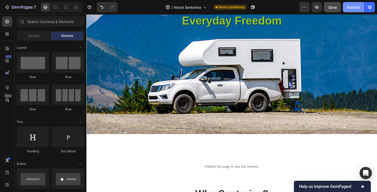
click at [354, 9] on div "Publish" at bounding box center [353, 7] width 13 height 5
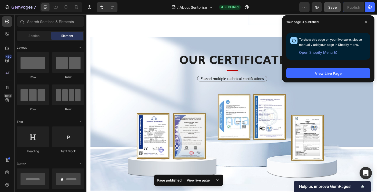
scroll to position [573, 0]
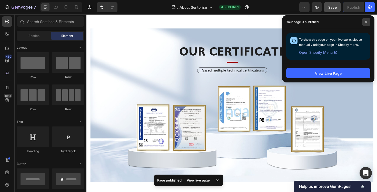
click at [366, 23] on icon at bounding box center [366, 22] width 3 height 3
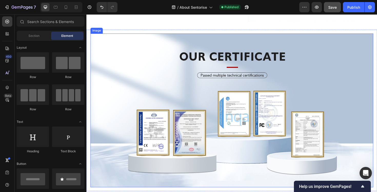
scroll to position [567, 0]
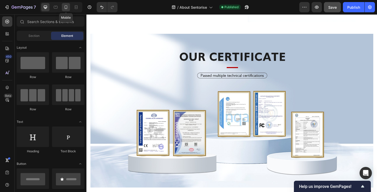
click at [67, 8] on icon at bounding box center [65, 7] width 5 height 5
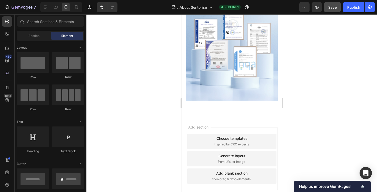
scroll to position [667, 0]
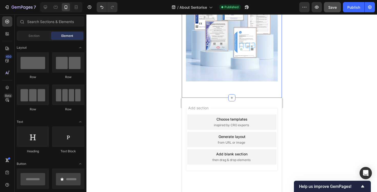
click at [157, 89] on div at bounding box center [231, 103] width 291 height 178
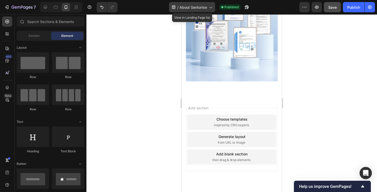
click at [183, 7] on span "About Sentorise" at bounding box center [193, 7] width 27 height 5
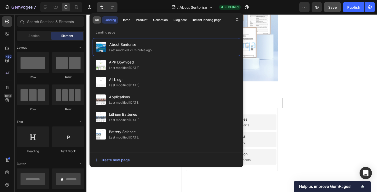
click at [97, 23] on button "All" at bounding box center [97, 19] width 8 height 7
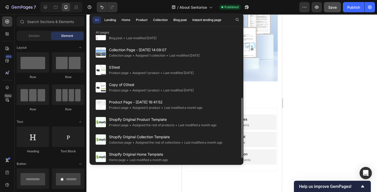
scroll to position [0, 0]
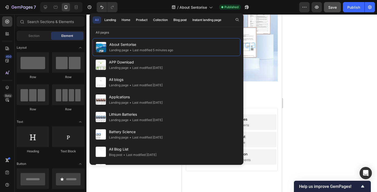
click at [323, 75] on div at bounding box center [231, 103] width 291 height 178
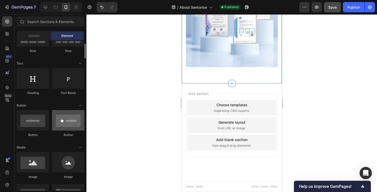
scroll to position [56, 0]
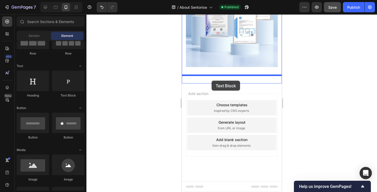
drag, startPoint x: 251, startPoint y: 99, endPoint x: 211, endPoint y: 81, distance: 43.2
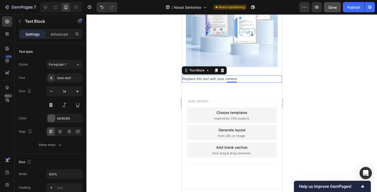
click at [163, 84] on div at bounding box center [231, 103] width 291 height 178
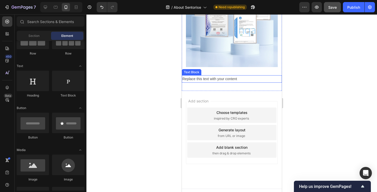
click at [202, 77] on div "Replace this text with your content" at bounding box center [232, 78] width 100 height 7
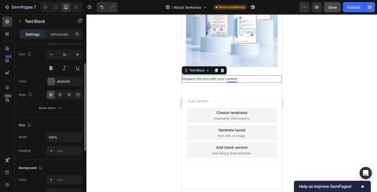
scroll to position [0, 0]
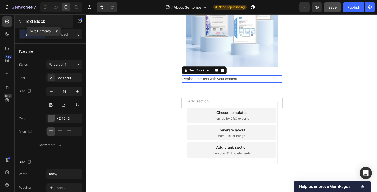
click at [21, 22] on icon "button" at bounding box center [20, 21] width 4 height 4
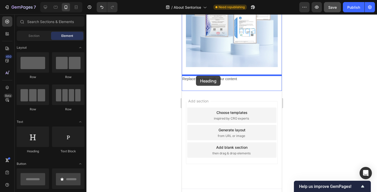
drag, startPoint x: 215, startPoint y: 155, endPoint x: 196, endPoint y: 76, distance: 81.7
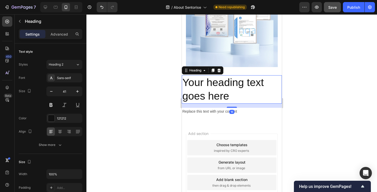
click at [201, 85] on h2 "Your heading text goes here" at bounding box center [232, 89] width 100 height 28
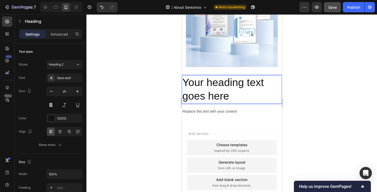
click at [201, 85] on p "Your heading text goes here" at bounding box center [231, 89] width 99 height 27
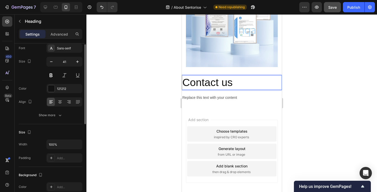
scroll to position [31, 0]
click at [42, 114] on div "Show more" at bounding box center [51, 114] width 24 height 5
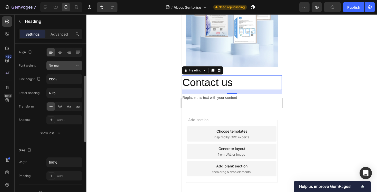
scroll to position [80, 0]
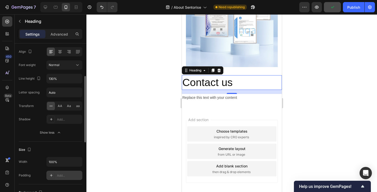
click at [59, 173] on div "Add..." at bounding box center [64, 175] width 36 height 9
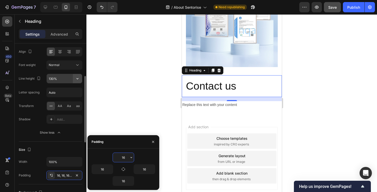
click at [77, 81] on icon "button" at bounding box center [77, 78] width 5 height 5
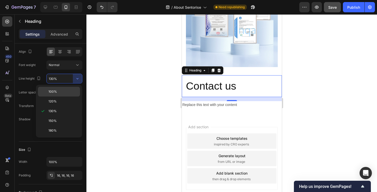
click at [68, 90] on p "100%" at bounding box center [62, 92] width 29 height 5
type input "100%"
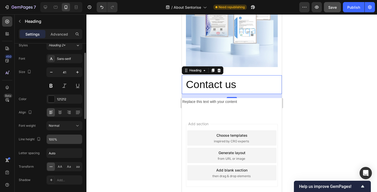
scroll to position [18, 0]
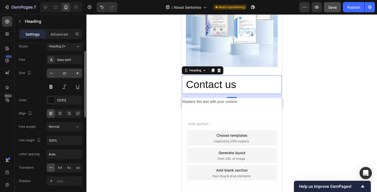
click at [65, 73] on input "41" at bounding box center [64, 73] width 17 height 9
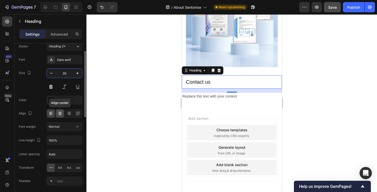
type input "20"
click at [63, 117] on div at bounding box center [60, 114] width 8 height 8
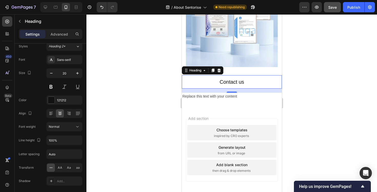
click at [153, 83] on div at bounding box center [231, 103] width 291 height 178
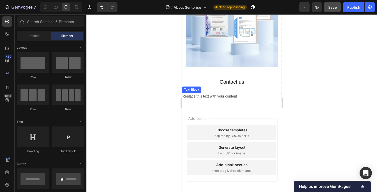
click at [188, 95] on div "Replace this text with your content" at bounding box center [232, 96] width 100 height 7
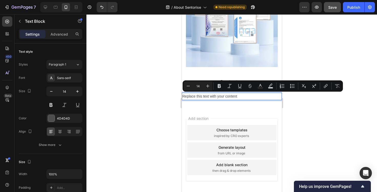
click at [201, 94] on p "Replace this text with your content" at bounding box center [231, 96] width 99 height 6
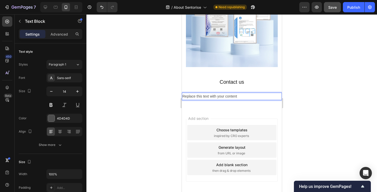
click at [201, 94] on p "Replace this text with your content" at bounding box center [231, 96] width 99 height 6
click at [57, 131] on icon at bounding box center [59, 131] width 5 height 5
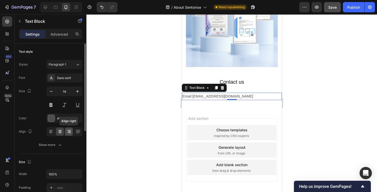
click at [69, 132] on icon at bounding box center [68, 131] width 5 height 5
click at [61, 133] on icon at bounding box center [59, 131] width 5 height 5
click at [146, 122] on div at bounding box center [231, 103] width 291 height 178
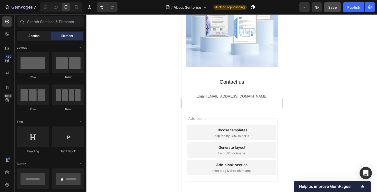
click at [34, 36] on span "Section" at bounding box center [33, 36] width 11 height 5
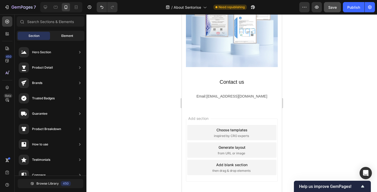
click at [60, 38] on div "Element" at bounding box center [67, 36] width 32 height 8
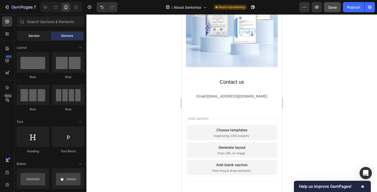
click at [32, 35] on span "Section" at bounding box center [33, 36] width 11 height 5
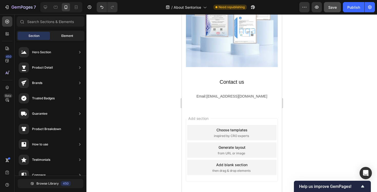
click at [61, 38] on div "Element" at bounding box center [67, 36] width 32 height 8
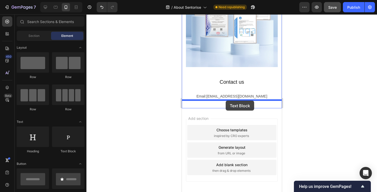
drag, startPoint x: 250, startPoint y: 156, endPoint x: 225, endPoint y: 101, distance: 60.3
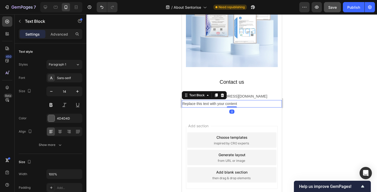
click at [221, 107] on div "Replace this text with your content" at bounding box center [232, 103] width 100 height 7
click at [221, 107] on p "Replace this text with your content" at bounding box center [231, 104] width 99 height 6
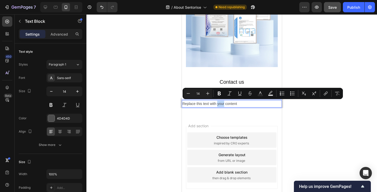
click at [221, 107] on p "Replace this text with your content" at bounding box center [231, 104] width 99 height 6
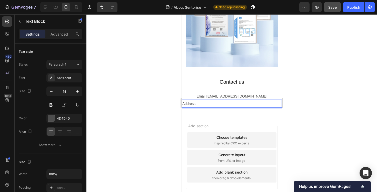
click at [208, 103] on p "Address:" at bounding box center [231, 104] width 99 height 6
click at [60, 134] on icon at bounding box center [59, 131] width 5 height 5
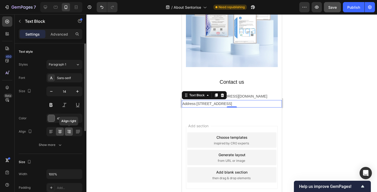
click at [70, 135] on div at bounding box center [69, 132] width 8 height 8
click at [64, 133] on div at bounding box center [64, 131] width 36 height 9
click at [62, 133] on icon at bounding box center [59, 131] width 5 height 5
click at [135, 107] on div at bounding box center [231, 103] width 291 height 178
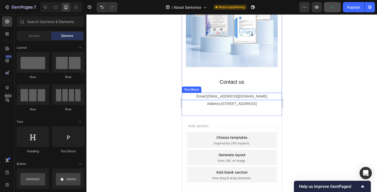
click at [216, 97] on p "Email:[EMAIL_ADDRESS][DOMAIN_NAME]" at bounding box center [231, 96] width 99 height 6
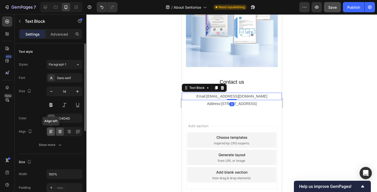
click at [52, 131] on icon at bounding box center [50, 131] width 5 height 5
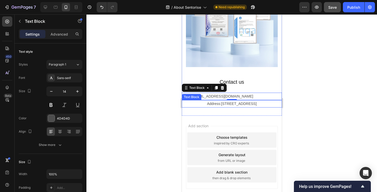
click at [201, 107] on p "Address:[STREET_ADDRESS]" at bounding box center [231, 104] width 99 height 6
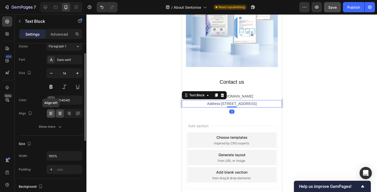
click at [52, 113] on icon at bounding box center [50, 113] width 5 height 5
click at [158, 112] on div at bounding box center [231, 103] width 291 height 178
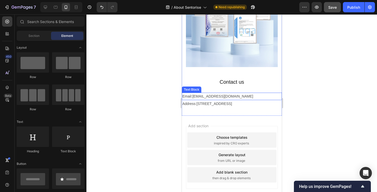
click at [210, 98] on p "Email:[EMAIL_ADDRESS][DOMAIN_NAME]" at bounding box center [231, 96] width 99 height 6
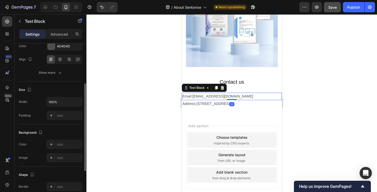
scroll to position [73, 0]
click at [49, 71] on div "Show more" at bounding box center [51, 72] width 24 height 5
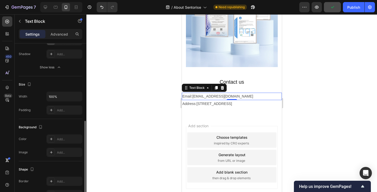
scroll to position [172, 0]
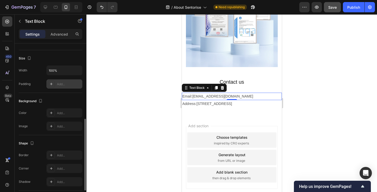
click at [62, 88] on div "Add..." at bounding box center [64, 84] width 36 height 9
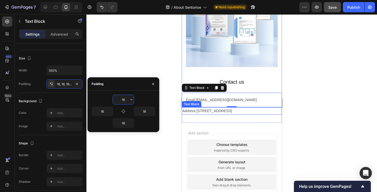
click at [218, 114] on p "Address:[STREET_ADDRESS]" at bounding box center [231, 111] width 99 height 6
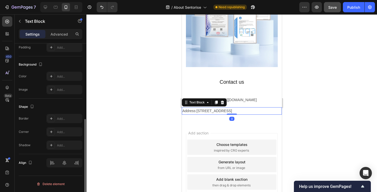
scroll to position [141, 0]
click at [64, 46] on div "Add..." at bounding box center [69, 47] width 24 height 5
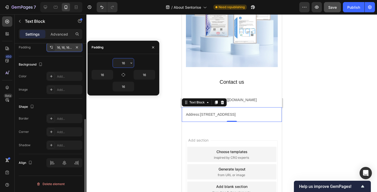
click at [144, 124] on div at bounding box center [231, 103] width 291 height 178
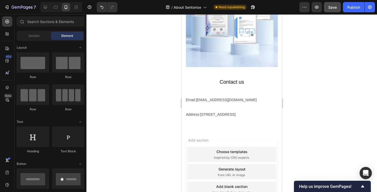
click at [302, 110] on div at bounding box center [231, 103] width 291 height 178
click at [239, 83] on p "Contact us" at bounding box center [232, 82] width 92 height 5
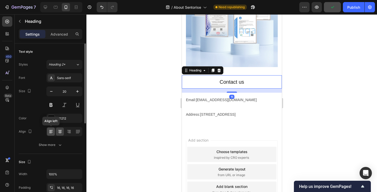
click at [52, 130] on icon at bounding box center [51, 130] width 4 height 1
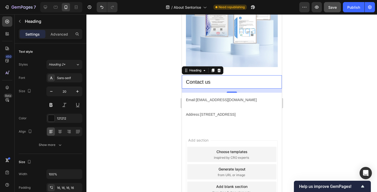
click at [106, 104] on div at bounding box center [231, 103] width 291 height 178
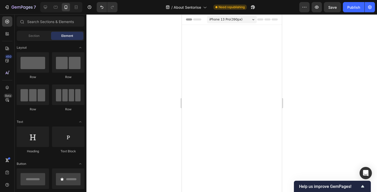
scroll to position [806, 0]
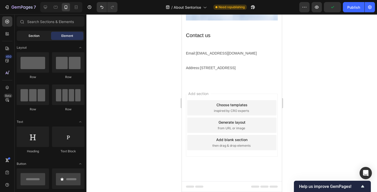
click at [38, 36] on span "Section" at bounding box center [33, 36] width 11 height 5
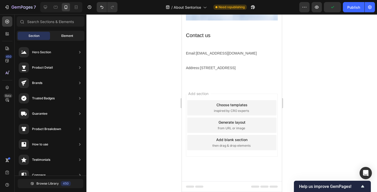
click at [58, 35] on div "Element" at bounding box center [67, 36] width 32 height 8
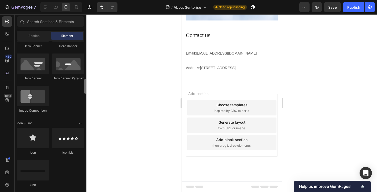
scroll to position [291, 0]
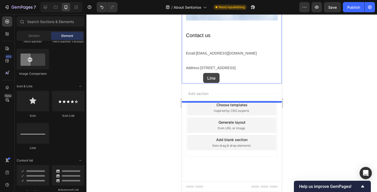
drag, startPoint x: 213, startPoint y: 150, endPoint x: 203, endPoint y: 73, distance: 77.8
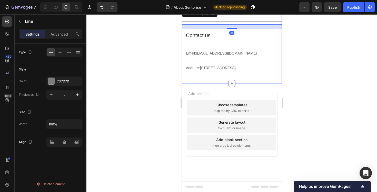
click at [127, 72] on div at bounding box center [231, 103] width 291 height 178
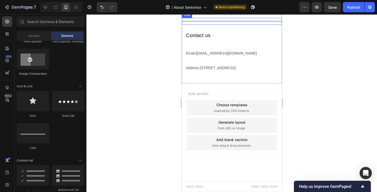
click at [200, 25] on div "Title Line" at bounding box center [232, 21] width 100 height 7
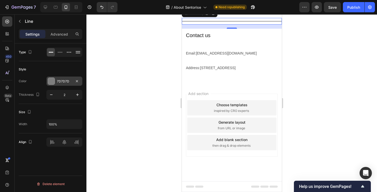
click at [59, 82] on div "7D7D7D" at bounding box center [64, 81] width 15 height 5
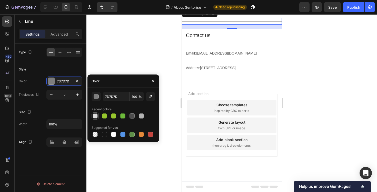
click at [94, 116] on div at bounding box center [95, 116] width 5 height 5
type input "4D4D4D"
type input "9"
click at [63, 106] on div "Size Width 100%" at bounding box center [51, 118] width 64 height 29
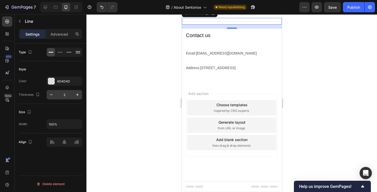
click at [67, 98] on input "2" at bounding box center [64, 94] width 17 height 9
type input "1"
click at [63, 103] on div "Style Color 4D4D4D Thickness 1" at bounding box center [51, 82] width 64 height 43
click at [58, 35] on p "Advanced" at bounding box center [59, 34] width 17 height 5
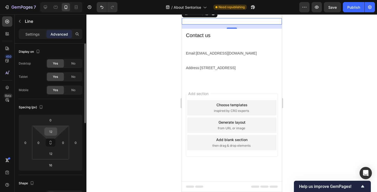
click at [54, 135] on input "12" at bounding box center [51, 132] width 10 height 8
type input "0"
click at [53, 154] on input "12" at bounding box center [51, 154] width 10 height 8
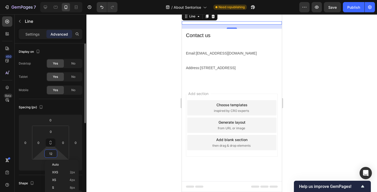
type input "0"
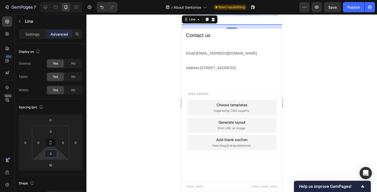
click at [129, 144] on div at bounding box center [231, 103] width 291 height 178
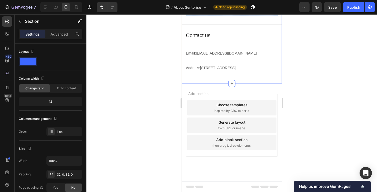
click at [198, 25] on div at bounding box center [232, 24] width 100 height 0
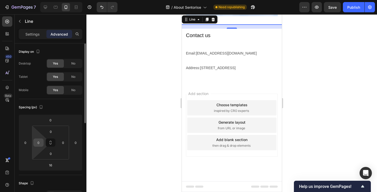
click at [41, 145] on input "0" at bounding box center [39, 143] width 8 height 8
type input "12"
click at [60, 142] on input "0" at bounding box center [63, 143] width 8 height 8
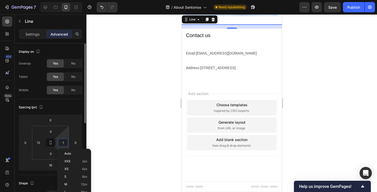
type input "12"
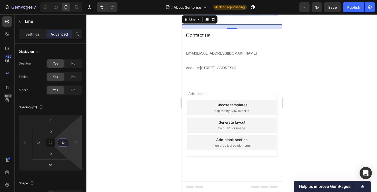
click at [138, 134] on div at bounding box center [231, 103] width 291 height 178
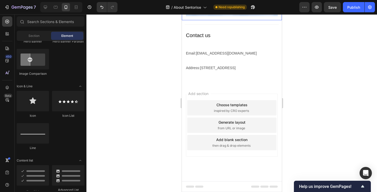
scroll to position [796, 0]
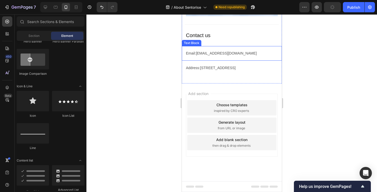
click at [187, 57] on p "Email:[EMAIL_ADDRESS][DOMAIN_NAME]" at bounding box center [232, 53] width 92 height 6
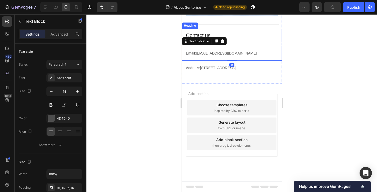
click at [190, 38] on p "Contact us" at bounding box center [232, 35] width 92 height 5
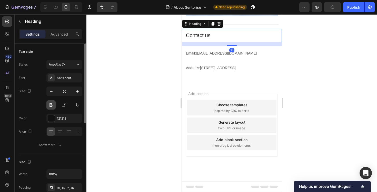
click at [52, 105] on button at bounding box center [50, 105] width 9 height 9
click at [134, 117] on div at bounding box center [231, 103] width 291 height 178
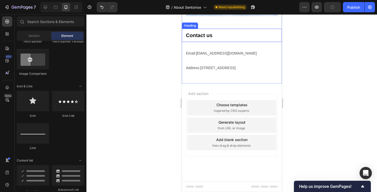
click at [189, 38] on p "Contact us" at bounding box center [232, 35] width 92 height 5
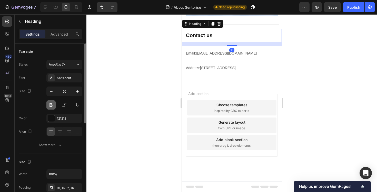
click at [53, 107] on button at bounding box center [50, 105] width 9 height 9
click at [139, 113] on div at bounding box center [231, 103] width 291 height 178
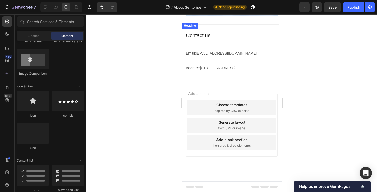
click at [211, 38] on p "Contact us" at bounding box center [232, 35] width 92 height 5
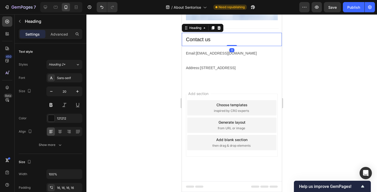
drag, startPoint x: 229, startPoint y: 106, endPoint x: 231, endPoint y: 99, distance: 7.5
click at [231, 46] on div "Contact us Heading 0" at bounding box center [232, 39] width 100 height 13
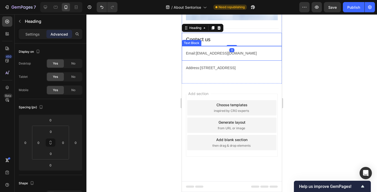
click at [229, 57] on p "Email:[EMAIL_ADDRESS][DOMAIN_NAME]" at bounding box center [232, 53] width 92 height 6
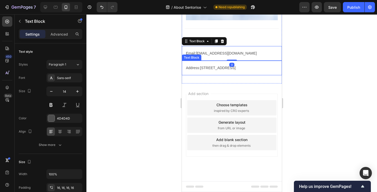
click at [295, 120] on div at bounding box center [231, 103] width 291 height 178
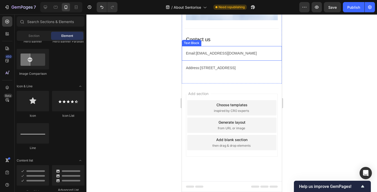
click at [143, 97] on div at bounding box center [231, 103] width 291 height 178
click at [187, 71] on p "Address:Room 508, No. 402 Jianpeng Road, Helong Street, Baiyun District, Guangz…" at bounding box center [232, 68] width 92 height 6
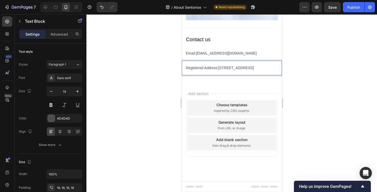
drag, startPoint x: 186, startPoint y: 125, endPoint x: 200, endPoint y: 125, distance: 14.4
click at [258, 71] on p "Registered Address:[STREET_ADDRESS]" at bounding box center [232, 68] width 92 height 6
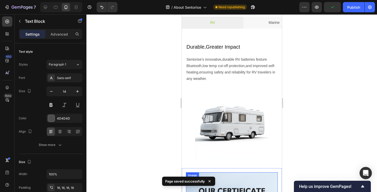
scroll to position [505, 0]
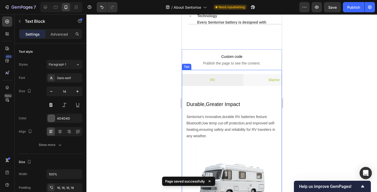
click at [261, 80] on li "Marine" at bounding box center [274, 80] width 62 height 12
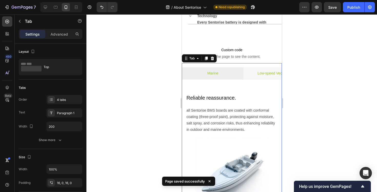
click at [260, 77] on p "Low-speed Vechicles" at bounding box center [274, 73] width 34 height 6
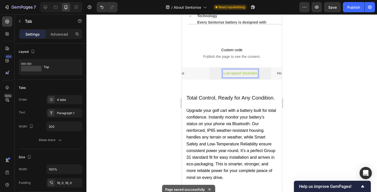
scroll to position [0, 111]
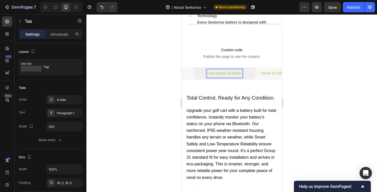
click at [268, 77] on p "Home & Cold Climate Camping" at bounding box center [286, 73] width 50 height 6
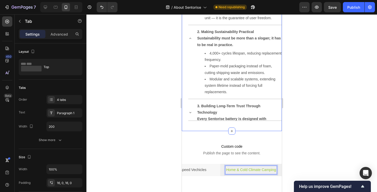
scroll to position [406, 0]
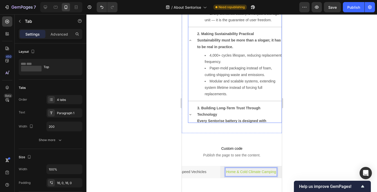
click at [191, 117] on icon at bounding box center [190, 115] width 4 height 4
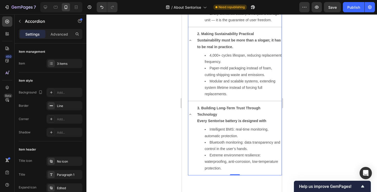
click at [242, 117] on p "3. Building Long-Term Trust Through Technology" at bounding box center [239, 111] width 84 height 13
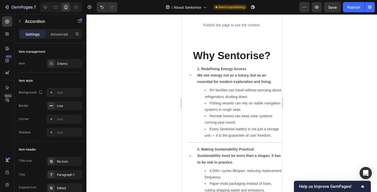
scroll to position [290, 0]
click at [189, 73] on div "1. Redefining Energy Access We see energy not as a luxury, but as an essential …" at bounding box center [234, 76] width 93 height 16
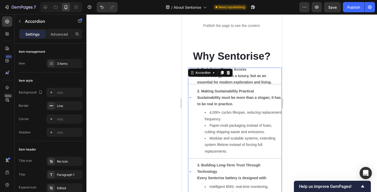
click at [192, 97] on icon at bounding box center [190, 98] width 4 height 4
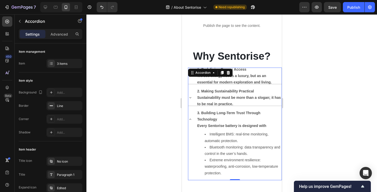
click at [191, 120] on icon at bounding box center [190, 119] width 4 height 4
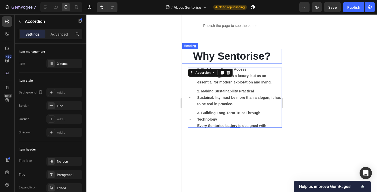
click at [220, 57] on span "Why Sentorise?" at bounding box center [231, 56] width 77 height 11
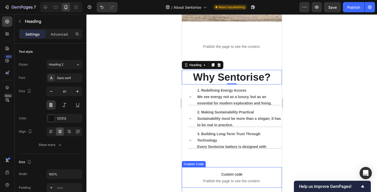
scroll to position [131, 0]
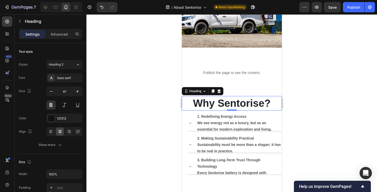
click at [155, 93] on div at bounding box center [231, 103] width 291 height 178
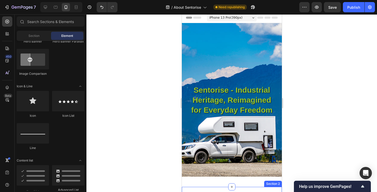
scroll to position [0, 0]
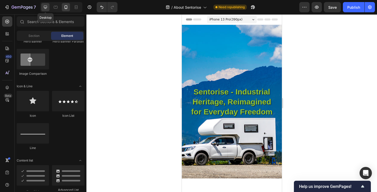
click at [44, 8] on icon at bounding box center [45, 7] width 5 height 5
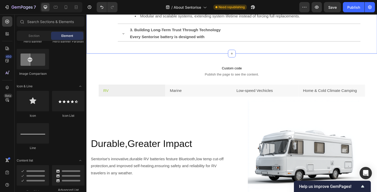
scroll to position [435, 0]
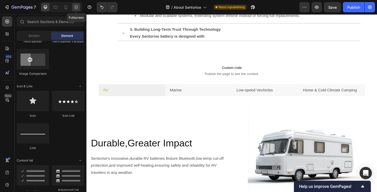
click at [76, 7] on icon at bounding box center [77, 6] width 2 height 1
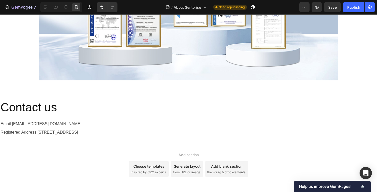
scroll to position [754, 0]
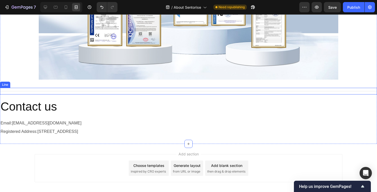
click at [78, 92] on div "Title Line" at bounding box center [188, 91] width 377 height 7
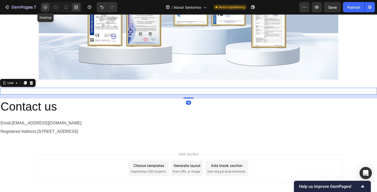
click at [46, 11] on div at bounding box center [45, 7] width 8 height 8
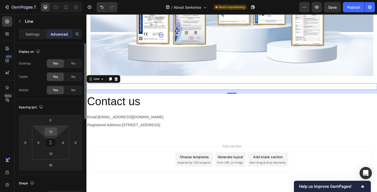
click at [54, 128] on input "12" at bounding box center [51, 132] width 10 height 8
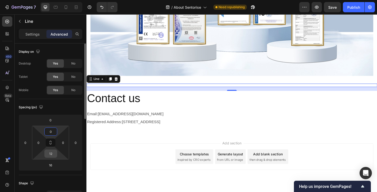
type input "0"
click at [54, 155] on input "12" at bounding box center [51, 154] width 10 height 8
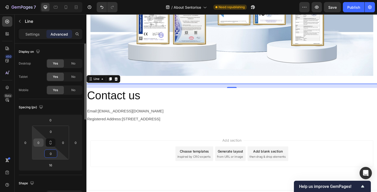
type input "0"
click at [39, 146] on input "0" at bounding box center [39, 143] width 8 height 8
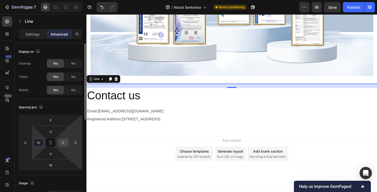
type input "10"
click at [64, 145] on input "0" at bounding box center [63, 143] width 8 height 8
type input "10"
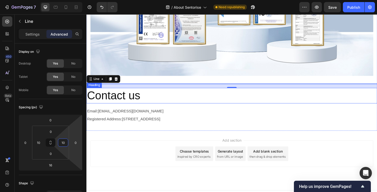
click at [119, 103] on h2 "Contact us" at bounding box center [240, 101] width 308 height 16
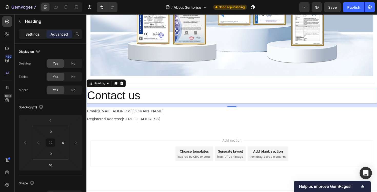
click at [31, 35] on p "Settings" at bounding box center [32, 34] width 14 height 5
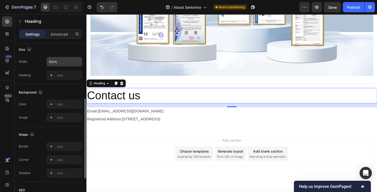
scroll to position [170, 0]
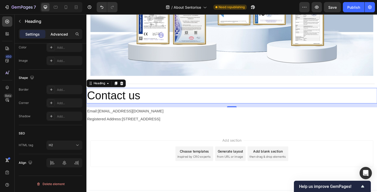
click at [59, 34] on p "Advanced" at bounding box center [59, 34] width 17 height 5
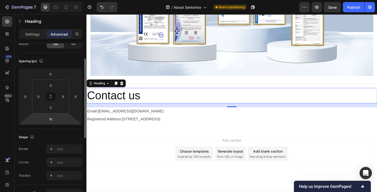
scroll to position [41, 0]
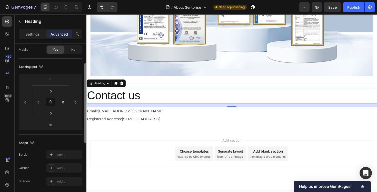
click at [52, 133] on div "Spacing (px) 0 0 16 0 0 0 0 0" at bounding box center [51, 97] width 64 height 76
click at [52, 127] on input "16" at bounding box center [50, 125] width 10 height 8
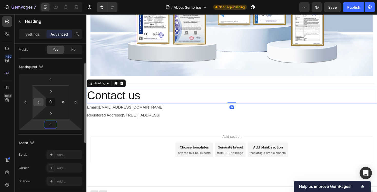
type input "0"
click at [42, 103] on input "0" at bounding box center [39, 103] width 8 height 8
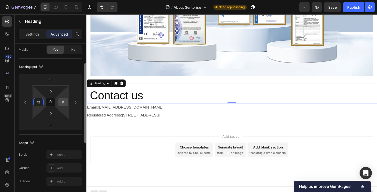
type input "12"
click at [63, 100] on input "0" at bounding box center [63, 103] width 8 height 8
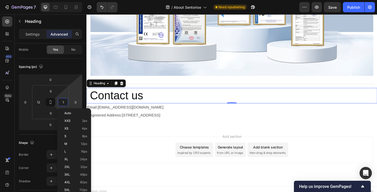
type input "12"
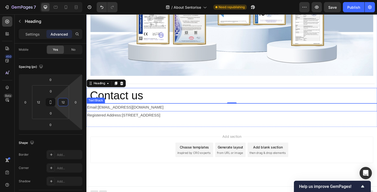
click at [102, 111] on p "Email:[EMAIL_ADDRESS][DOMAIN_NAME]" at bounding box center [240, 113] width 307 height 7
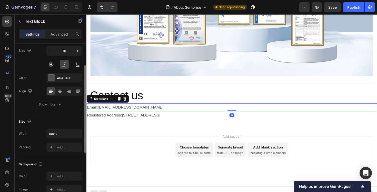
scroll to position [0, 0]
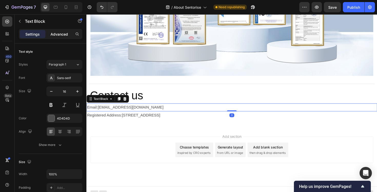
click at [64, 33] on p "Advanced" at bounding box center [59, 34] width 17 height 5
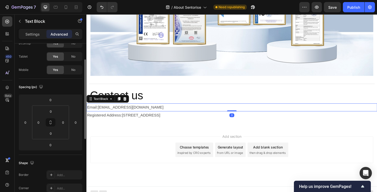
scroll to position [24, 0]
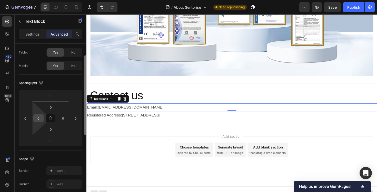
click at [41, 120] on input "0" at bounding box center [39, 119] width 8 height 8
type input "12"
click at [66, 118] on input "0" at bounding box center [63, 119] width 8 height 8
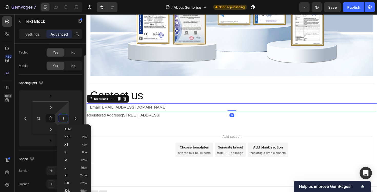
type input "12"
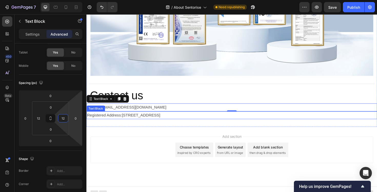
click at [102, 120] on p "Registered Address:[STREET_ADDRESS]" at bounding box center [240, 121] width 307 height 7
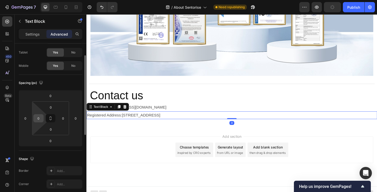
click at [40, 121] on input "0" at bounding box center [39, 119] width 8 height 8
type input "12"
click at [64, 117] on input "0" at bounding box center [63, 119] width 8 height 8
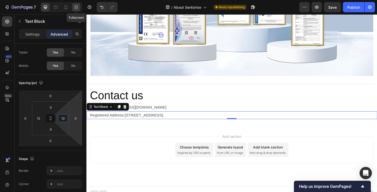
type input "12"
click at [75, 7] on icon at bounding box center [76, 6] width 2 height 1
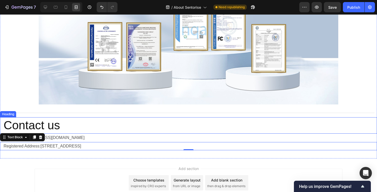
scroll to position [733, 0]
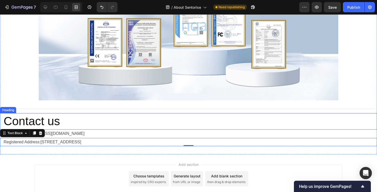
click at [54, 119] on h2 "Contact us" at bounding box center [188, 121] width 371 height 16
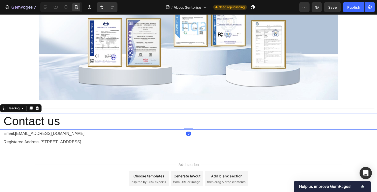
scroll to position [0, 0]
click at [47, 7] on icon at bounding box center [45, 7] width 3 height 3
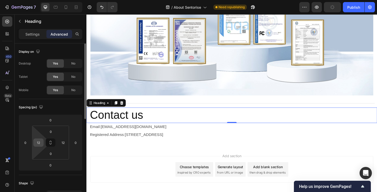
click at [40, 142] on input "12" at bounding box center [39, 143] width 8 height 8
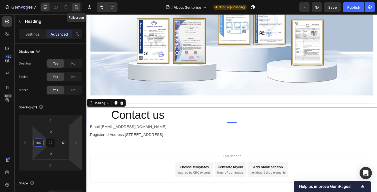
click at [72, 6] on div at bounding box center [76, 7] width 8 height 8
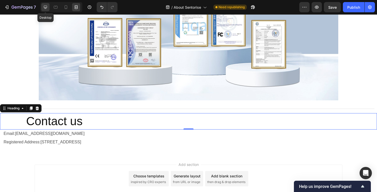
click at [46, 5] on icon at bounding box center [45, 7] width 5 height 5
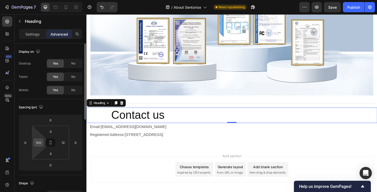
click at [41, 143] on input "100" at bounding box center [39, 143] width 8 height 8
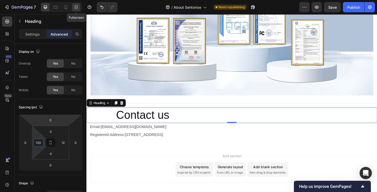
click at [80, 9] on div at bounding box center [76, 7] width 8 height 8
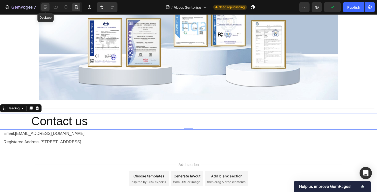
click at [45, 7] on icon at bounding box center [45, 7] width 5 height 5
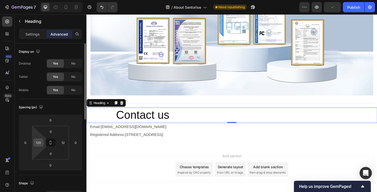
click at [40, 139] on input "120" at bounding box center [39, 143] width 8 height 8
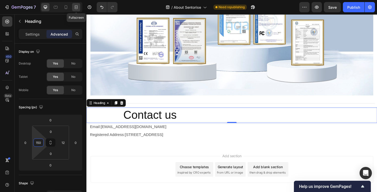
type input "150"
click at [76, 9] on icon at bounding box center [76, 7] width 5 height 5
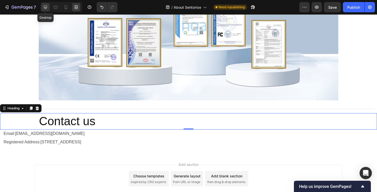
click at [47, 9] on icon at bounding box center [45, 7] width 5 height 5
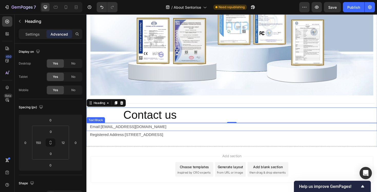
click at [122, 132] on p "Email:[EMAIL_ADDRESS][DOMAIN_NAME]" at bounding box center [240, 133] width 301 height 7
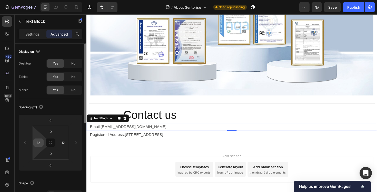
click at [38, 142] on input "12" at bounding box center [39, 143] width 8 height 8
type input "150"
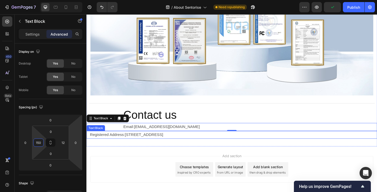
click at [106, 143] on p "Registered Address:[STREET_ADDRESS]" at bounding box center [240, 142] width 301 height 7
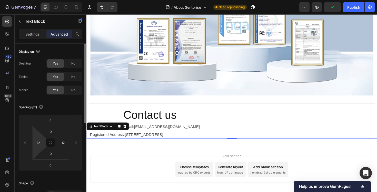
click at [44, 0] on html "7 Version history / About Sentorise Need republishing Preview Publish 450 Beta …" at bounding box center [188, 0] width 377 height 0
type input "150"
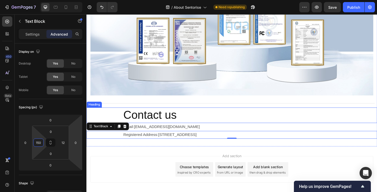
click at [141, 118] on h2 "Contact us" at bounding box center [258, 121] width 266 height 16
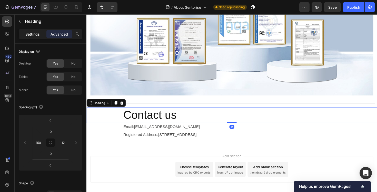
click at [36, 32] on p "Settings" at bounding box center [32, 34] width 14 height 5
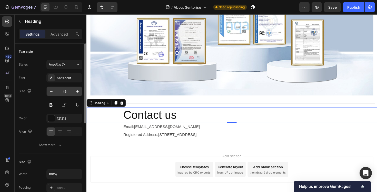
click at [65, 90] on input "46" at bounding box center [64, 91] width 17 height 9
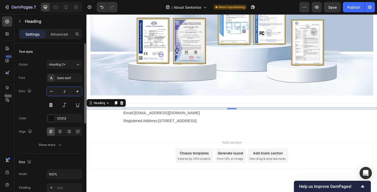
type input "20"
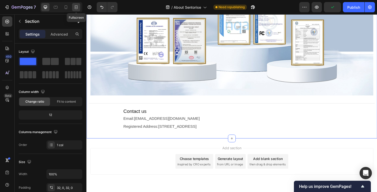
click at [75, 5] on icon at bounding box center [76, 7] width 5 height 5
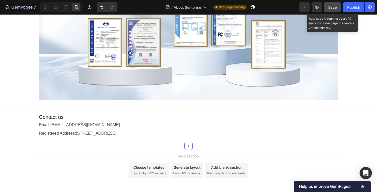
click at [334, 10] on button "Save" at bounding box center [332, 7] width 17 height 10
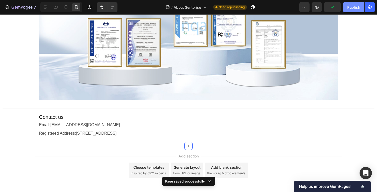
click at [352, 9] on div "Publish" at bounding box center [353, 7] width 13 height 5
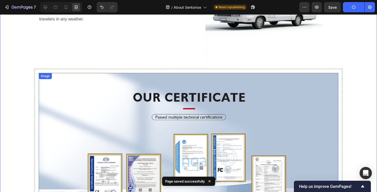
click at [120, 51] on div "Durable,Greater Impact Heading Sentorise's innovative,durable RV batteries fest…" at bounding box center [113, 2] width 148 height 118
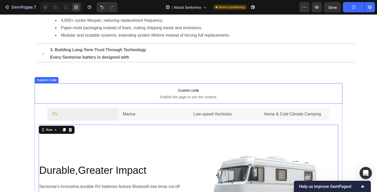
scroll to position [408, 0]
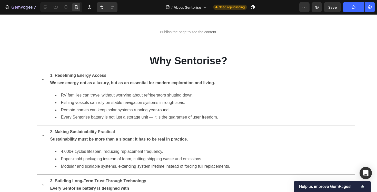
scroll to position [274, 0]
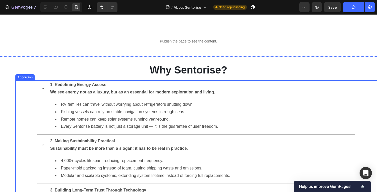
click at [43, 89] on icon at bounding box center [43, 88] width 2 height 1
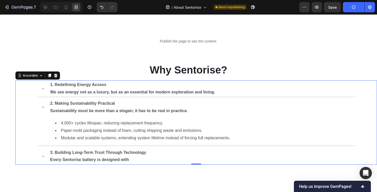
click at [42, 107] on icon at bounding box center [43, 107] width 4 height 4
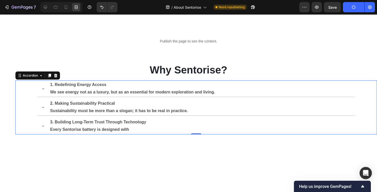
click at [27, 89] on div "1. Redefining Energy Access We see energy not as a luxury, but as an essential …" at bounding box center [196, 89] width 361 height 17
click at [46, 8] on icon at bounding box center [45, 7] width 3 height 3
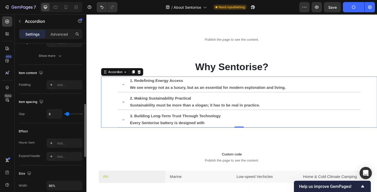
scroll to position [338, 0]
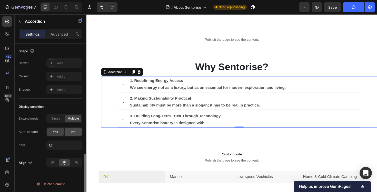
click at [73, 134] on span "No" at bounding box center [73, 132] width 4 height 5
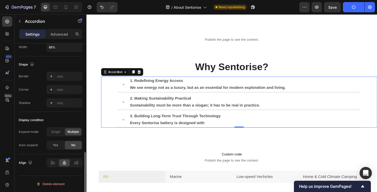
scroll to position [325, 0]
click at [58, 134] on span "Single" at bounding box center [55, 132] width 9 height 5
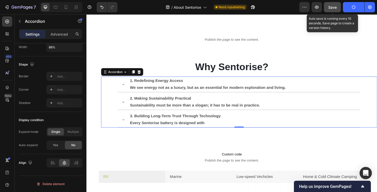
click at [332, 11] on button "Save" at bounding box center [332, 7] width 17 height 10
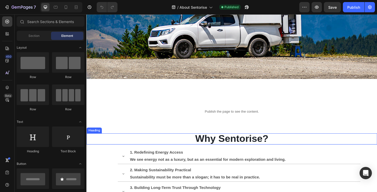
scroll to position [188, 0]
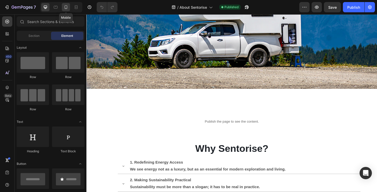
click at [64, 9] on icon at bounding box center [65, 7] width 5 height 5
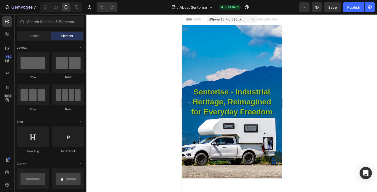
click at [141, 83] on div at bounding box center [231, 103] width 291 height 178
click at [315, 6] on icon "button" at bounding box center [316, 7] width 5 height 5
click at [314, 9] on button "button" at bounding box center [317, 7] width 10 height 10
